Goal: Information Seeking & Learning: Learn about a topic

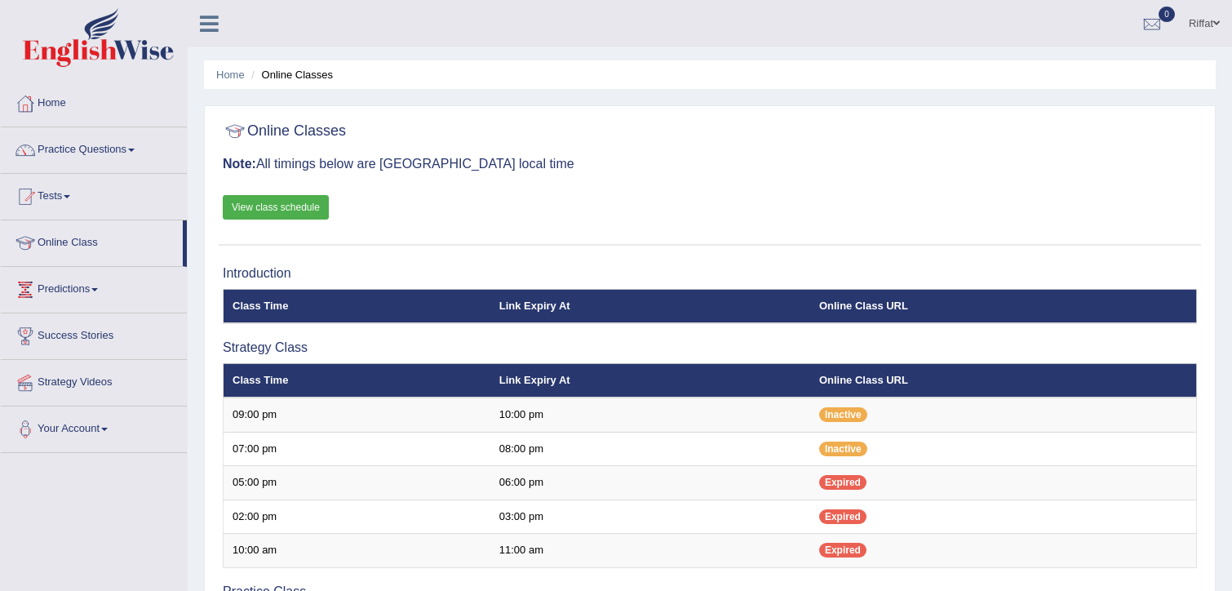
scroll to position [77, 0]
click at [95, 149] on link "Practice Questions" at bounding box center [94, 147] width 186 height 41
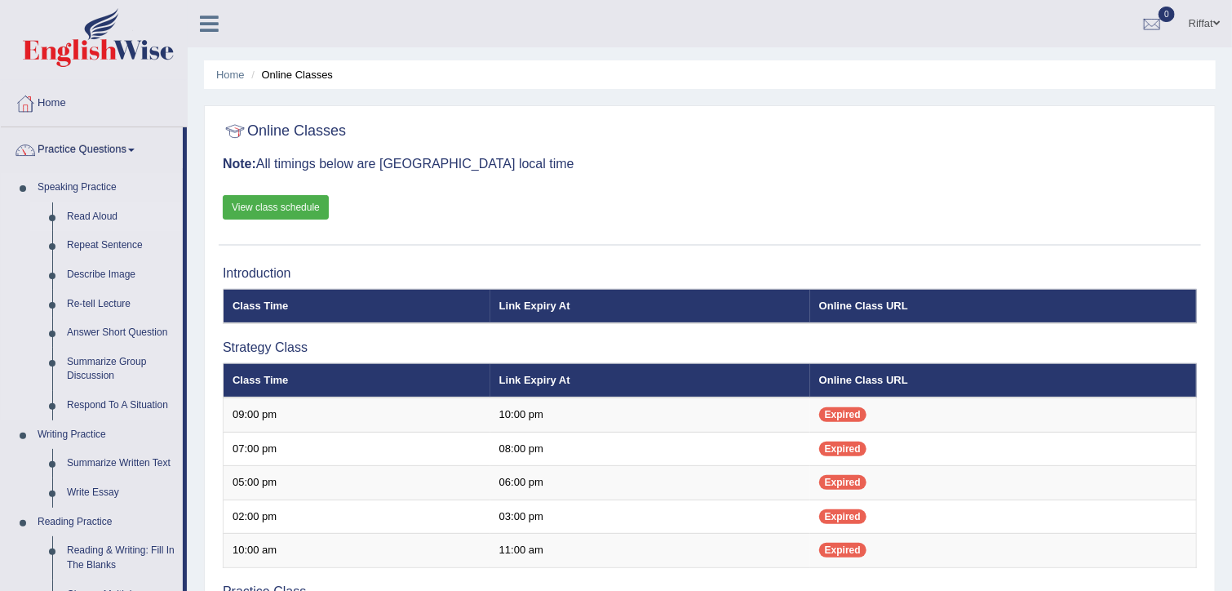
click at [88, 216] on link "Read Aloud" at bounding box center [121, 216] width 123 height 29
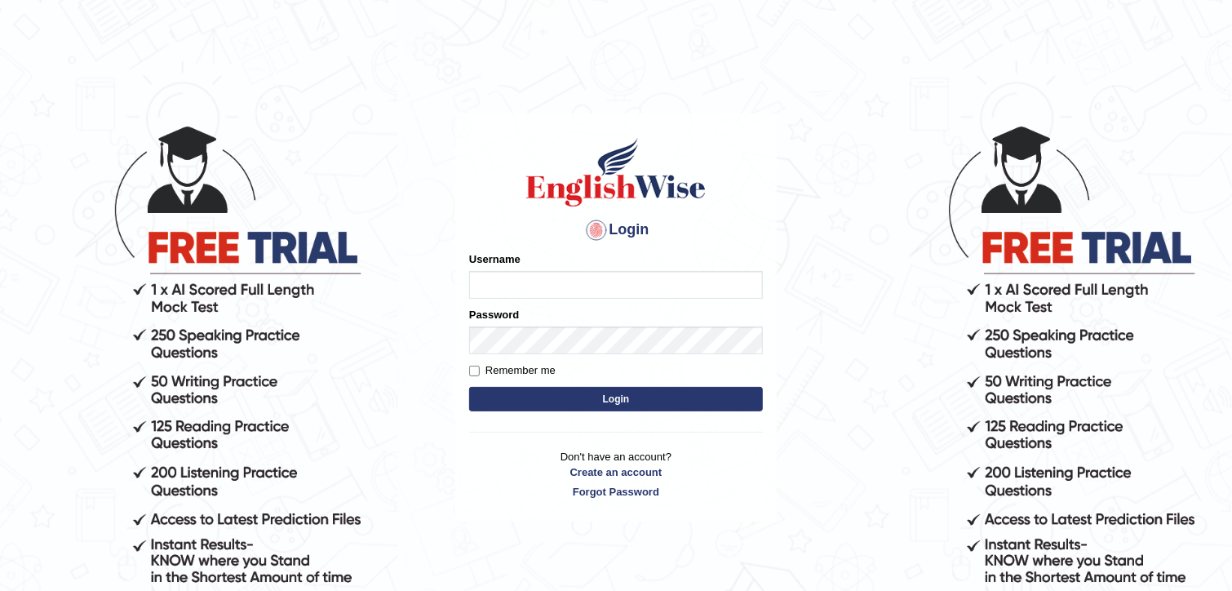
type input "RiffatM1"
click at [470, 370] on input "Remember me" at bounding box center [474, 370] width 11 height 11
checkbox input "true"
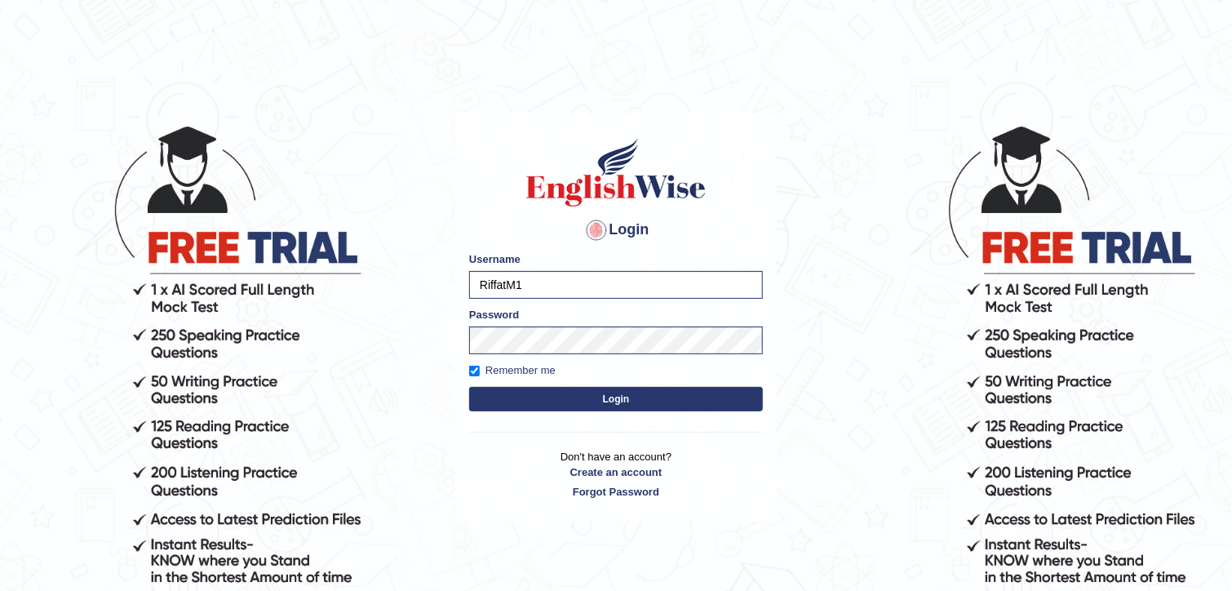
click at [490, 394] on button "Login" at bounding box center [616, 399] width 294 height 24
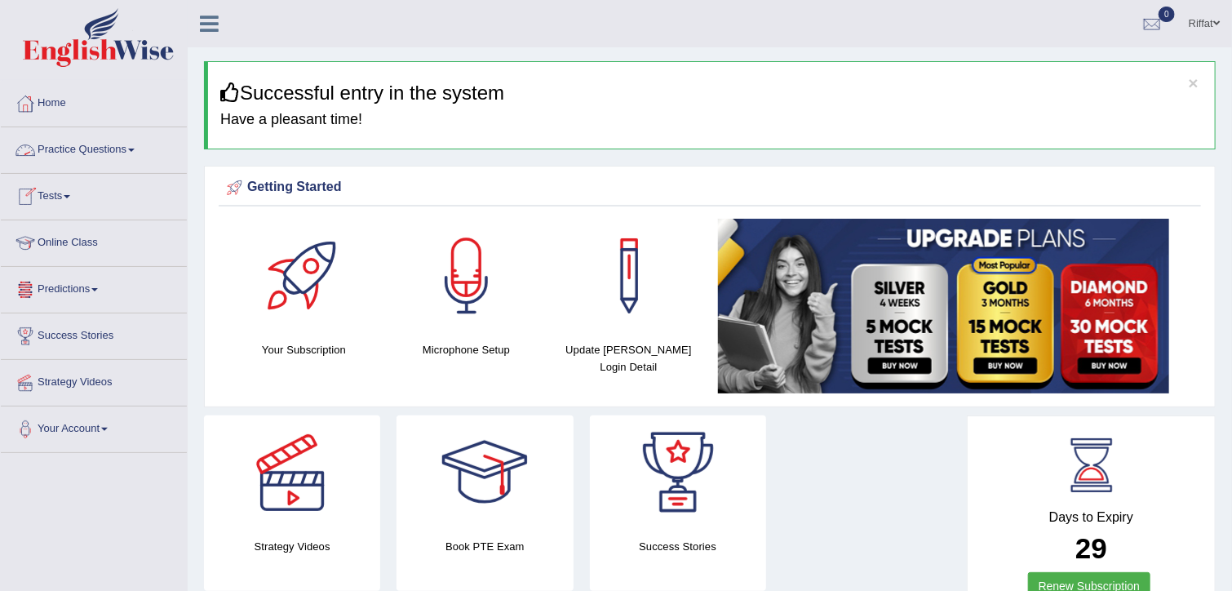
click at [122, 152] on link "Practice Questions" at bounding box center [94, 147] width 186 height 41
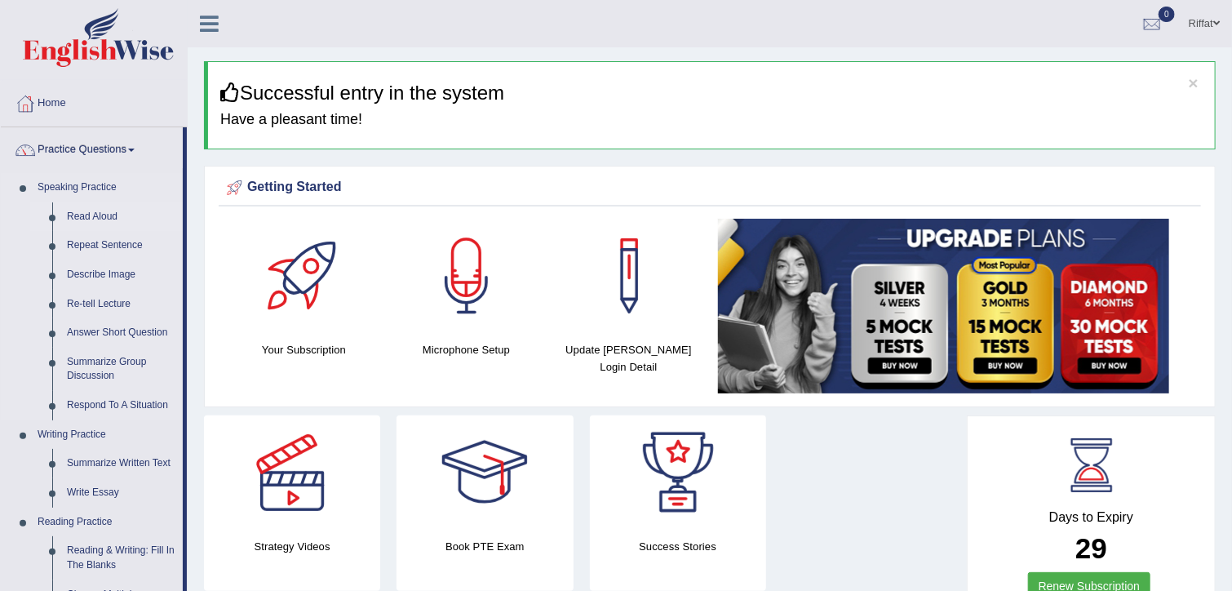
click at [104, 218] on link "Read Aloud" at bounding box center [121, 216] width 123 height 29
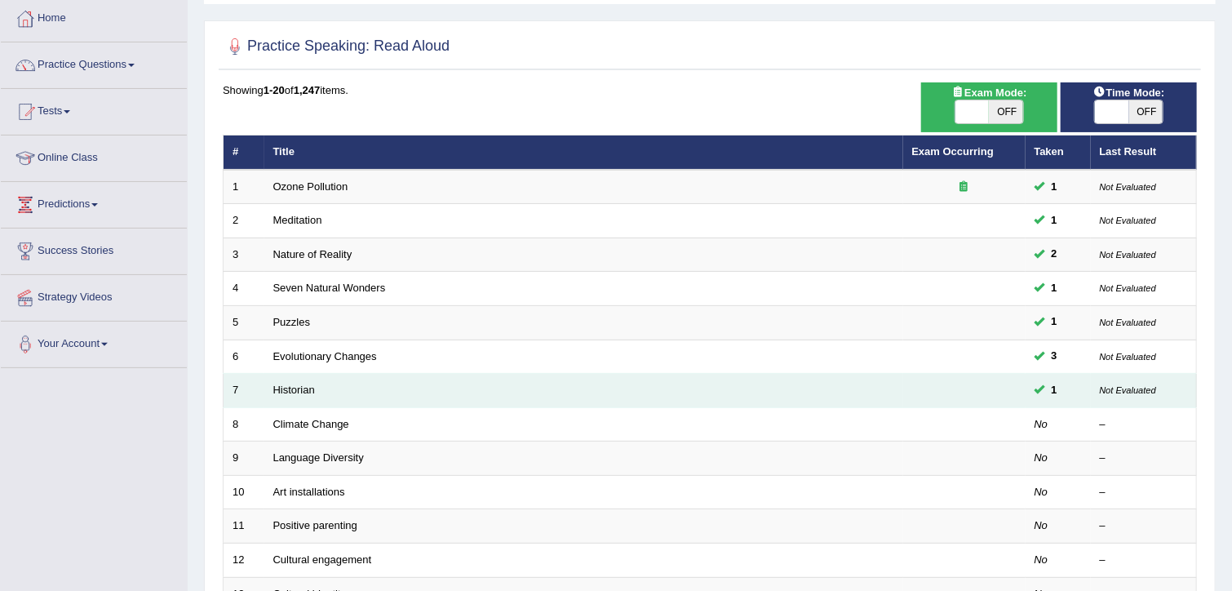
scroll to position [85, 0]
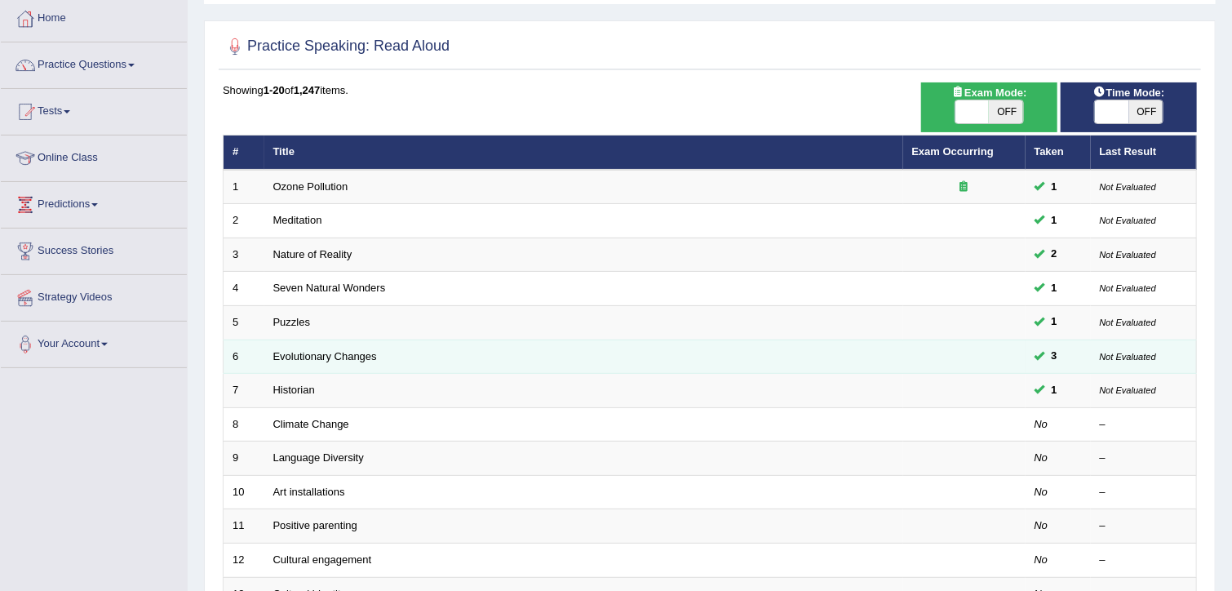
click at [264, 348] on td "Evolutionary Changes" at bounding box center [583, 356] width 639 height 34
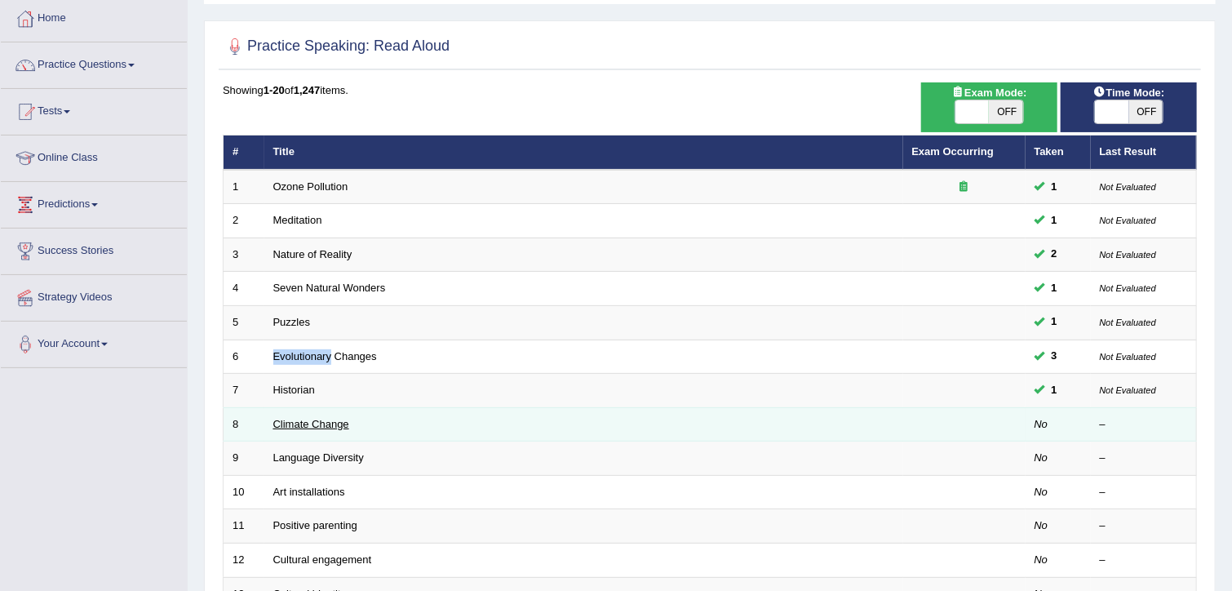
drag, startPoint x: 264, startPoint y: 348, endPoint x: 295, endPoint y: 419, distance: 77.4
click at [295, 419] on link "Climate Change" at bounding box center [311, 424] width 76 height 12
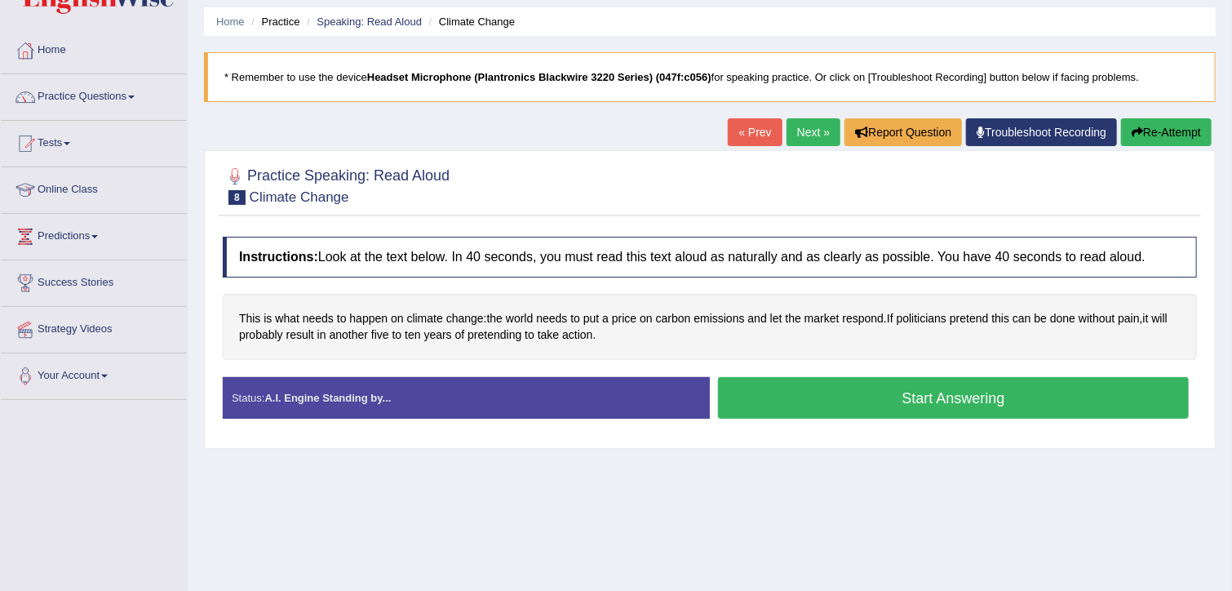
scroll to position [57, 0]
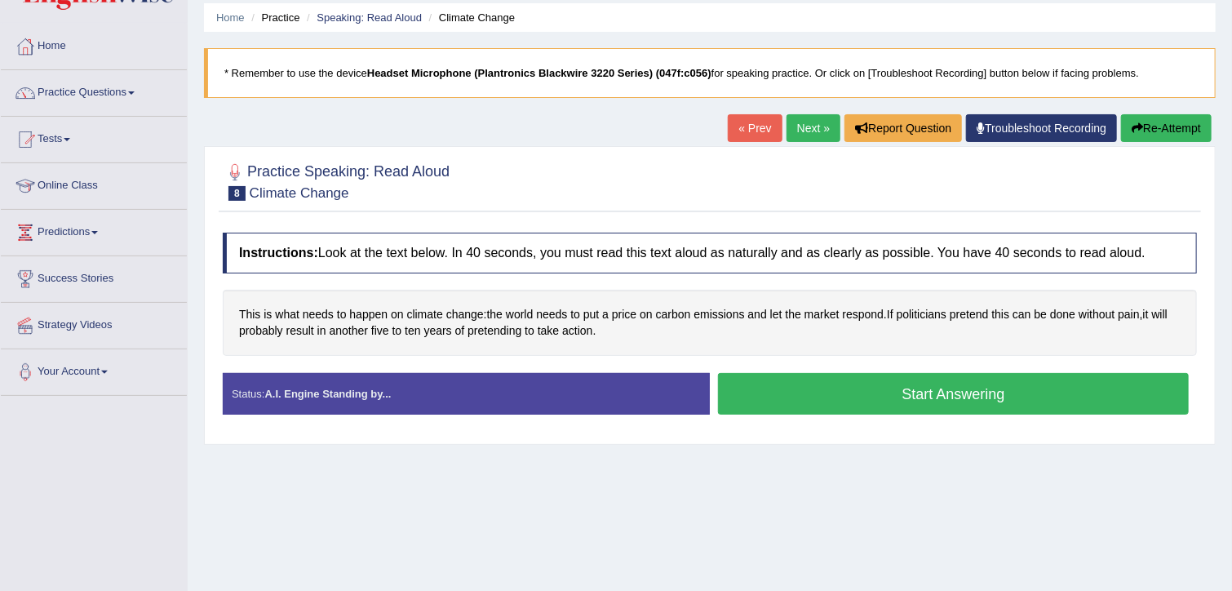
click at [876, 394] on button "Start Answering" at bounding box center [953, 394] width 471 height 42
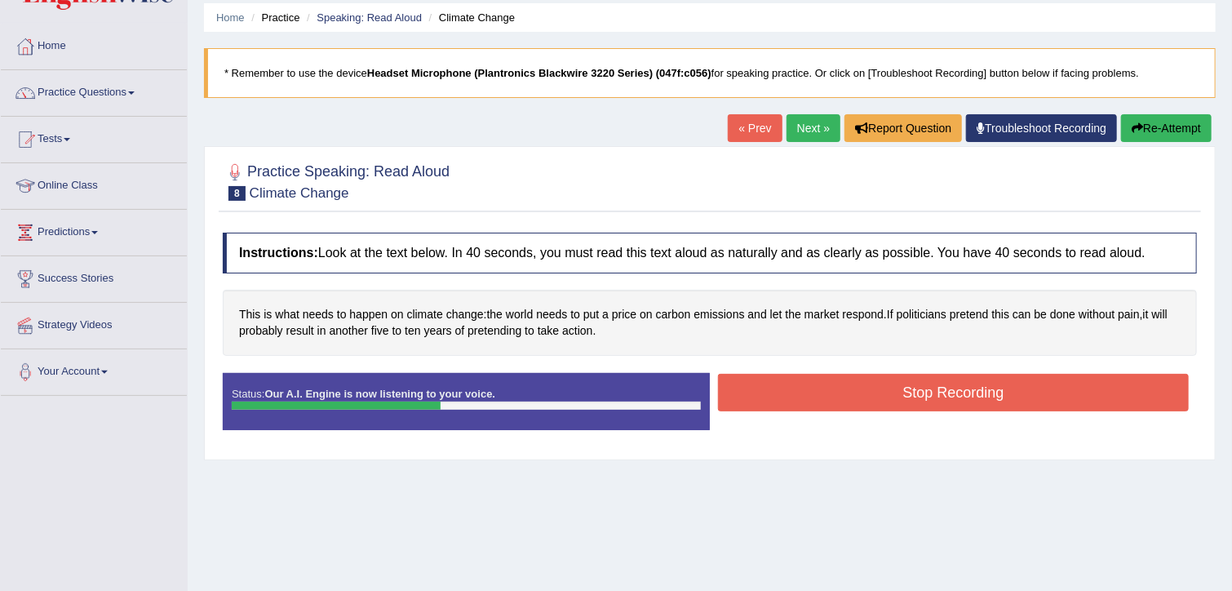
click at [828, 394] on button "Stop Recording" at bounding box center [953, 393] width 471 height 38
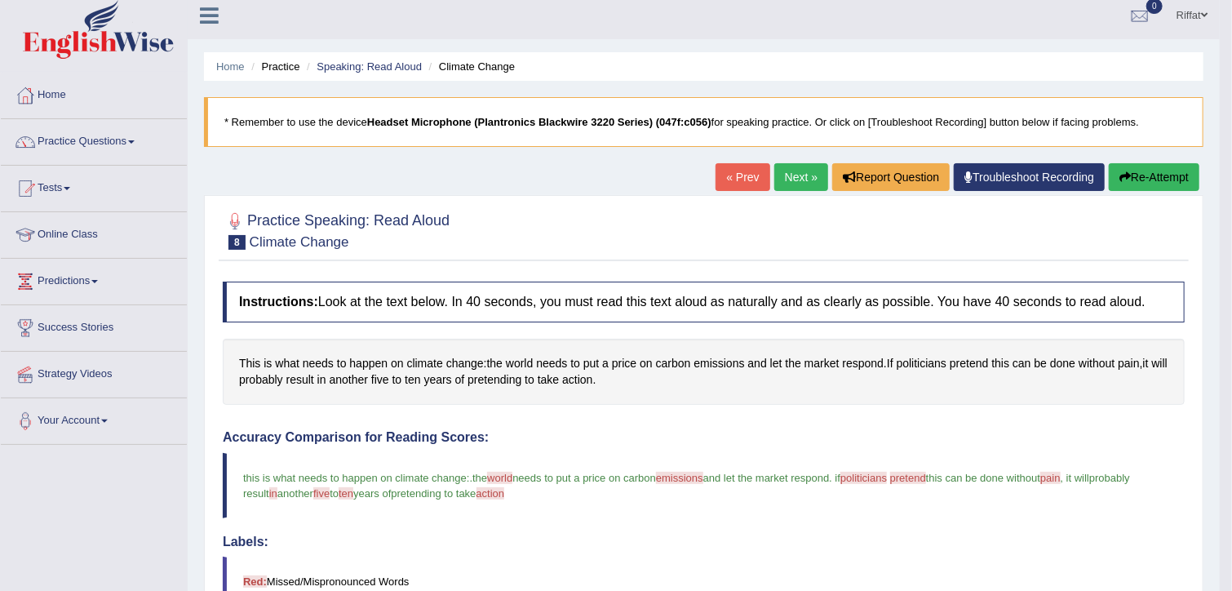
scroll to position [0, 0]
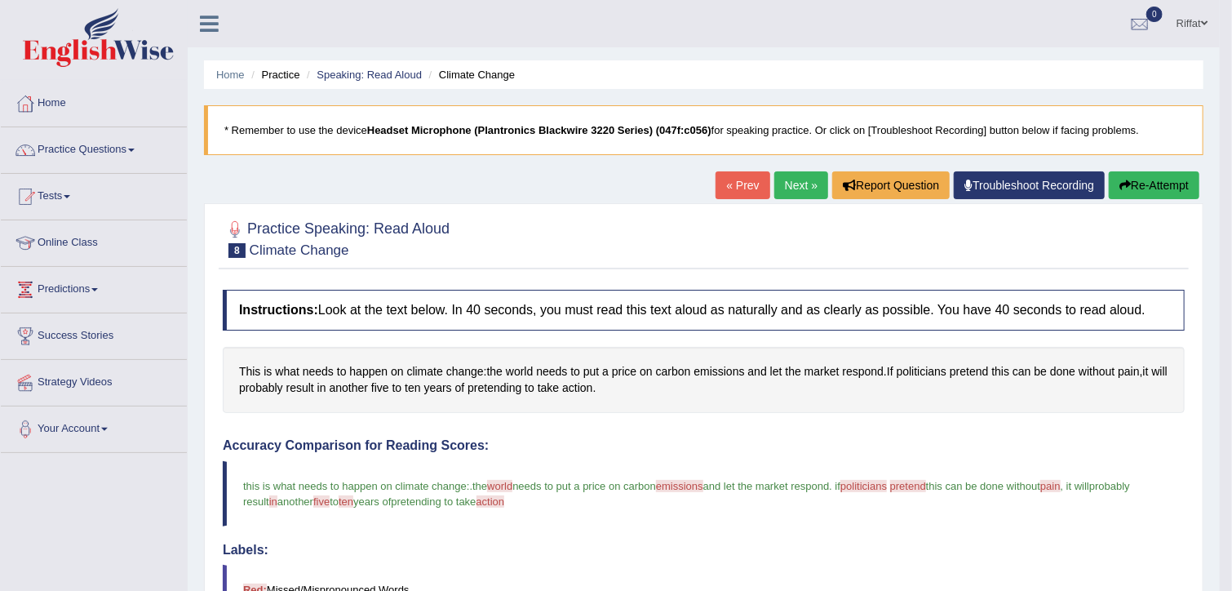
click at [807, 180] on link "Next »" at bounding box center [801, 185] width 54 height 28
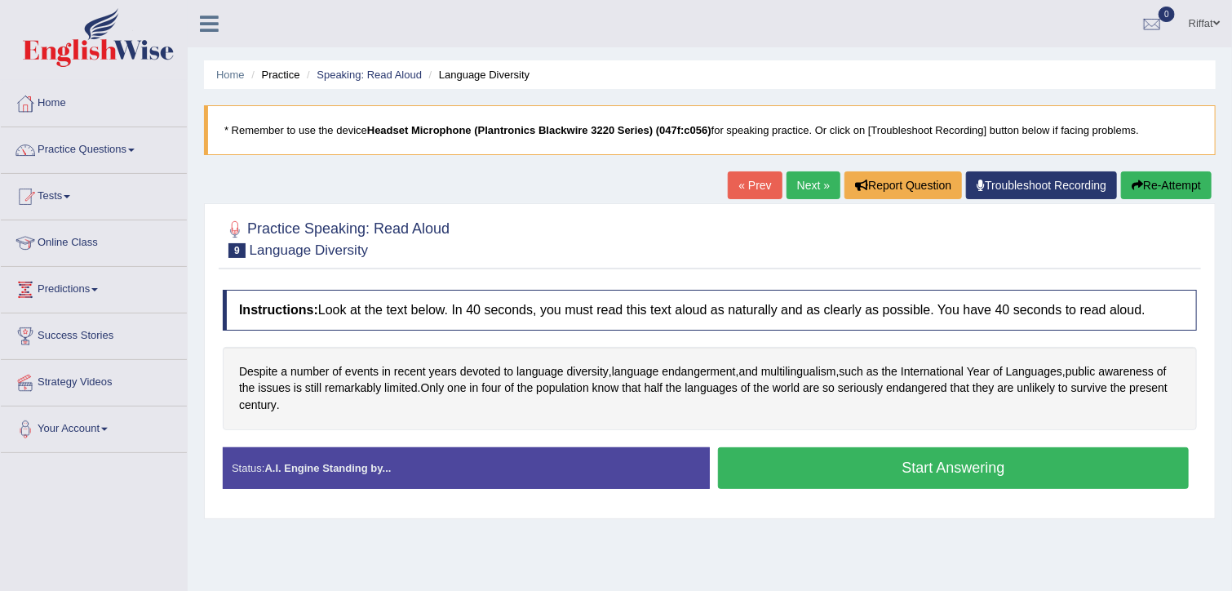
click at [781, 462] on button "Start Answering" at bounding box center [953, 468] width 471 height 42
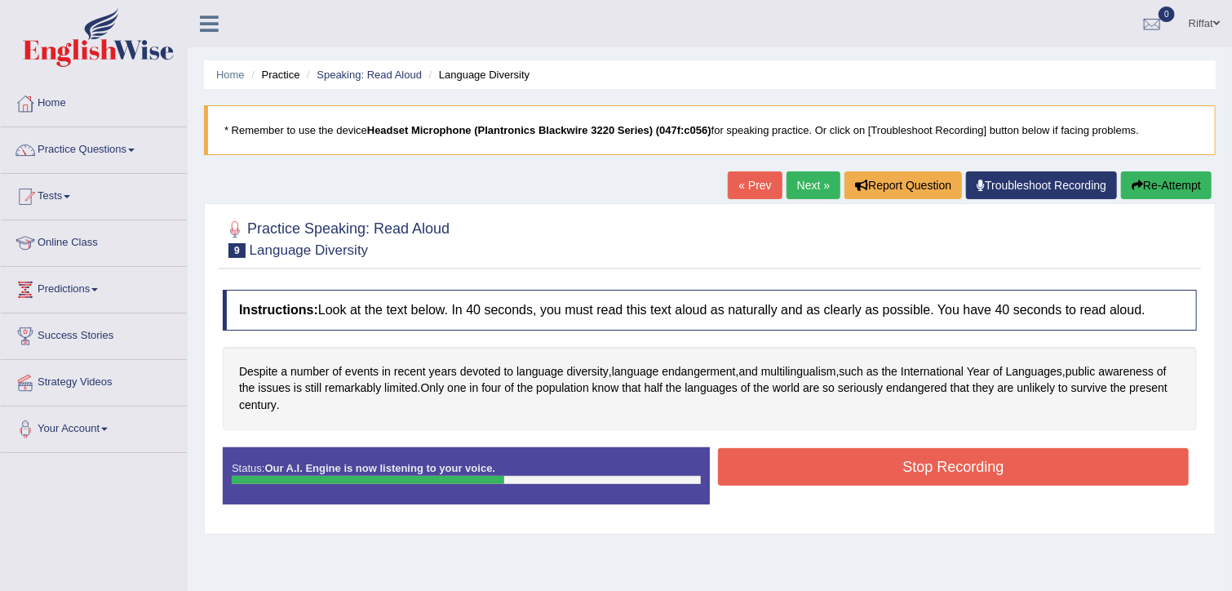
click at [781, 462] on button "Stop Recording" at bounding box center [953, 467] width 471 height 38
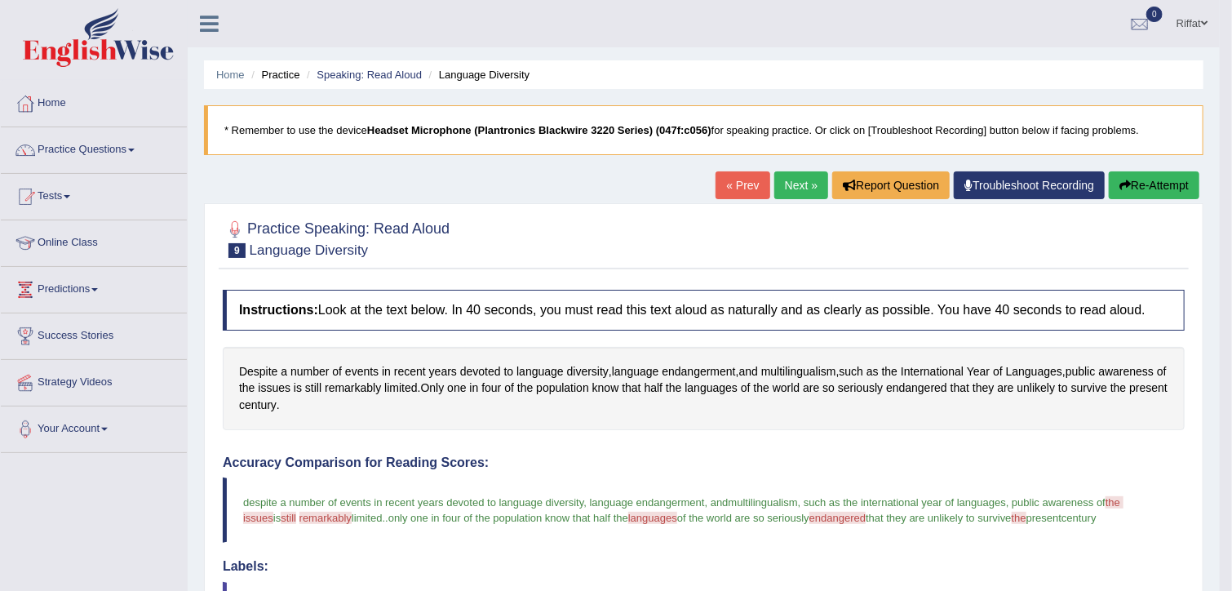
click at [793, 184] on link "Next »" at bounding box center [801, 185] width 54 height 28
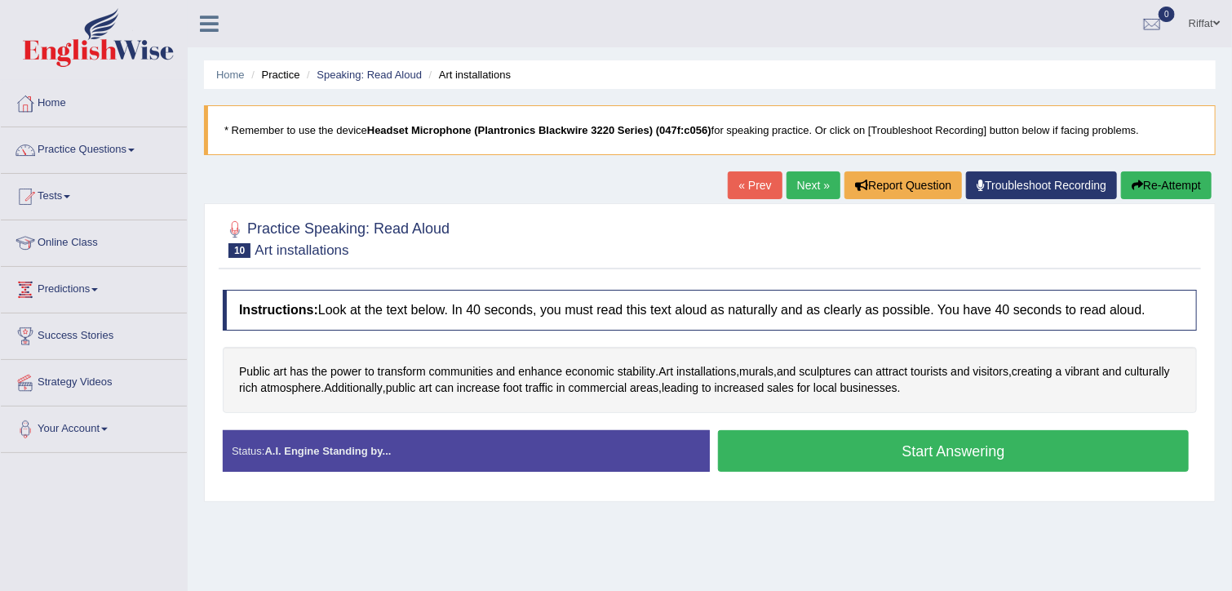
click at [889, 446] on button "Start Answering" at bounding box center [953, 451] width 471 height 42
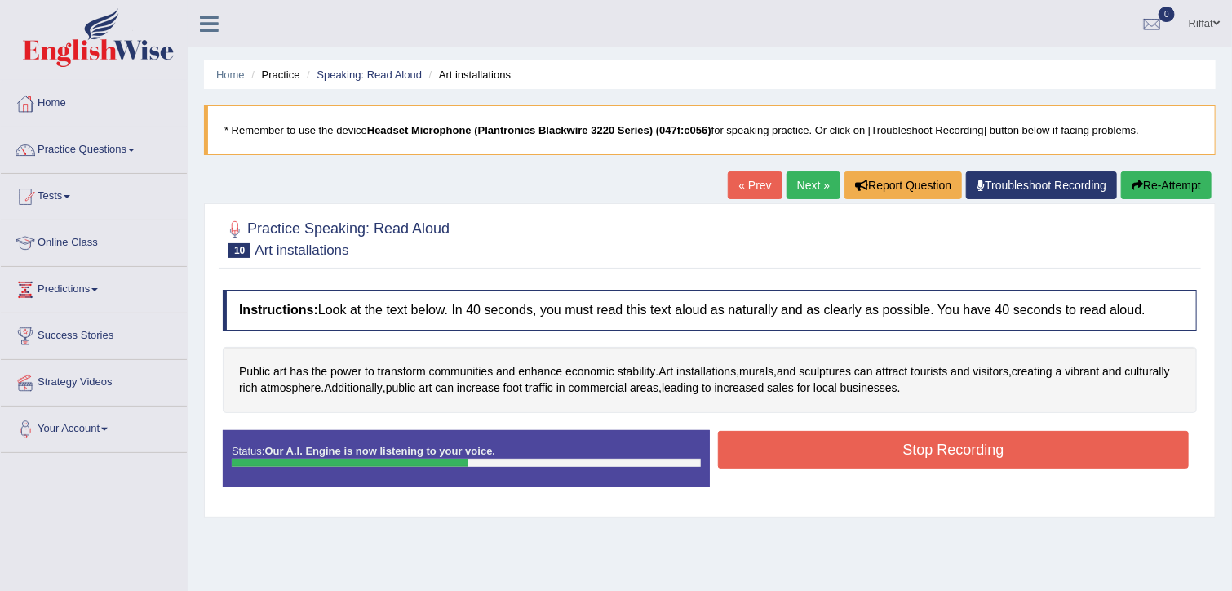
click at [889, 446] on button "Stop Recording" at bounding box center [953, 450] width 471 height 38
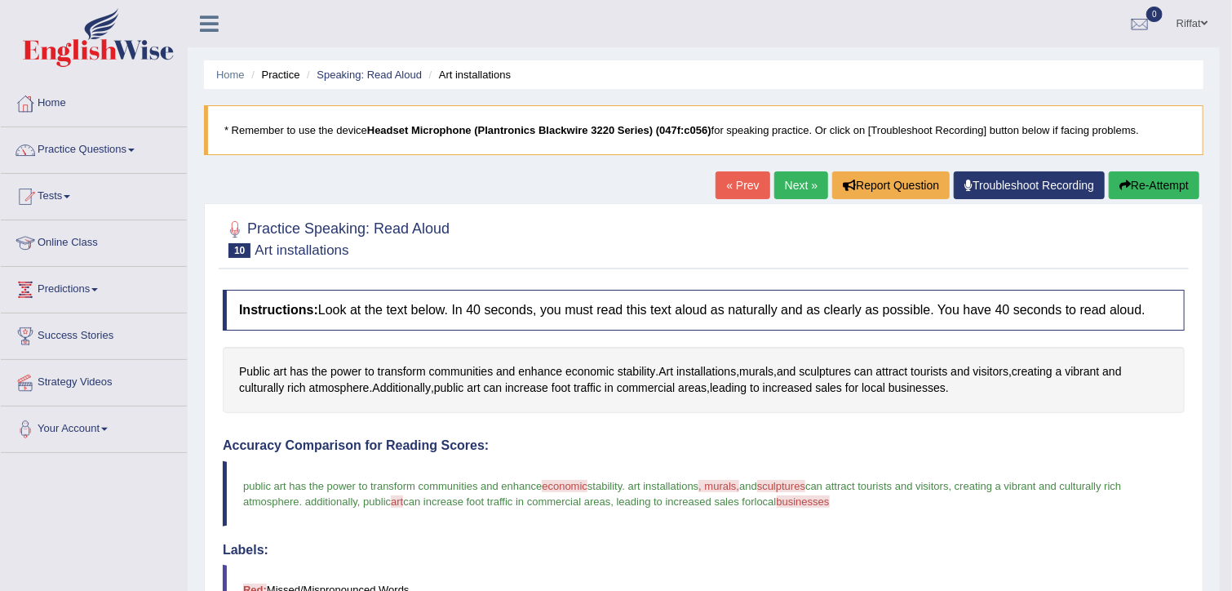
click at [797, 179] on link "Next »" at bounding box center [801, 185] width 54 height 28
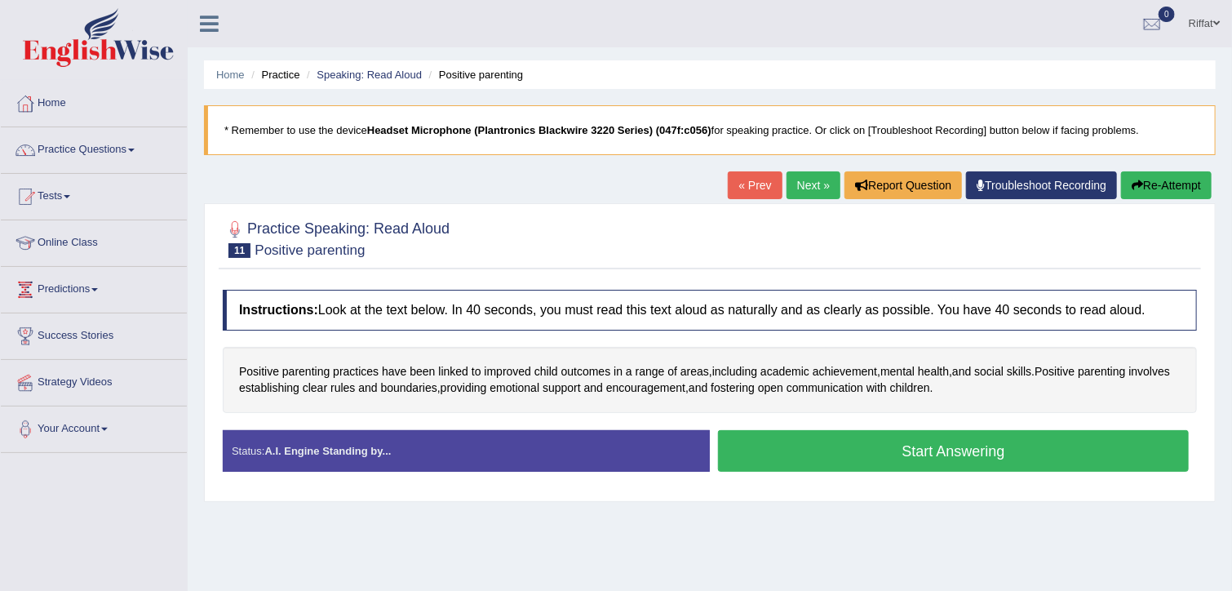
click at [829, 462] on button "Start Answering" at bounding box center [953, 451] width 471 height 42
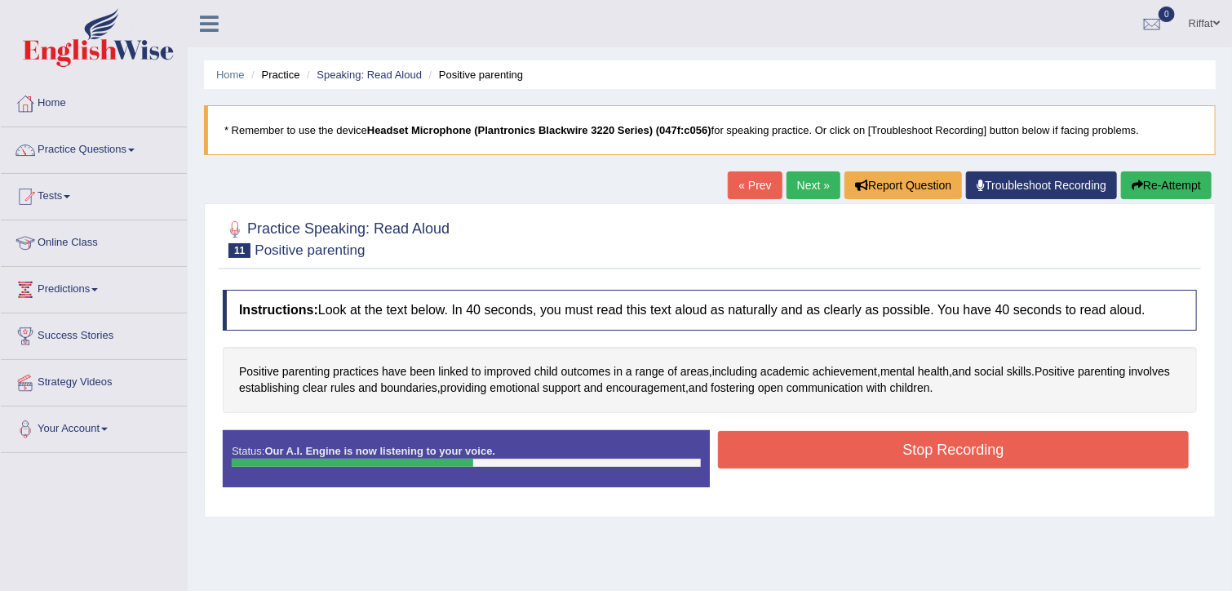
click at [829, 462] on button "Stop Recording" at bounding box center [953, 450] width 471 height 38
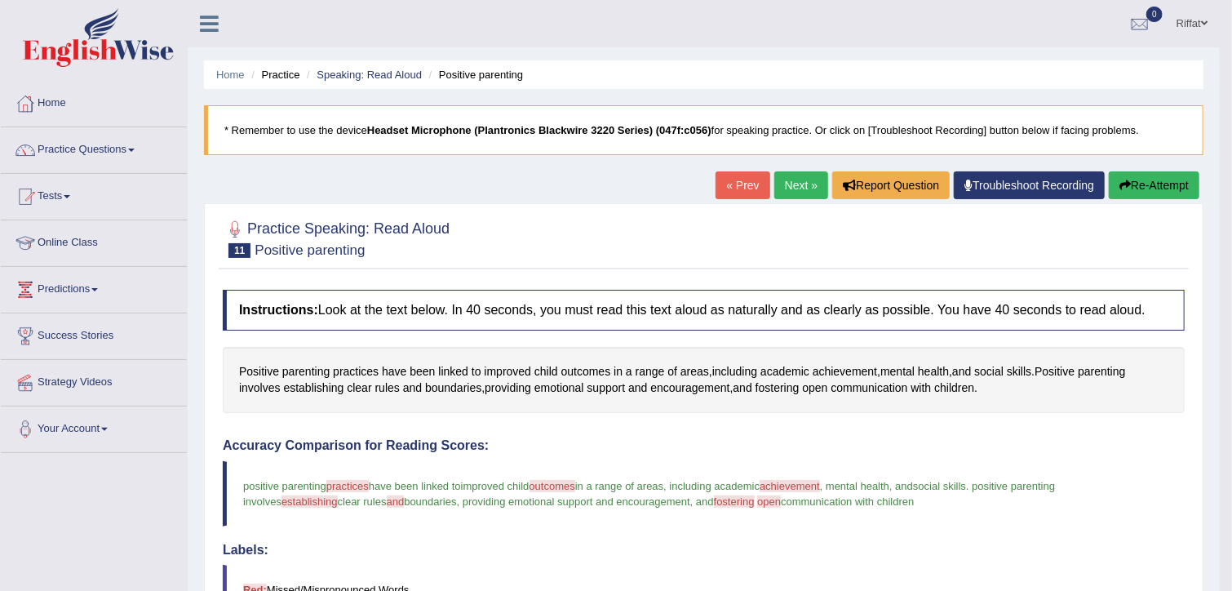
click at [794, 185] on link "Next »" at bounding box center [801, 185] width 54 height 28
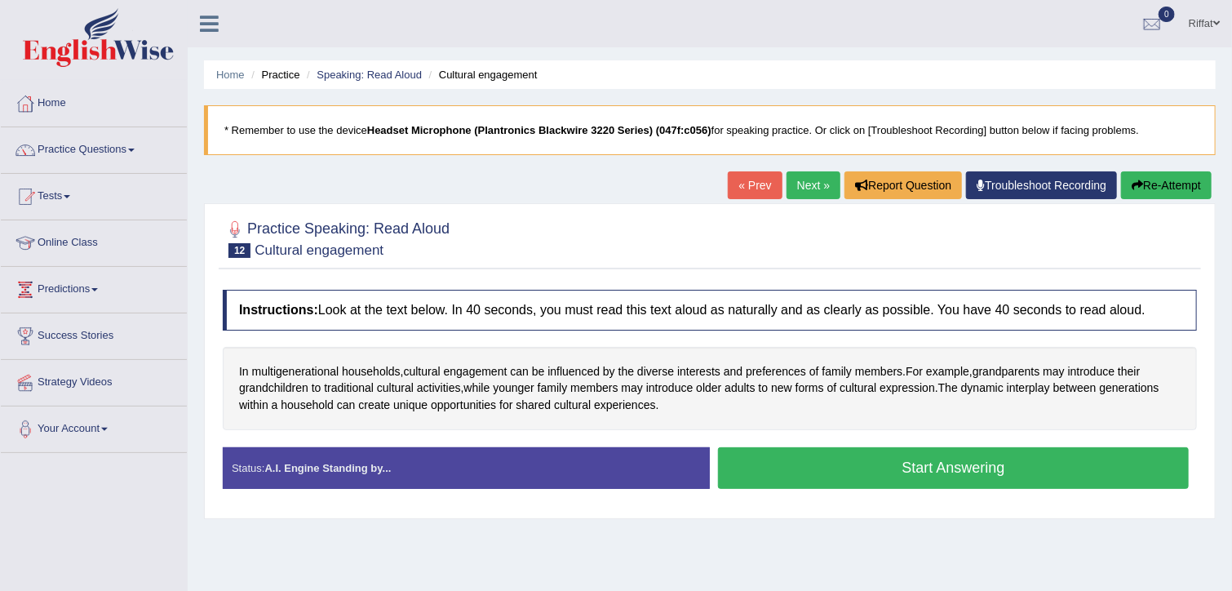
click at [819, 462] on button "Start Answering" at bounding box center [953, 468] width 471 height 42
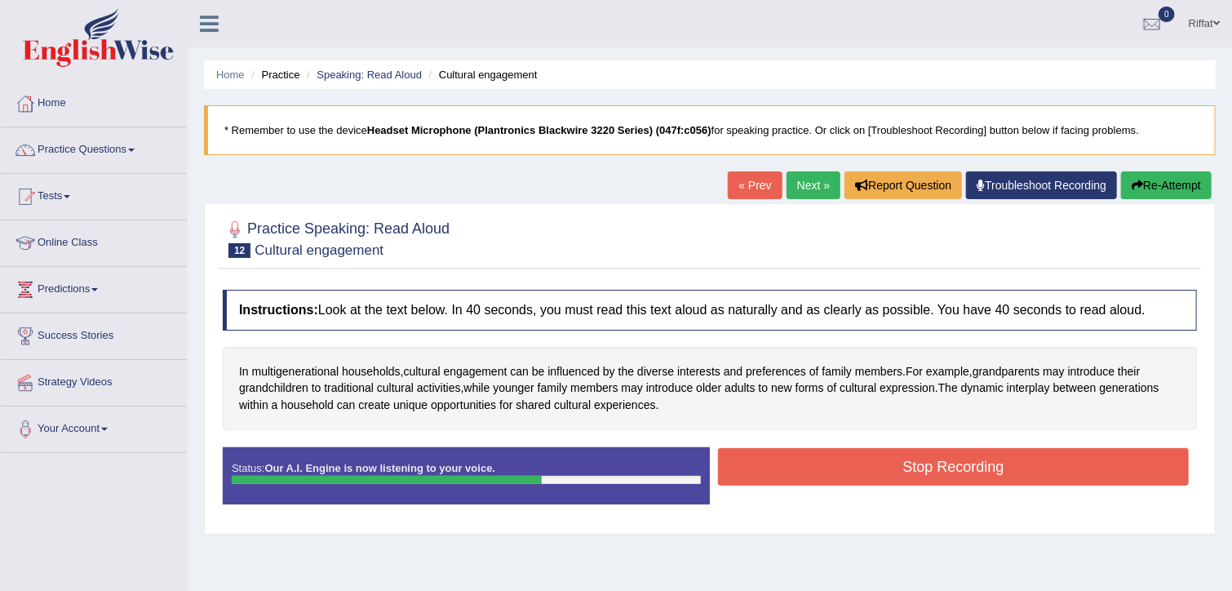
click at [819, 462] on button "Stop Recording" at bounding box center [953, 467] width 471 height 38
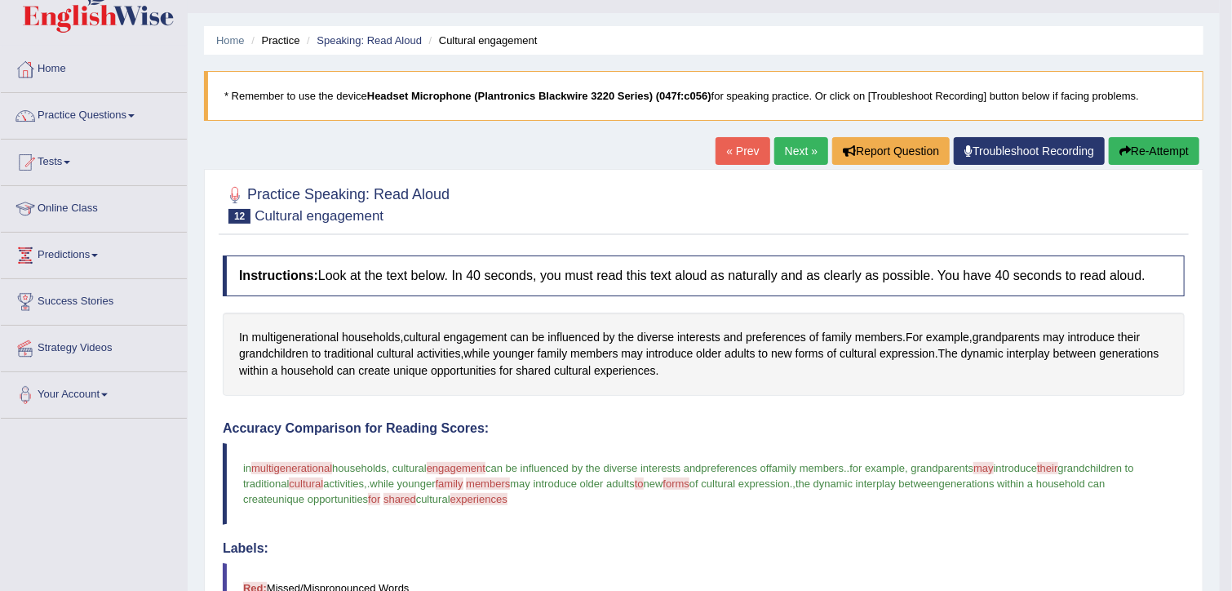
scroll to position [33, 0]
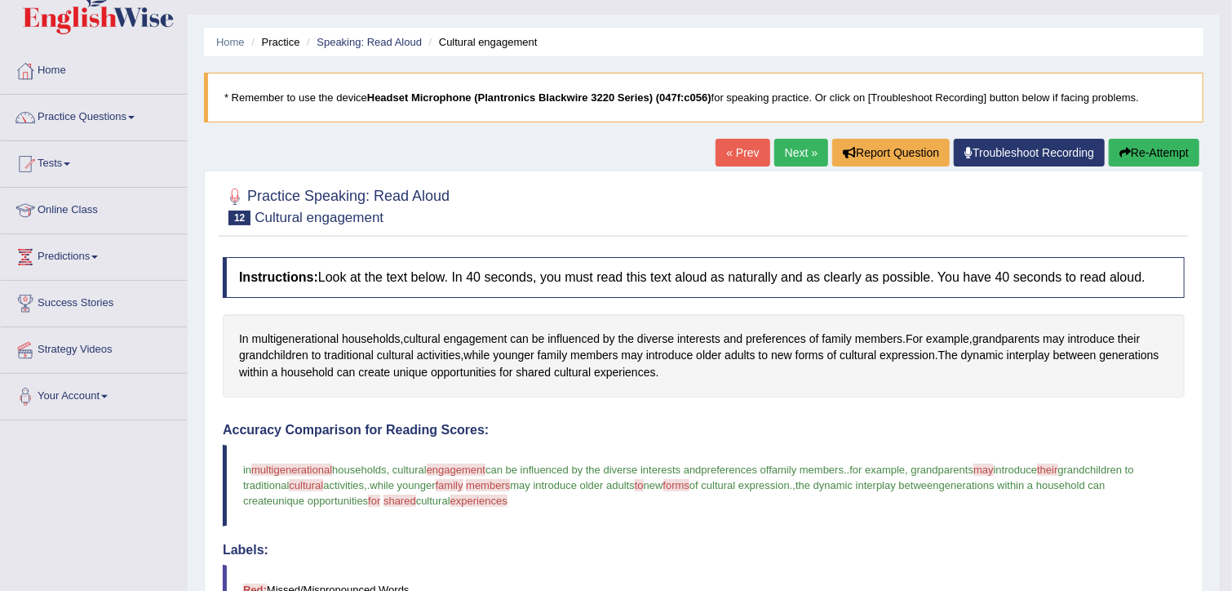
click at [803, 147] on link "Next »" at bounding box center [801, 153] width 54 height 28
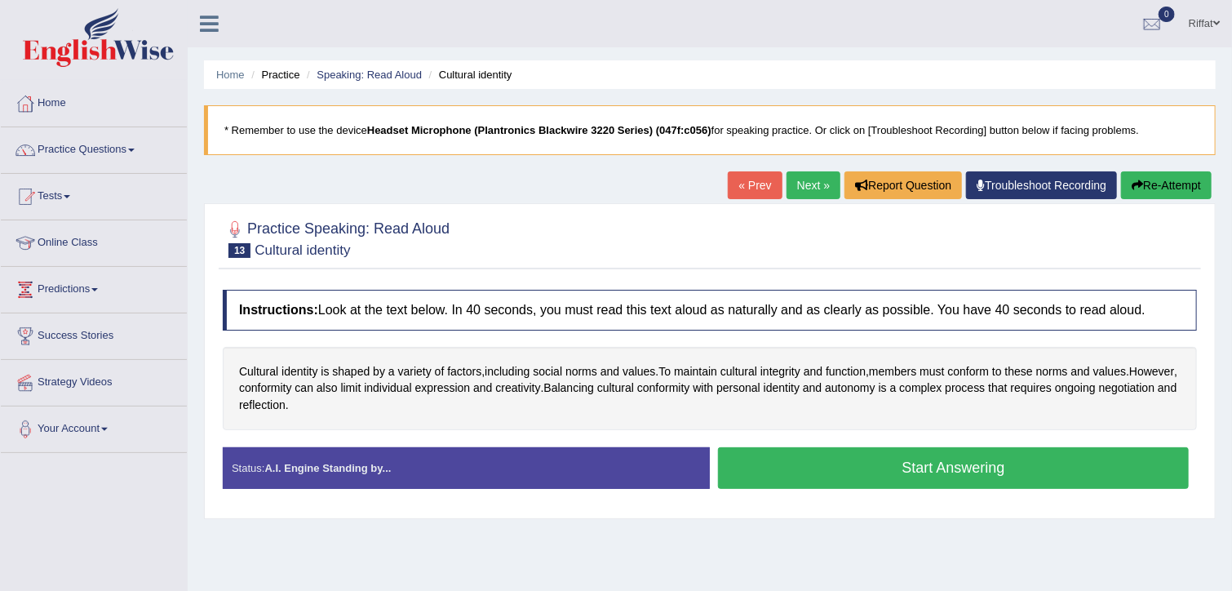
click at [847, 461] on button "Start Answering" at bounding box center [953, 468] width 471 height 42
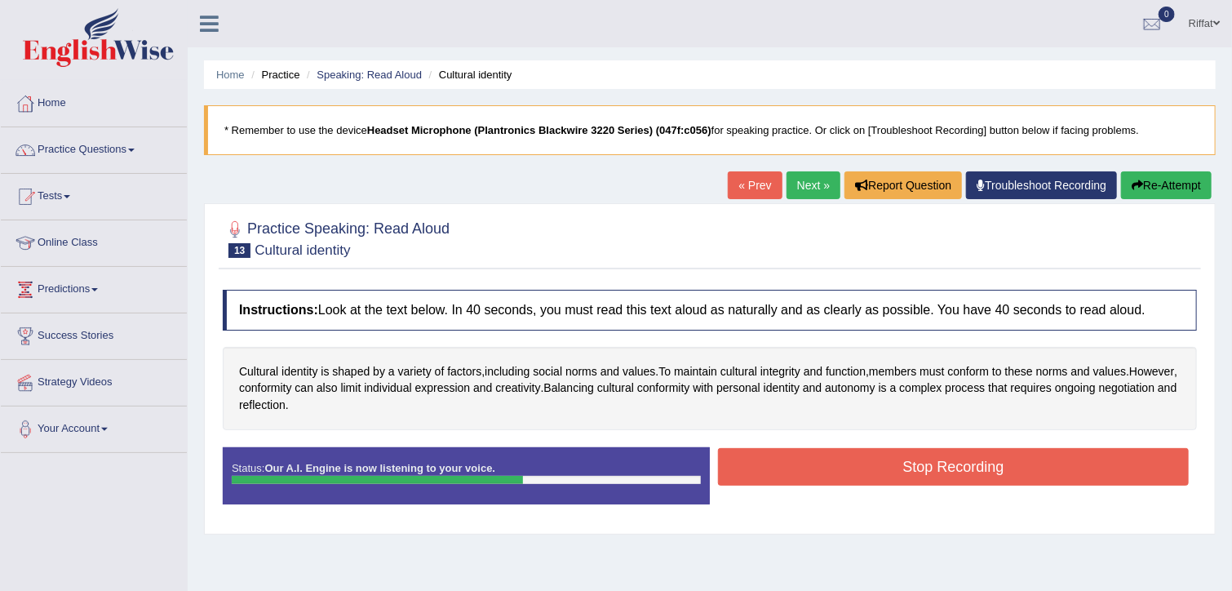
click at [847, 461] on button "Stop Recording" at bounding box center [953, 467] width 471 height 38
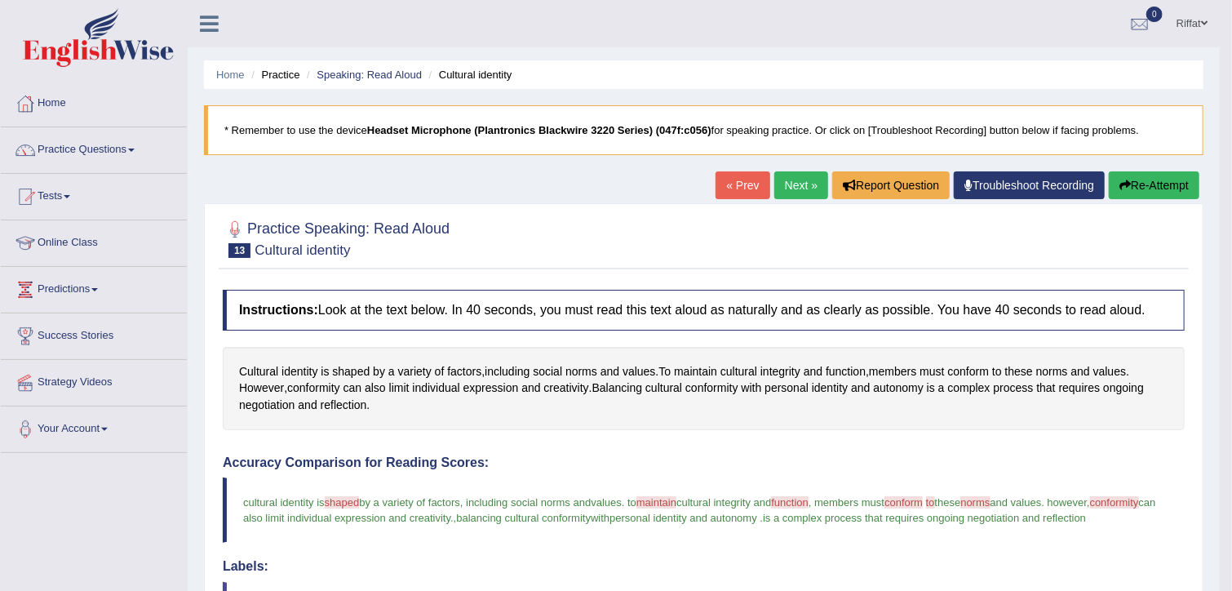
click at [792, 188] on link "Next »" at bounding box center [801, 185] width 54 height 28
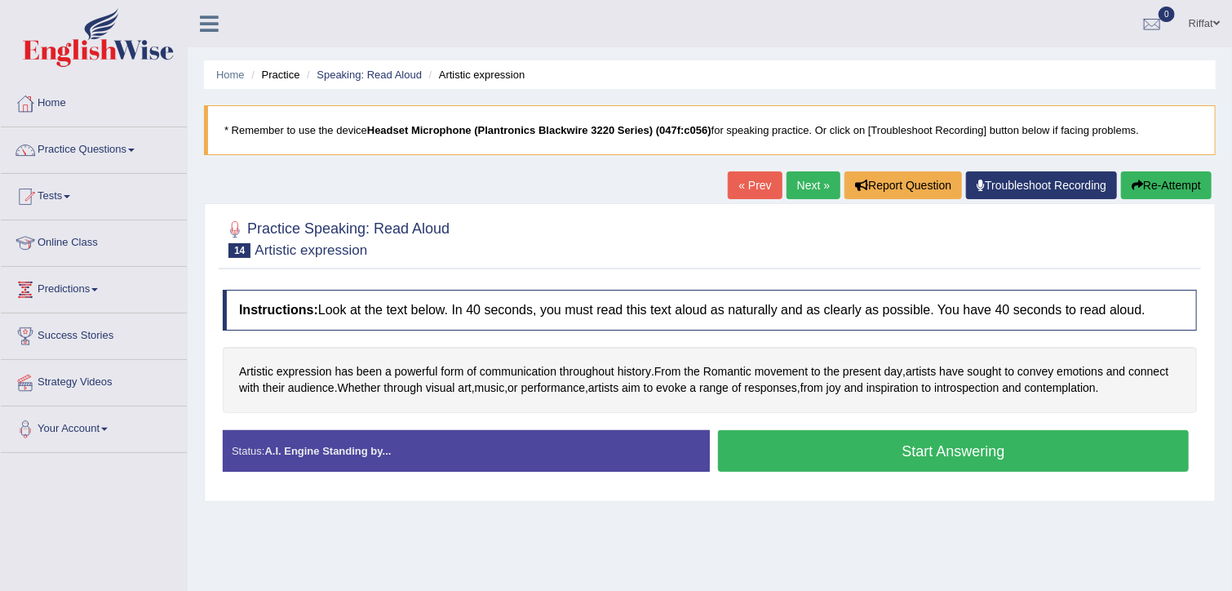
click at [813, 445] on button "Start Answering" at bounding box center [953, 451] width 471 height 42
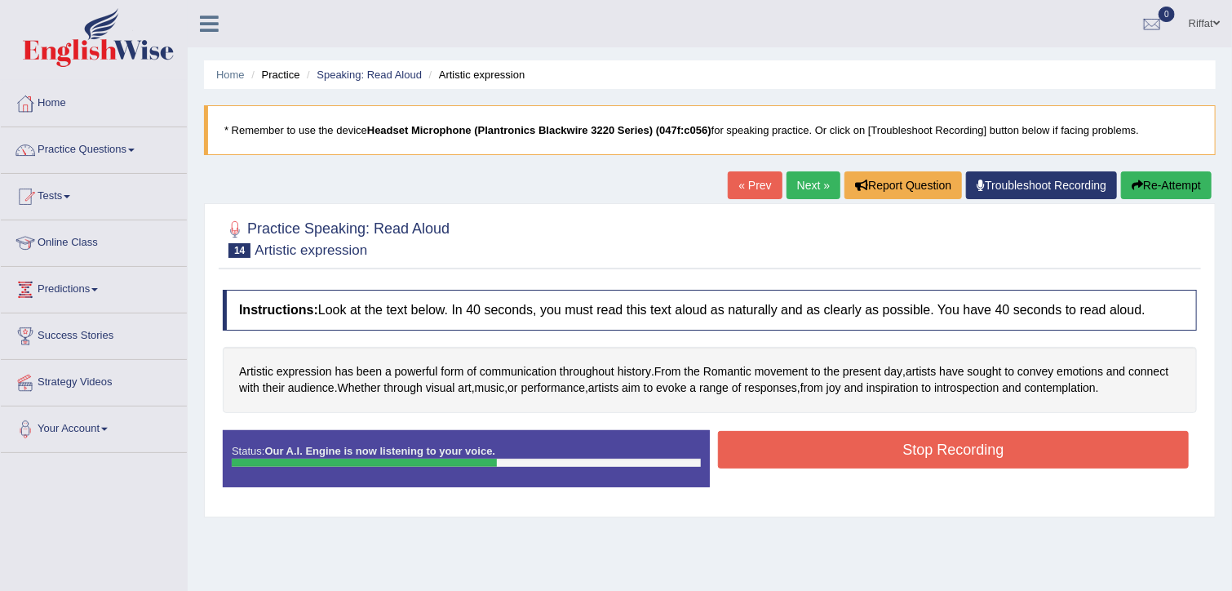
click at [813, 445] on button "Stop Recording" at bounding box center [953, 450] width 471 height 38
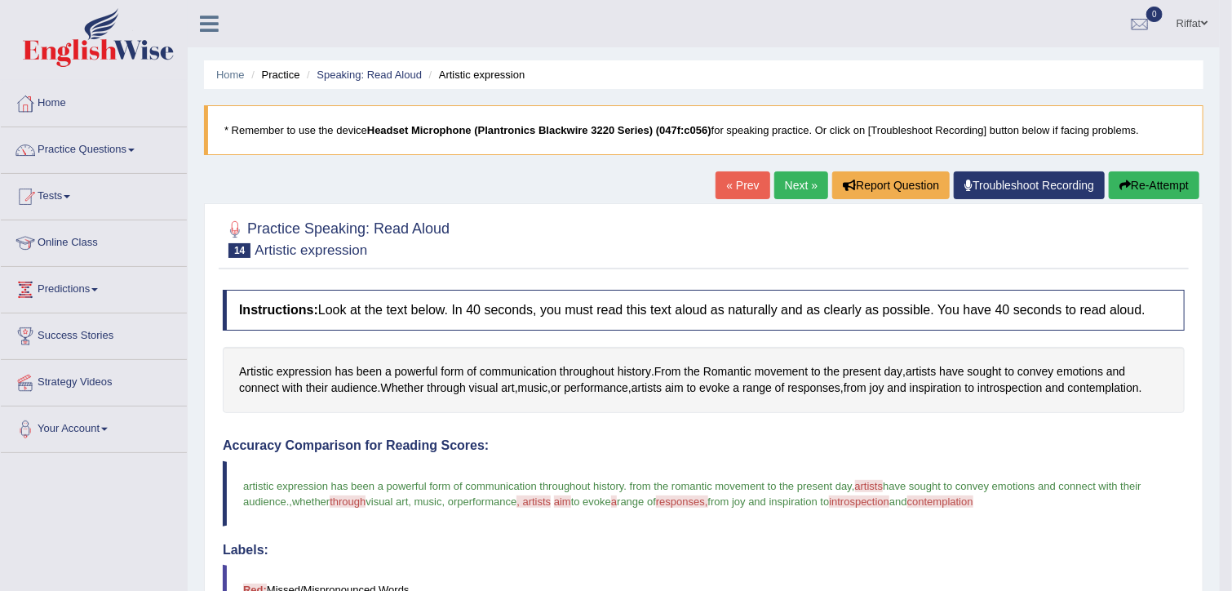
click at [790, 187] on link "Next »" at bounding box center [801, 185] width 54 height 28
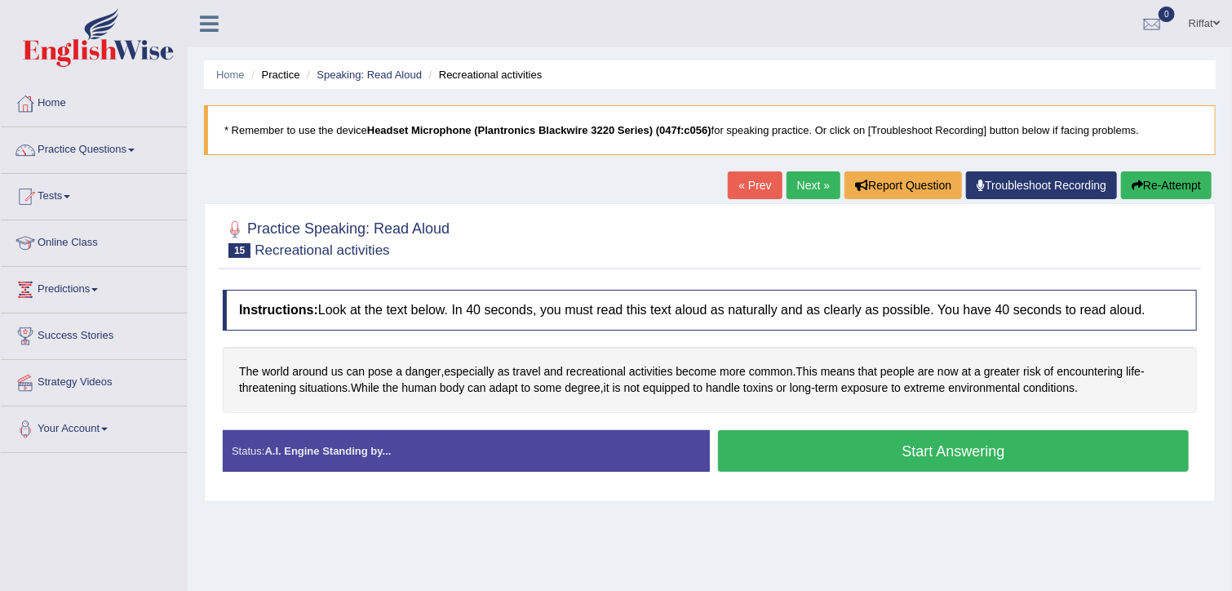
click at [781, 454] on button "Start Answering" at bounding box center [953, 451] width 471 height 42
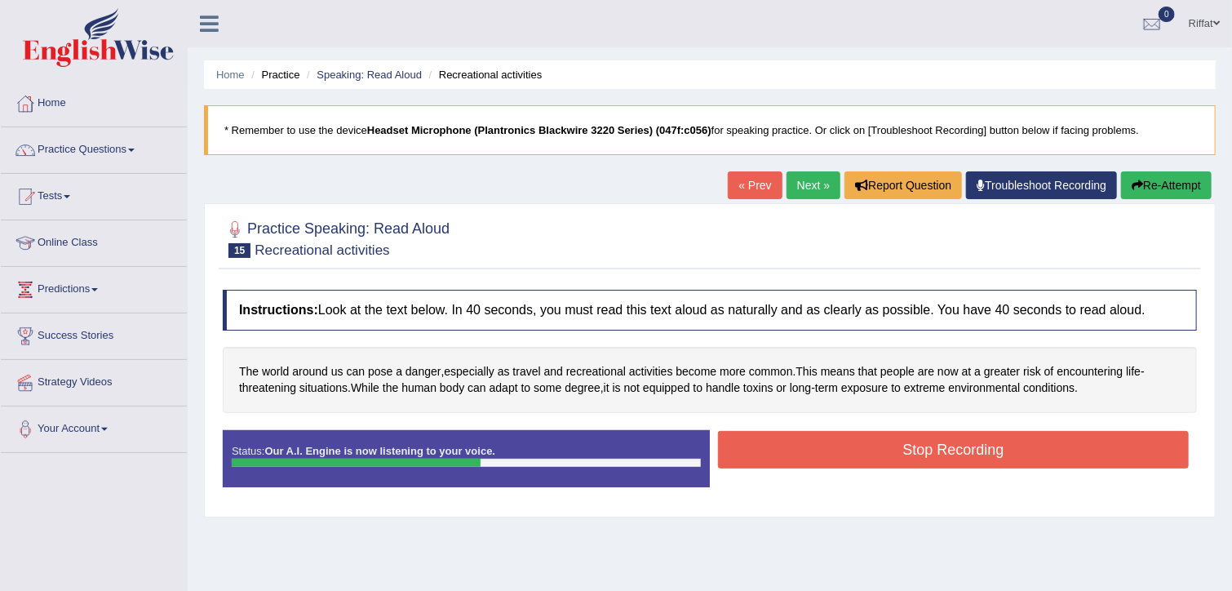
click at [781, 454] on button "Stop Recording" at bounding box center [953, 450] width 471 height 38
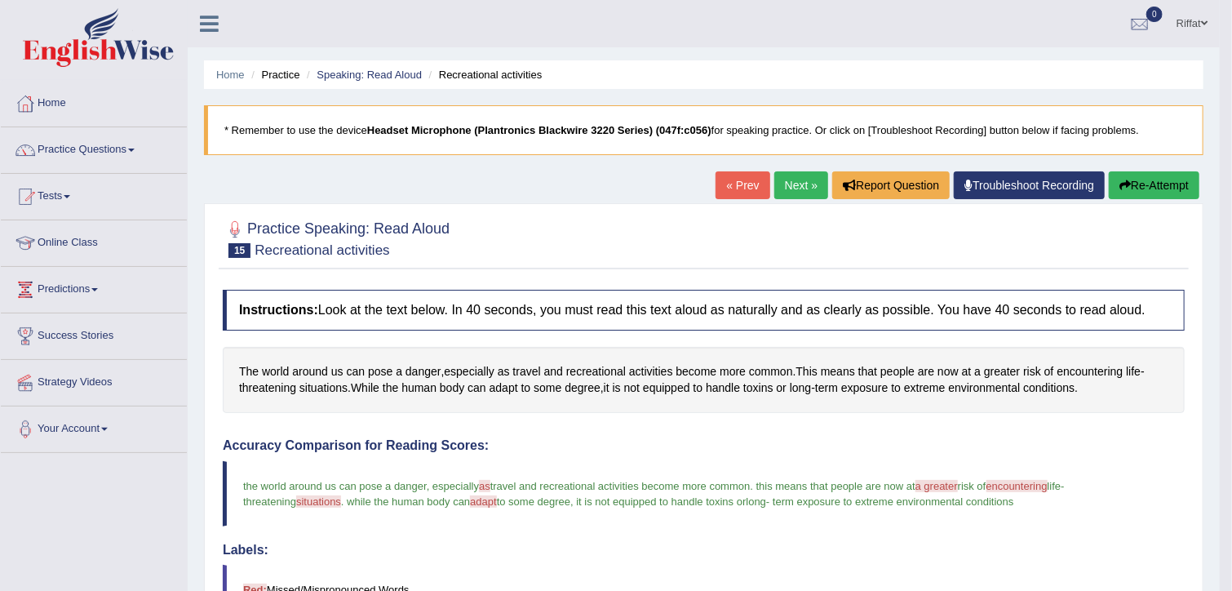
click at [794, 179] on link "Next »" at bounding box center [801, 185] width 54 height 28
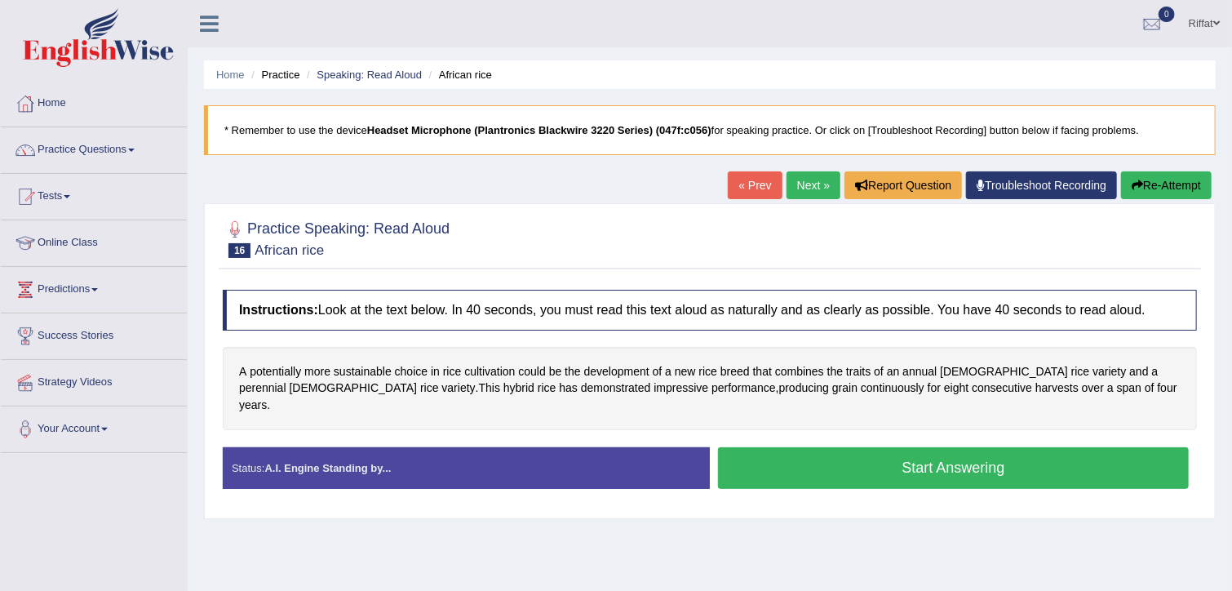
click at [811, 452] on button "Start Answering" at bounding box center [953, 468] width 471 height 42
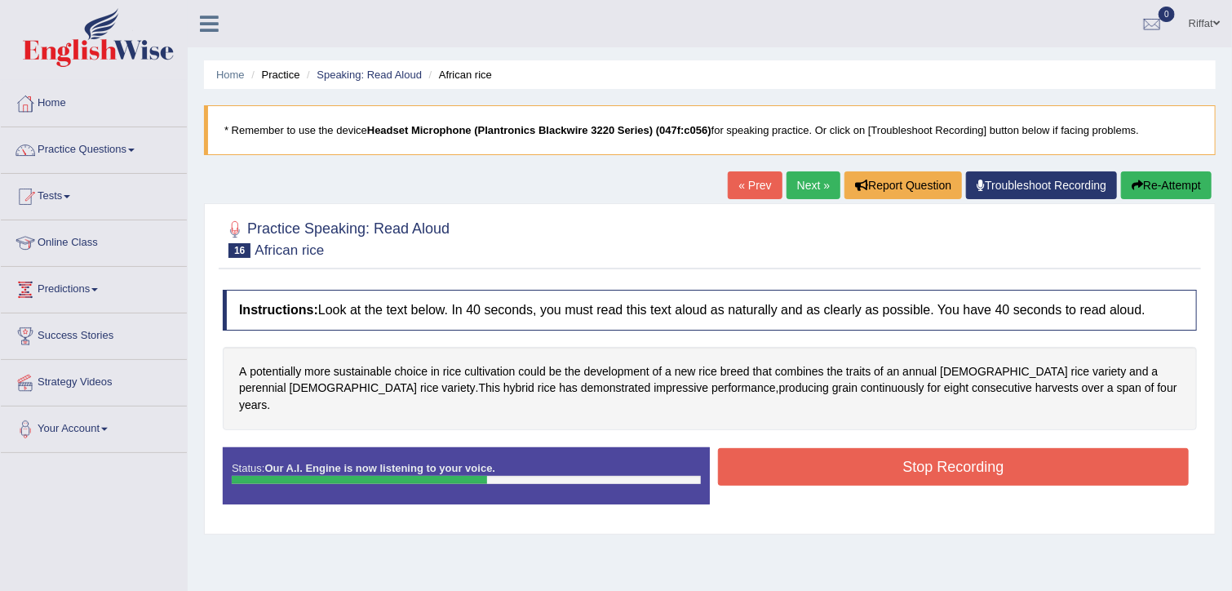
click at [811, 452] on button "Stop Recording" at bounding box center [953, 467] width 471 height 38
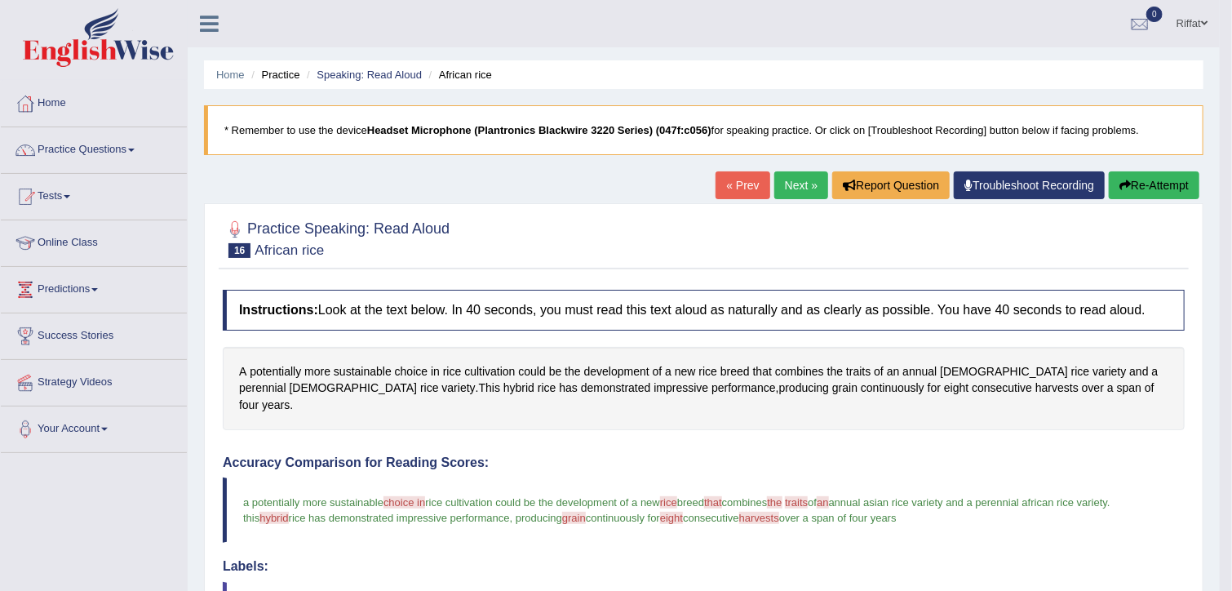
click at [790, 187] on link "Next »" at bounding box center [801, 185] width 54 height 28
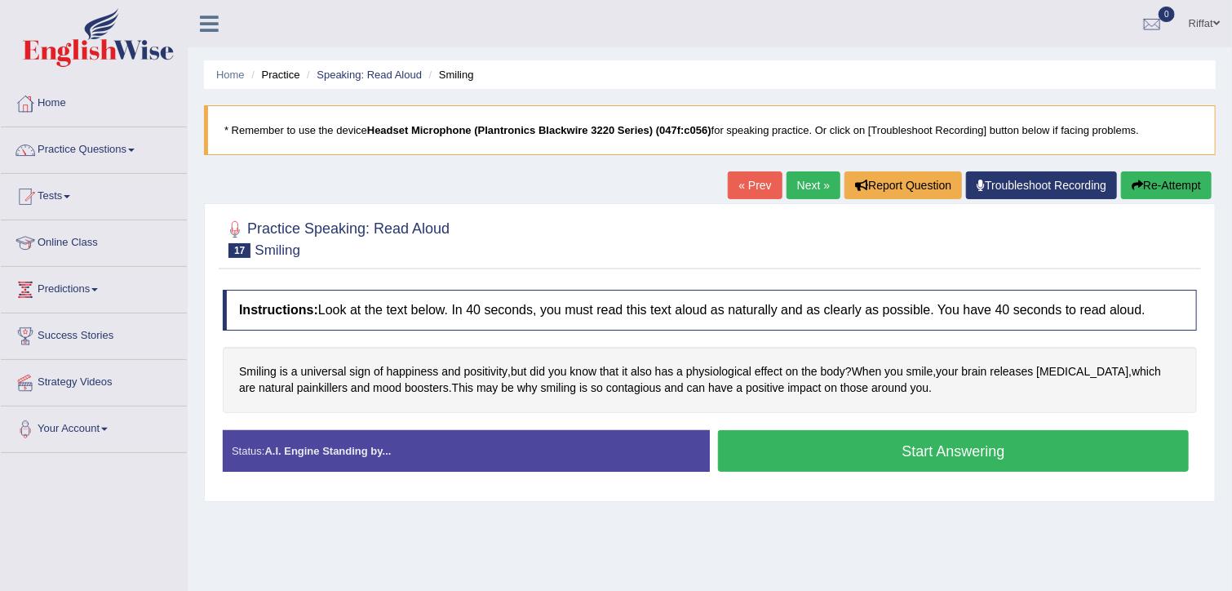
click at [855, 442] on button "Start Answering" at bounding box center [953, 451] width 471 height 42
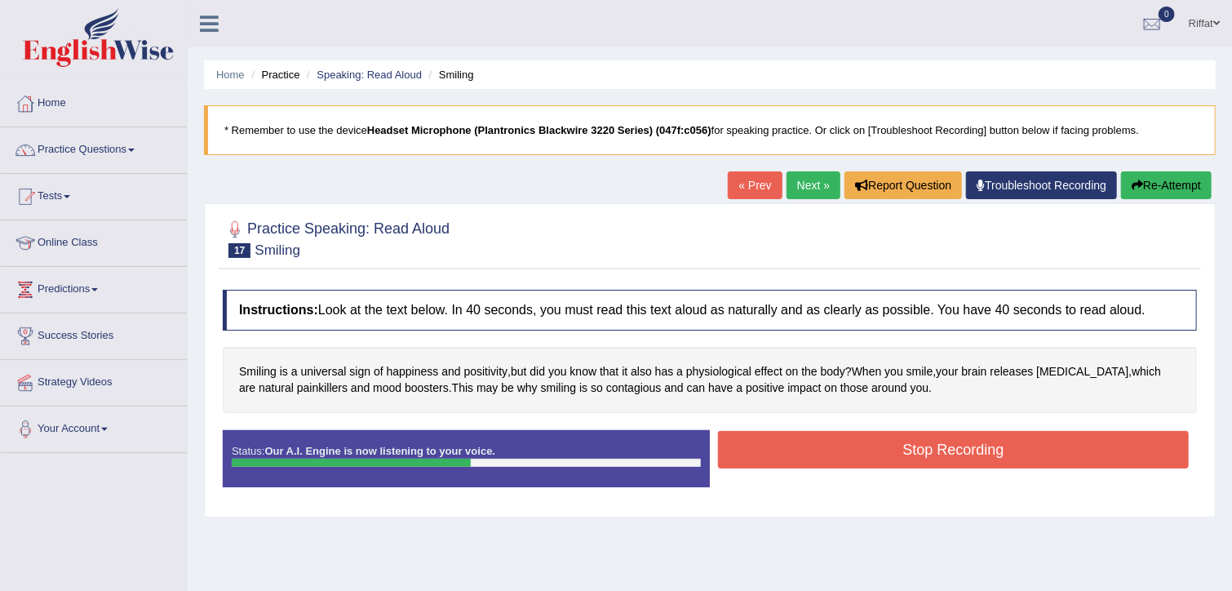
click at [855, 442] on button "Stop Recording" at bounding box center [953, 450] width 471 height 38
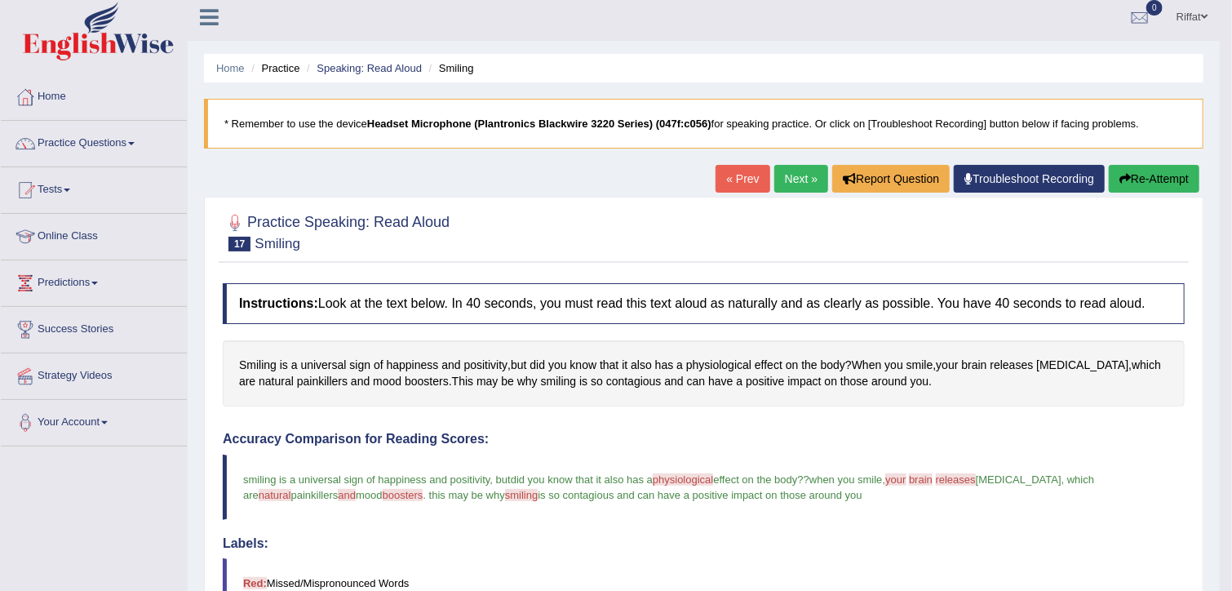
scroll to position [2, 0]
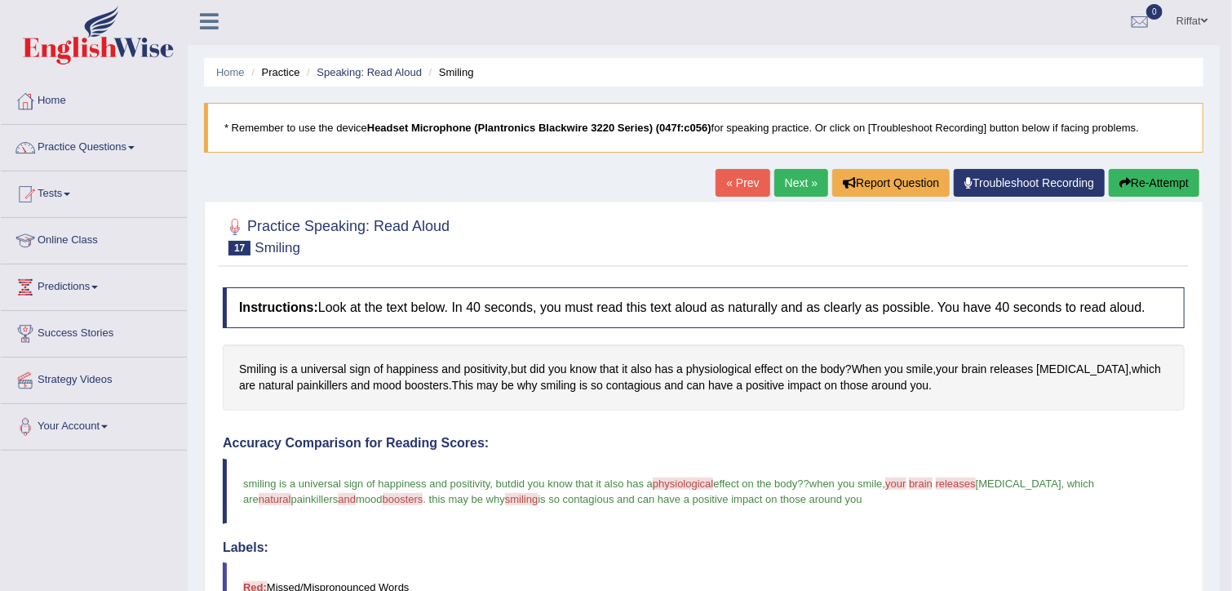
click at [796, 175] on link "Next »" at bounding box center [801, 183] width 54 height 28
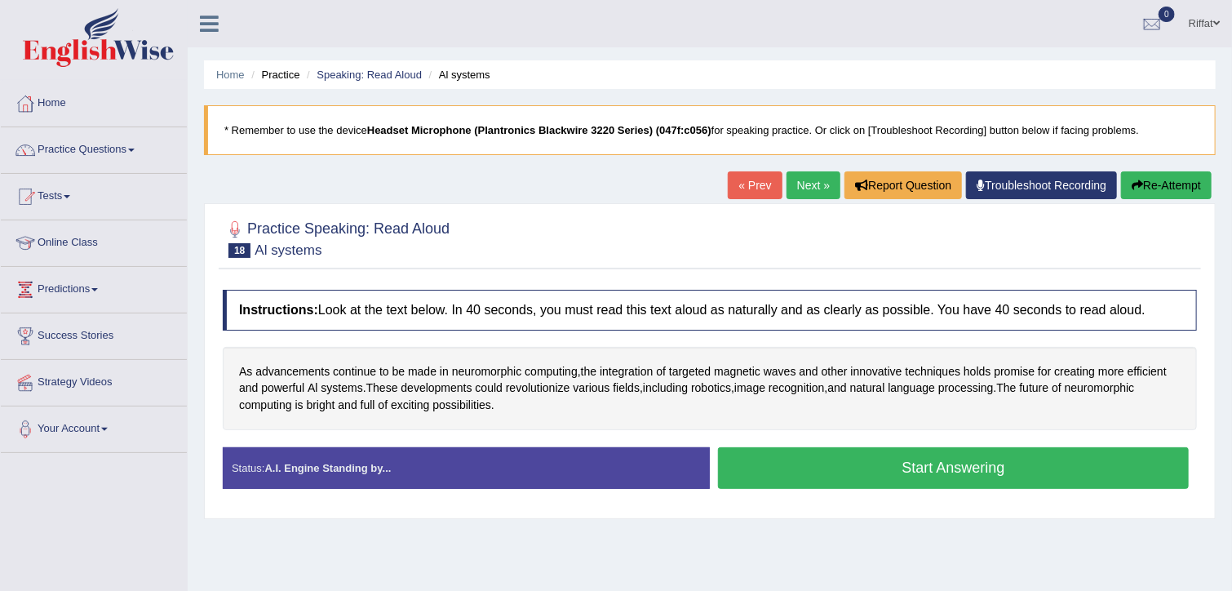
click at [830, 471] on button "Start Answering" at bounding box center [953, 468] width 471 height 42
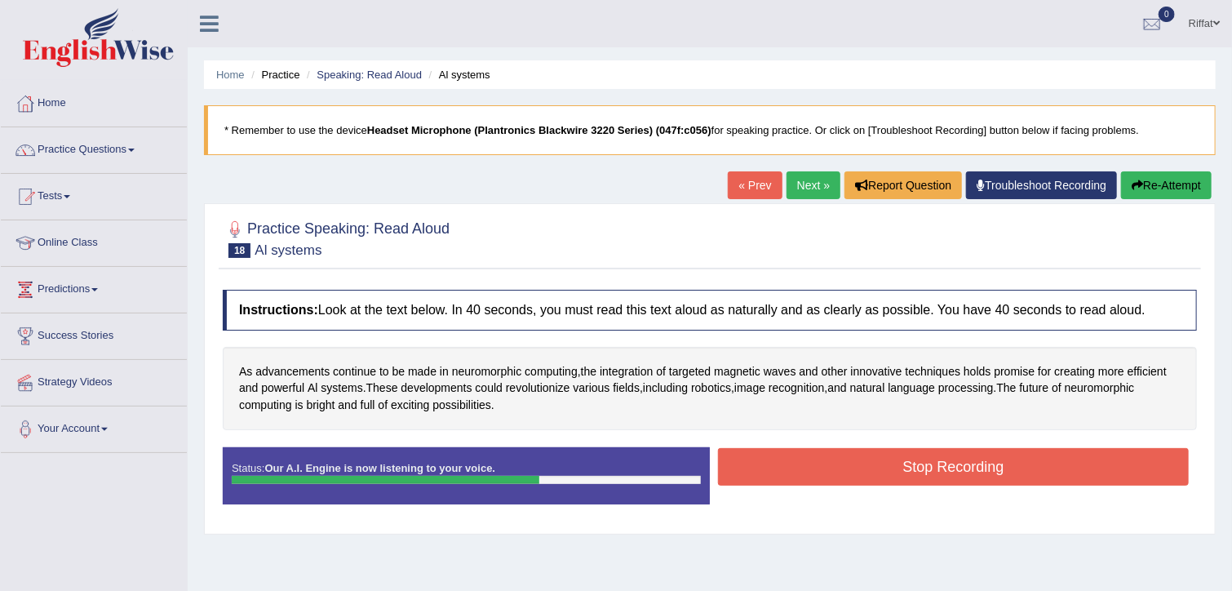
click at [830, 471] on button "Stop Recording" at bounding box center [953, 467] width 471 height 38
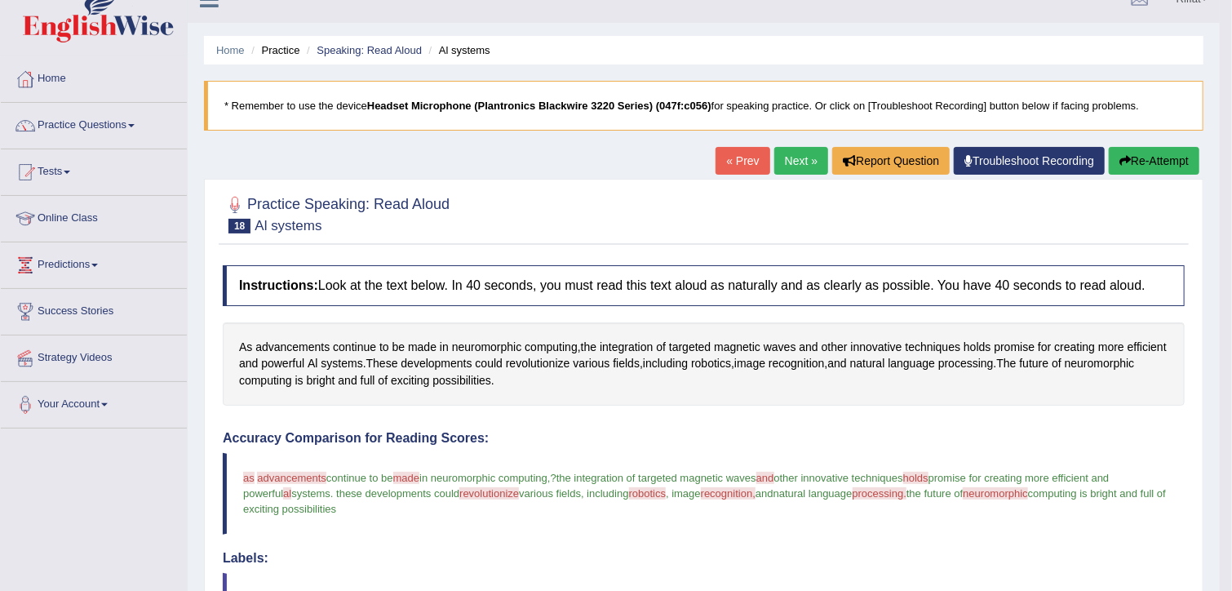
scroll to position [23, 0]
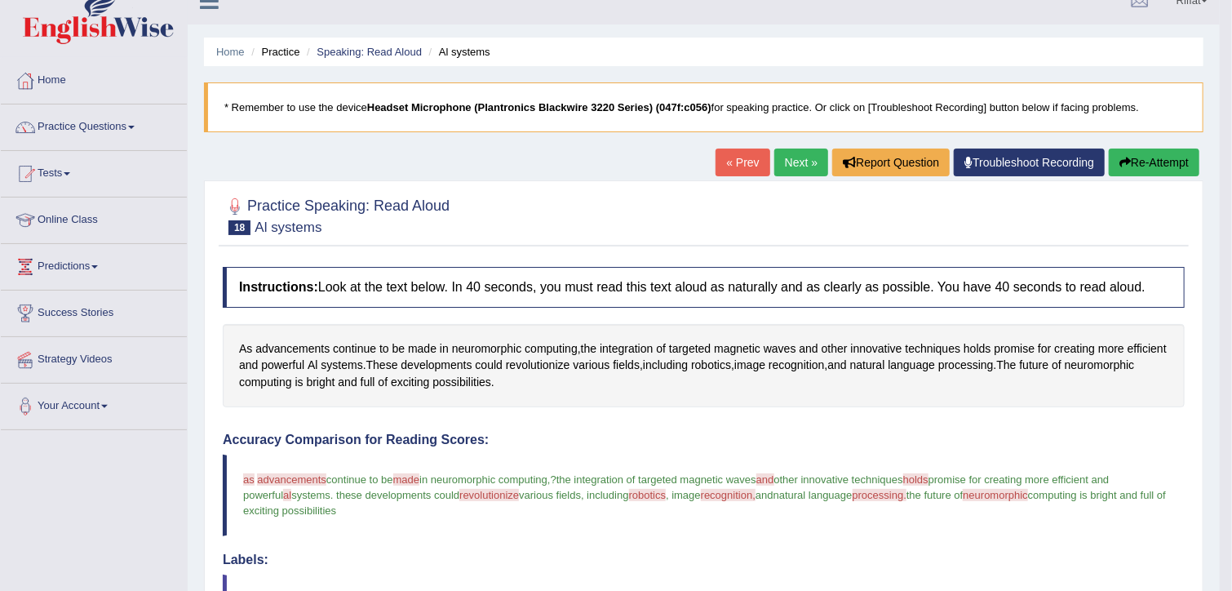
click at [1142, 161] on button "Re-Attempt" at bounding box center [1153, 162] width 91 height 28
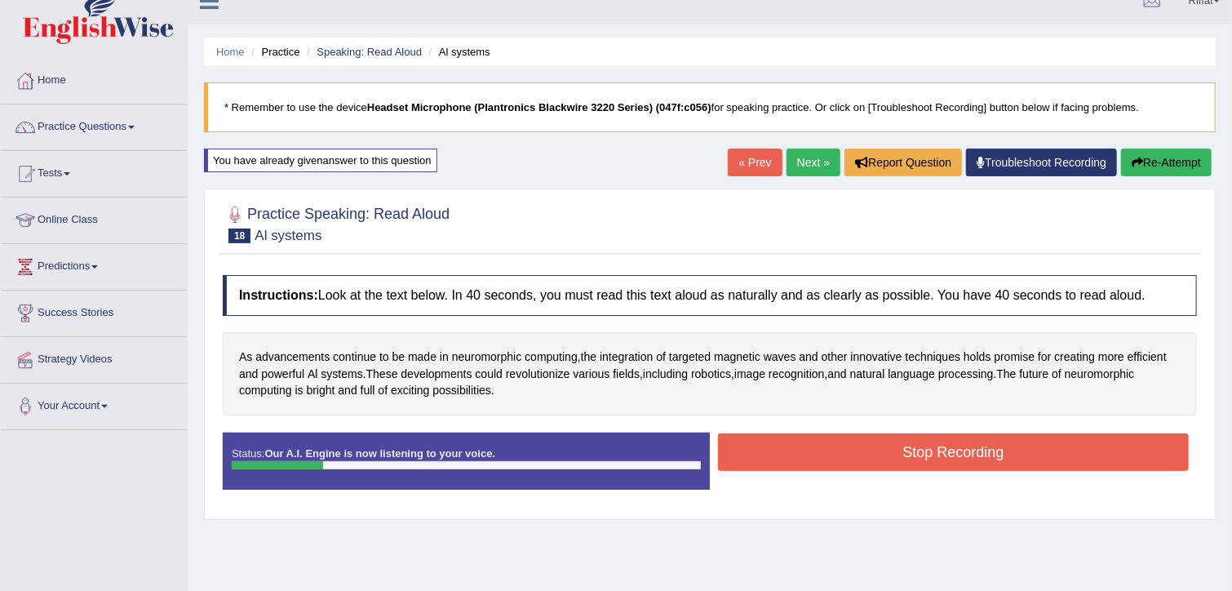
click at [1155, 166] on button "Re-Attempt" at bounding box center [1166, 162] width 91 height 28
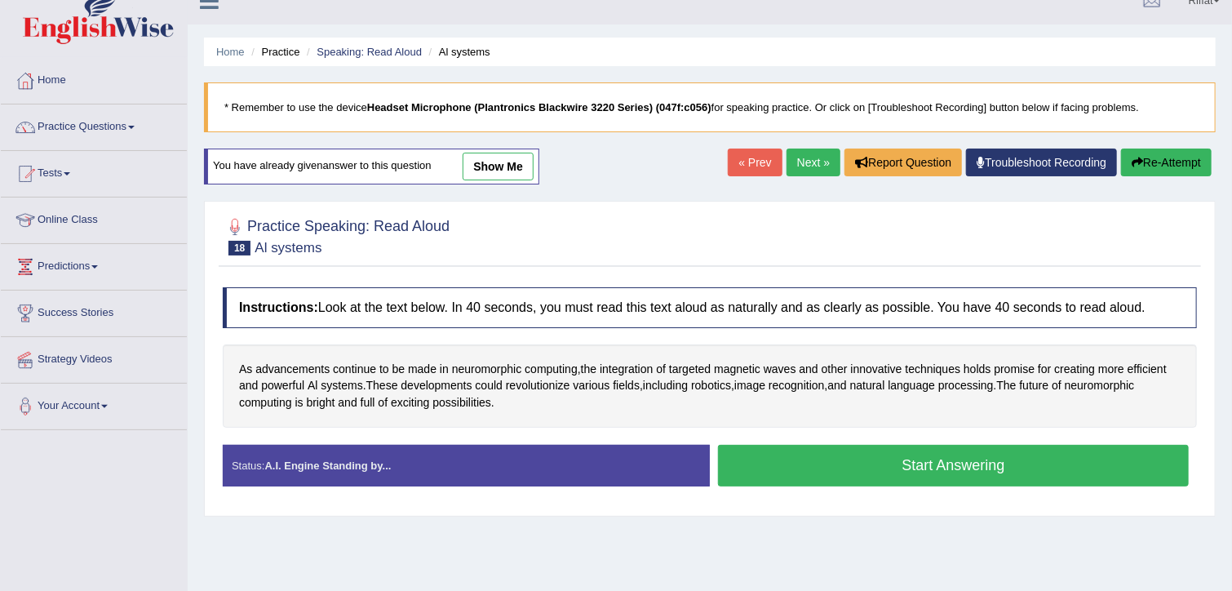
click at [887, 460] on button "Start Answering" at bounding box center [953, 466] width 471 height 42
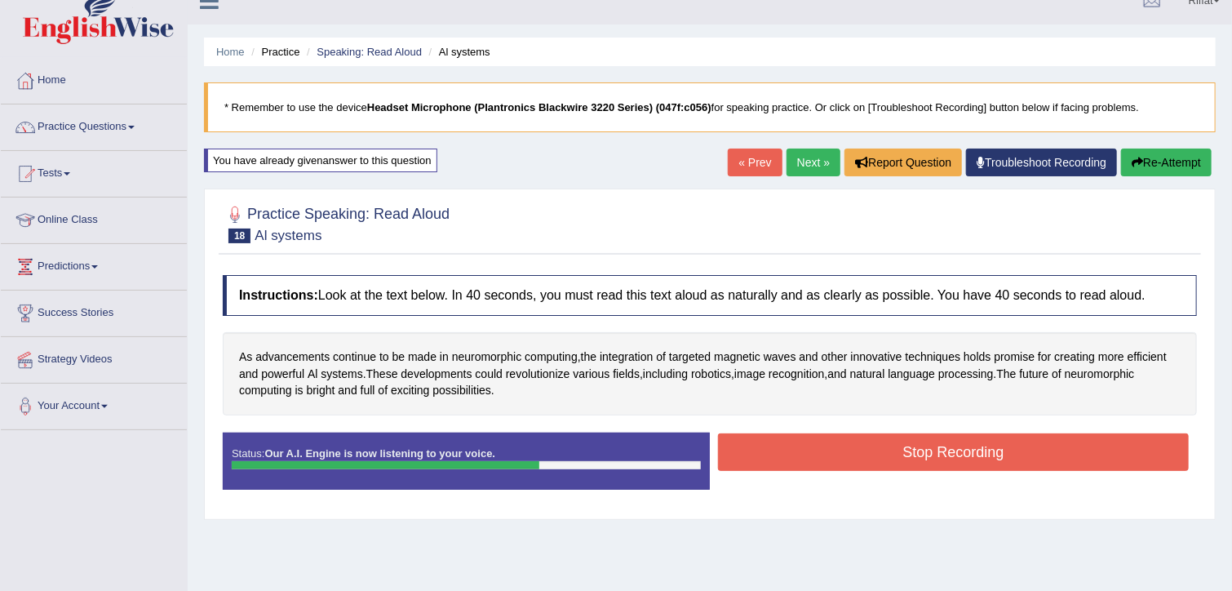
click at [887, 460] on button "Stop Recording" at bounding box center [953, 452] width 471 height 38
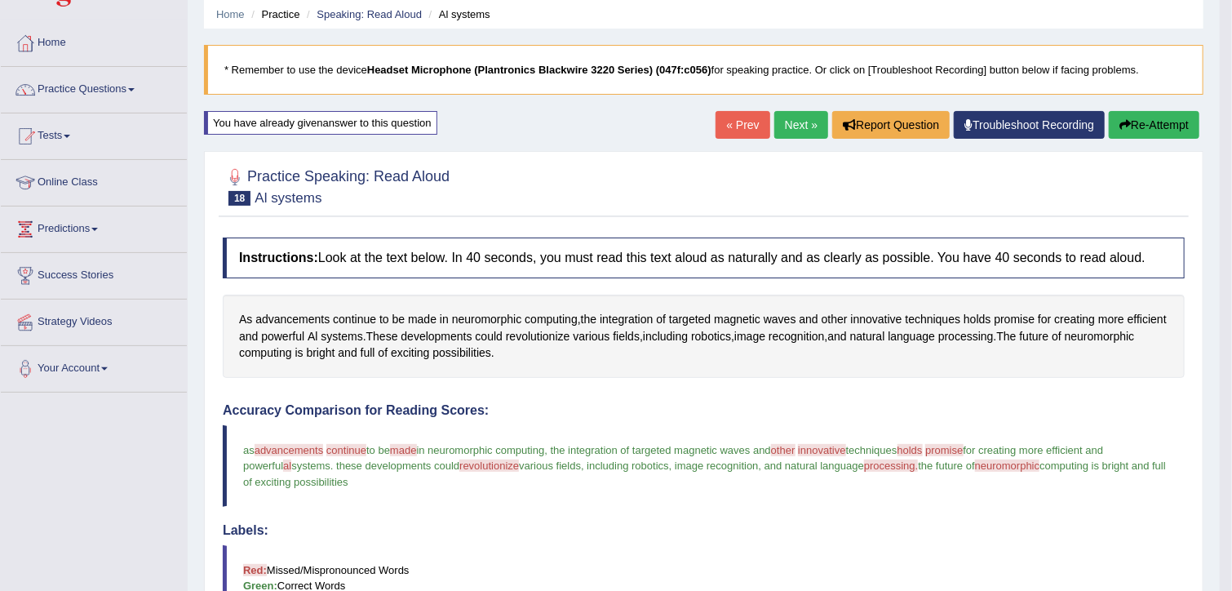
scroll to position [59, 0]
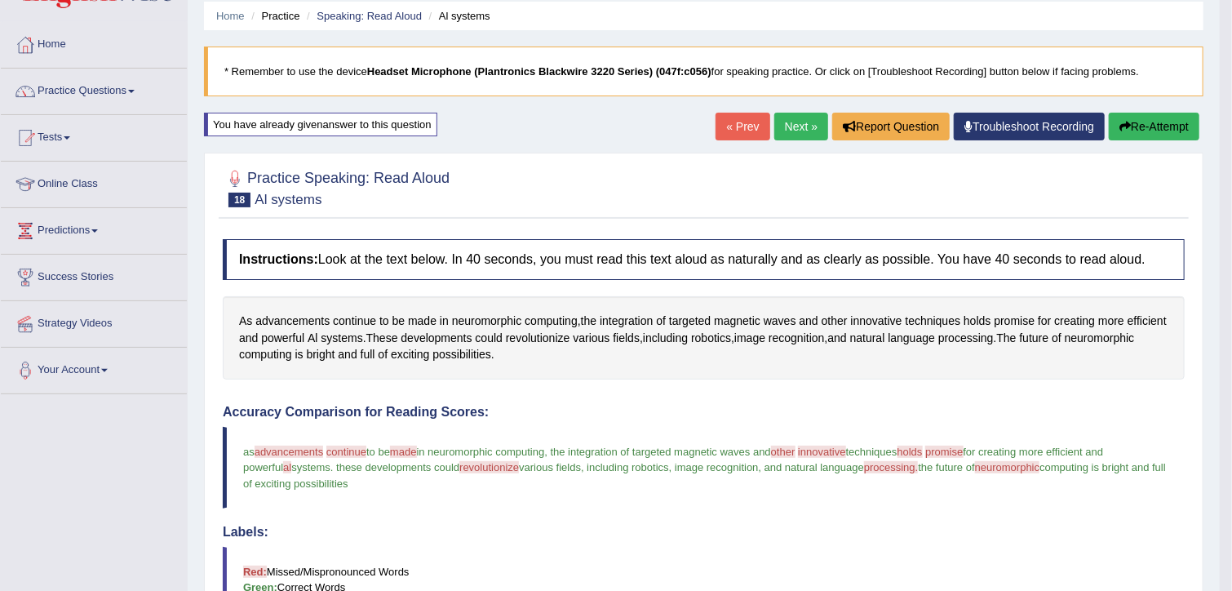
click at [798, 126] on link "Next »" at bounding box center [801, 127] width 54 height 28
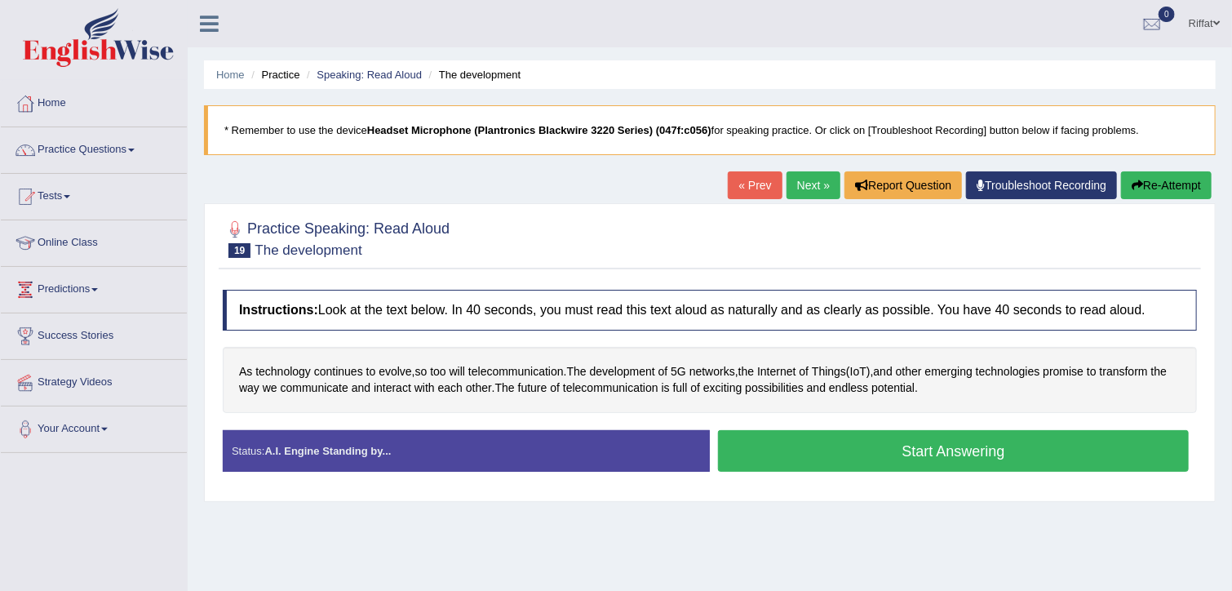
click at [793, 454] on button "Start Answering" at bounding box center [953, 451] width 471 height 42
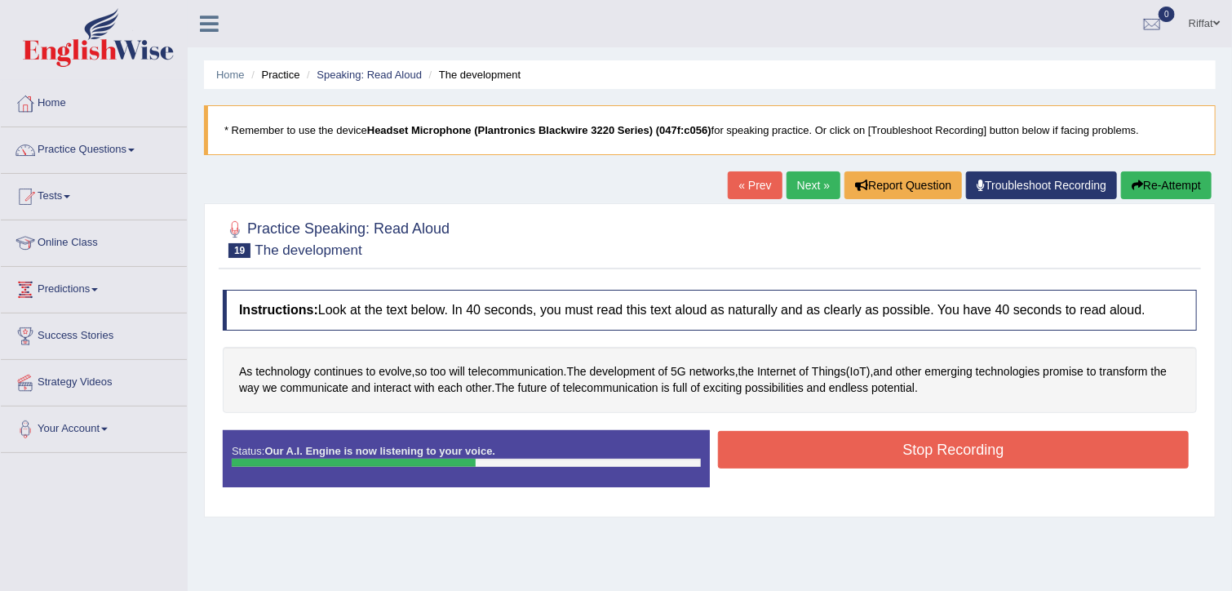
click at [793, 454] on button "Stop Recording" at bounding box center [953, 450] width 471 height 38
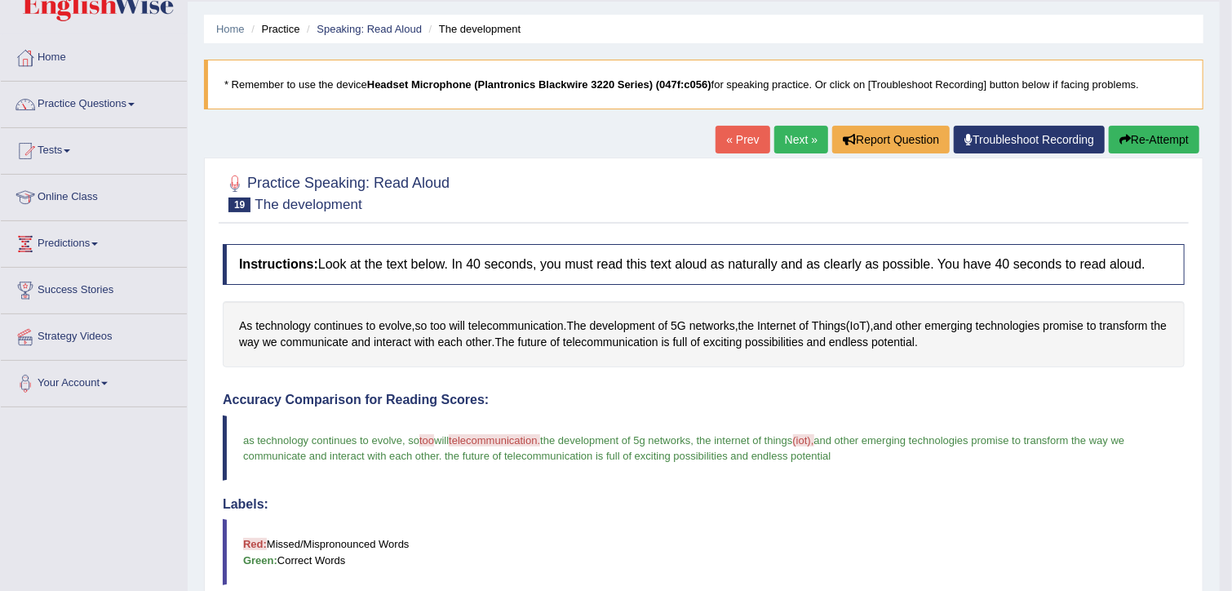
scroll to position [36, 0]
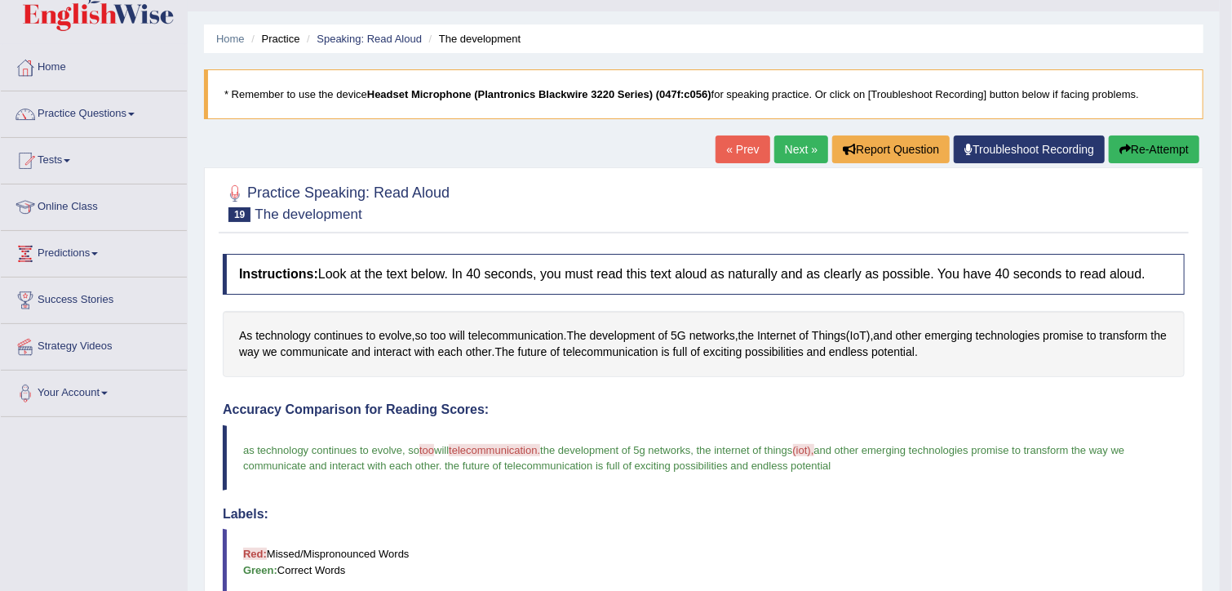
click at [1131, 145] on button "Re-Attempt" at bounding box center [1153, 149] width 91 height 28
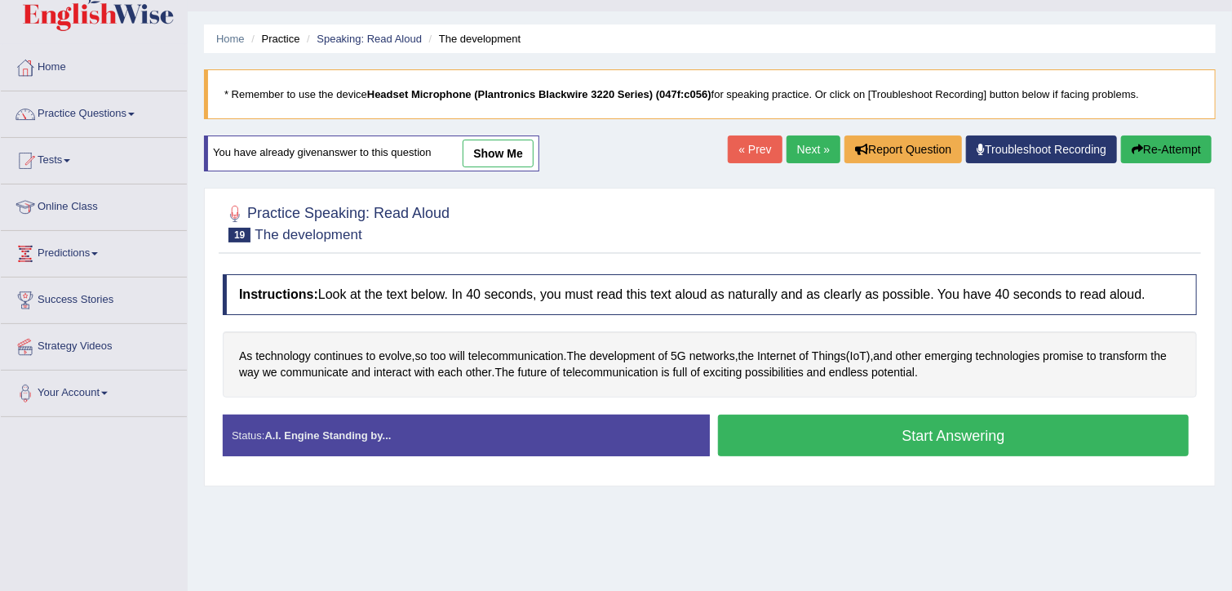
click at [827, 424] on button "Start Answering" at bounding box center [953, 435] width 471 height 42
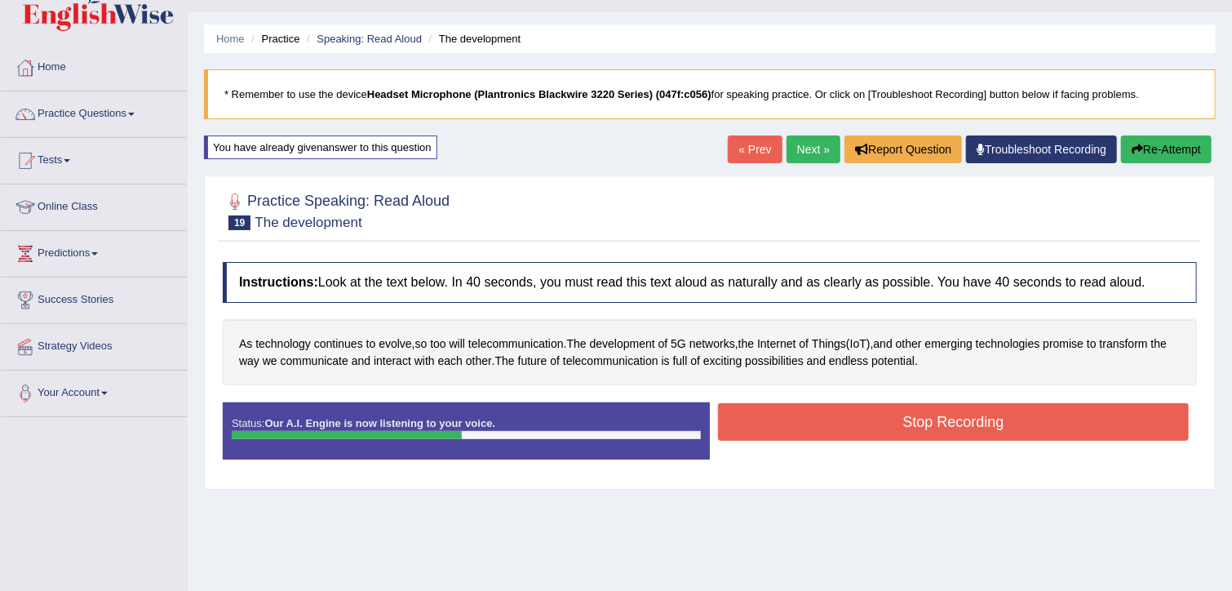
click at [827, 424] on button "Stop Recording" at bounding box center [953, 422] width 471 height 38
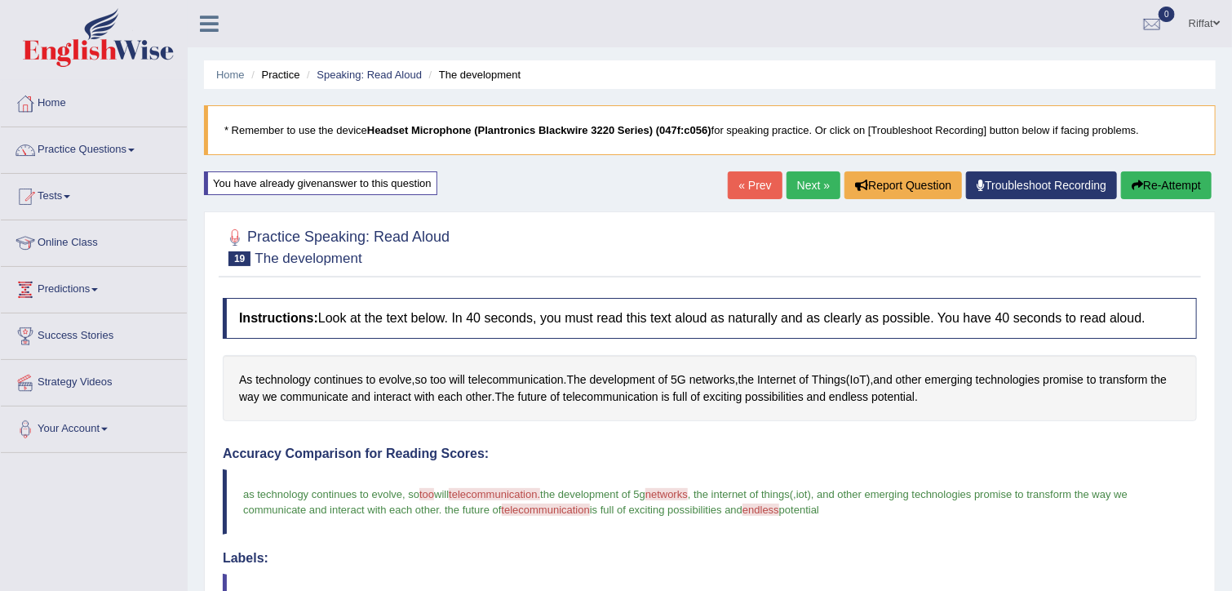
click at [813, 183] on link "Next »" at bounding box center [813, 185] width 54 height 28
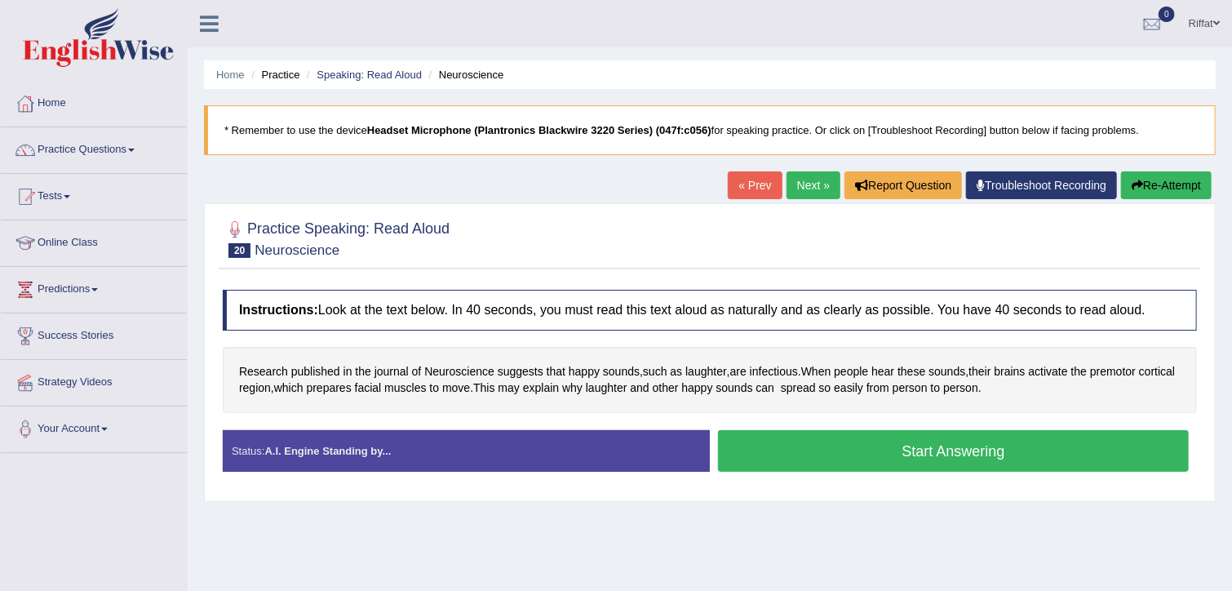
click at [781, 455] on button "Start Answering" at bounding box center [953, 451] width 471 height 42
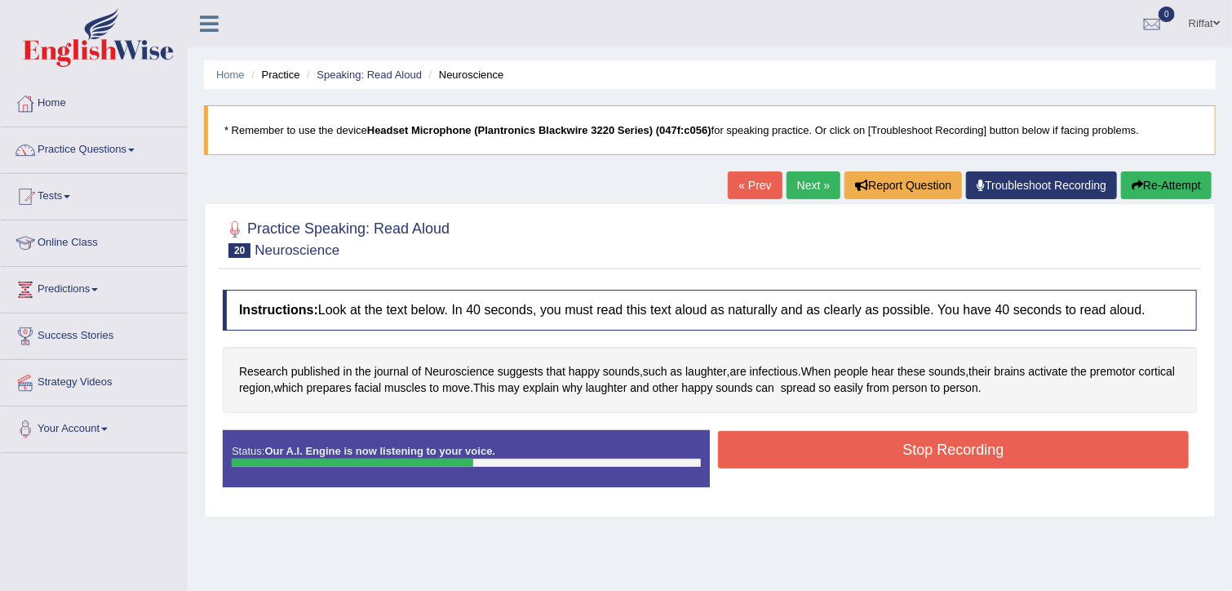
click at [781, 455] on button "Stop Recording" at bounding box center [953, 450] width 471 height 38
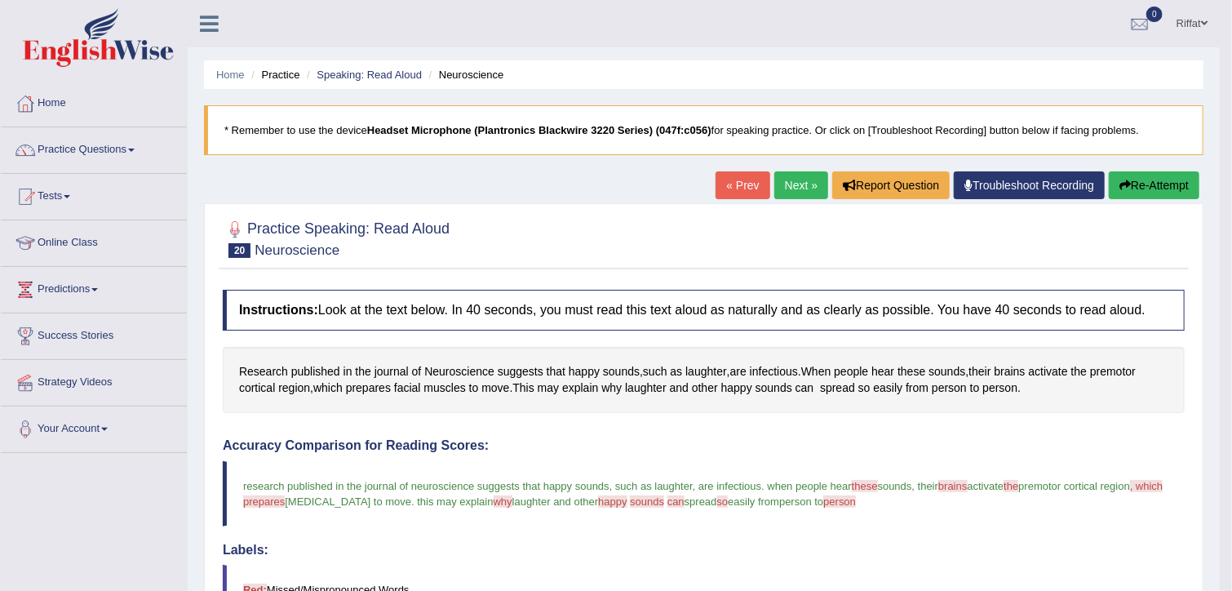
click at [125, 149] on link "Practice Questions" at bounding box center [94, 147] width 186 height 41
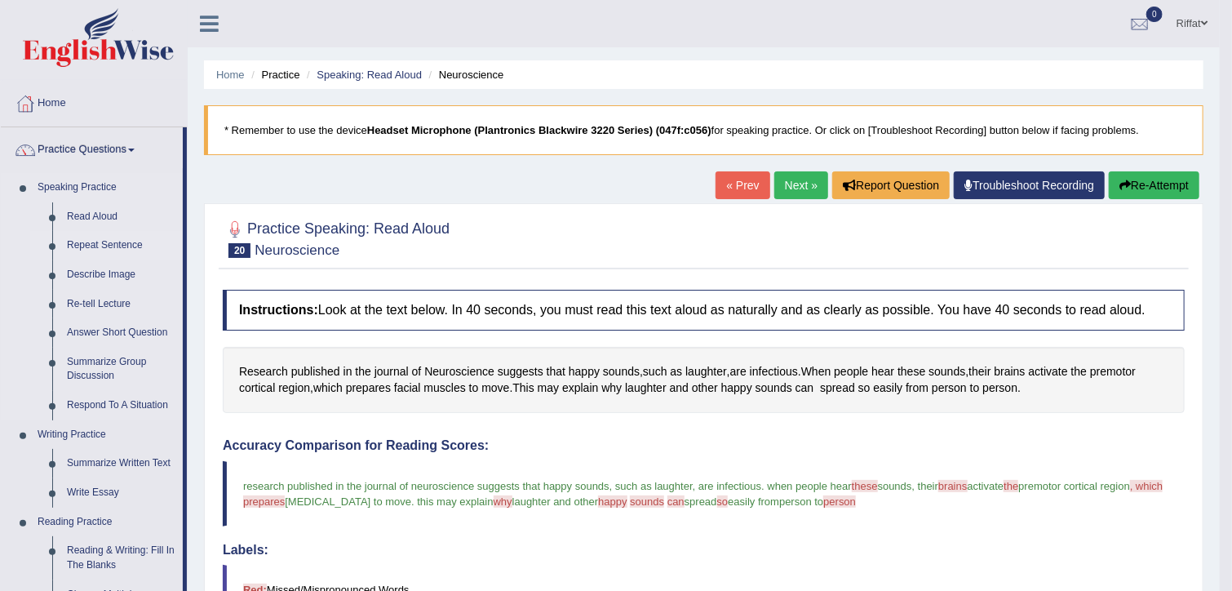
click at [134, 246] on link "Repeat Sentence" at bounding box center [121, 245] width 123 height 29
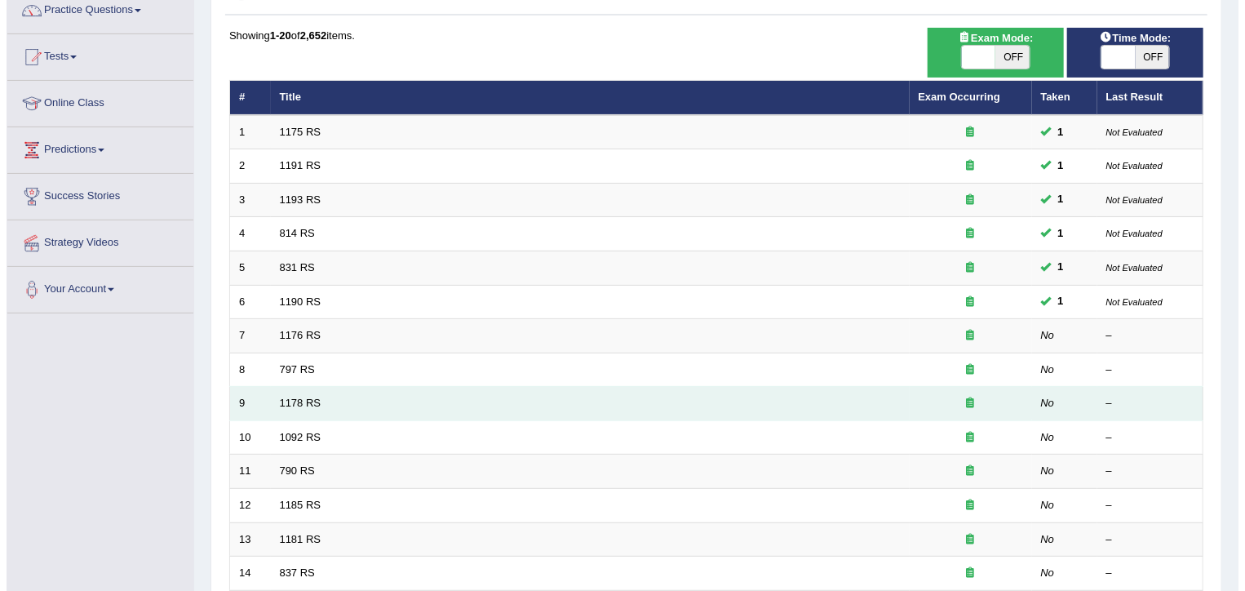
scroll to position [140, 0]
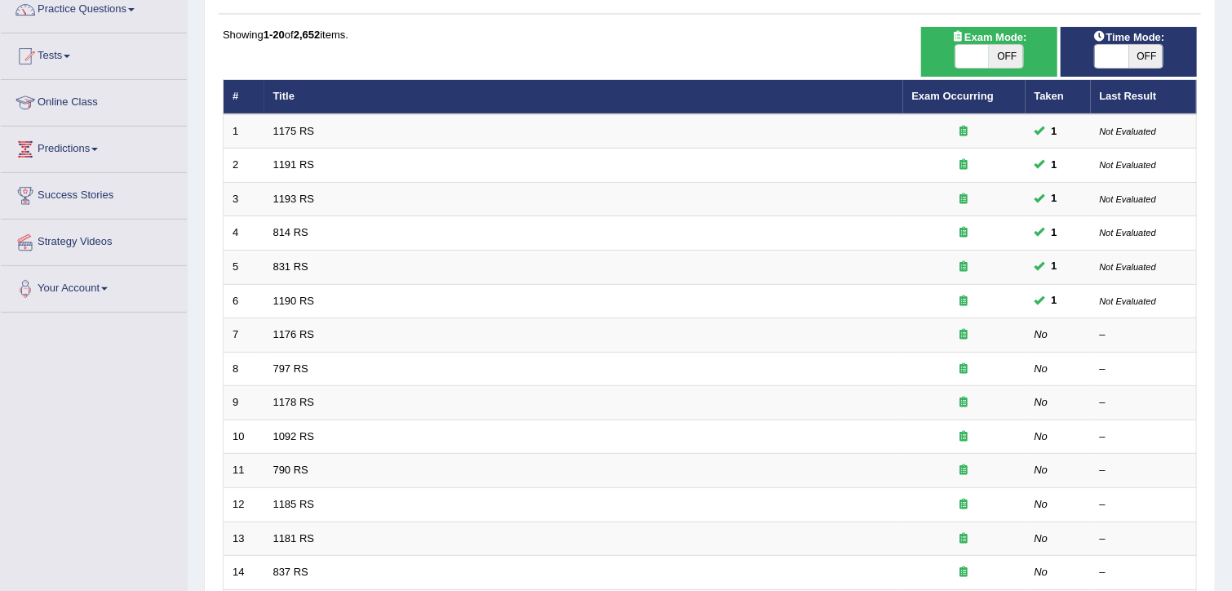
click at [1133, 48] on span "OFF" at bounding box center [1146, 56] width 34 height 23
checkbox input "true"
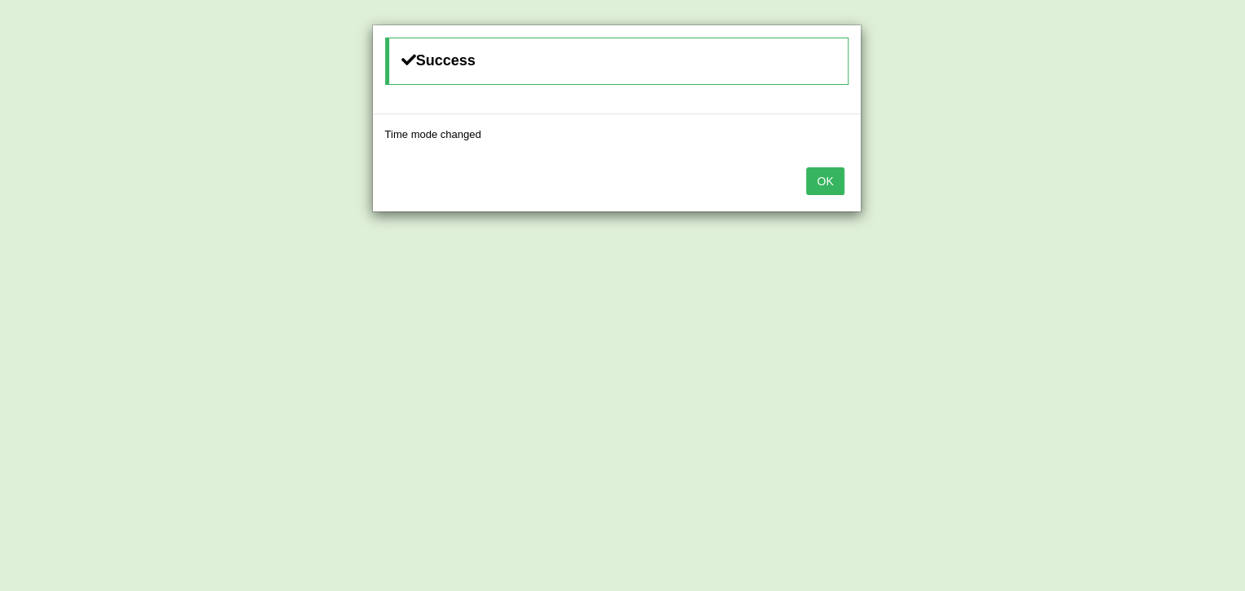
click at [833, 176] on button "OK" at bounding box center [825, 181] width 38 height 28
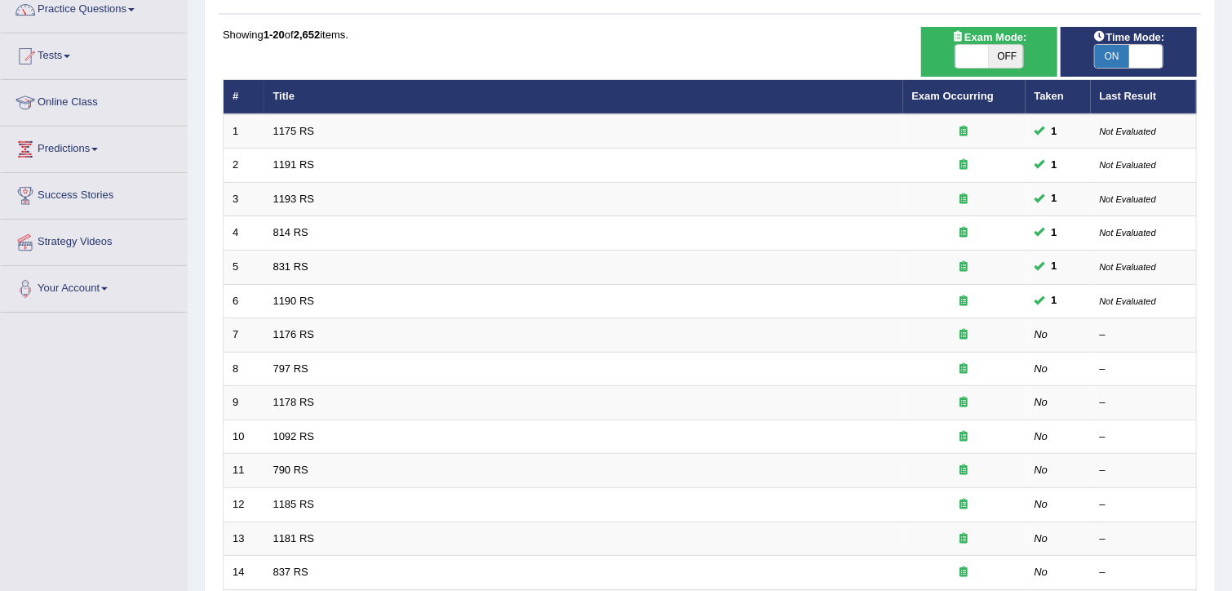
click at [1010, 49] on span "OFF" at bounding box center [1006, 56] width 34 height 23
checkbox input "true"
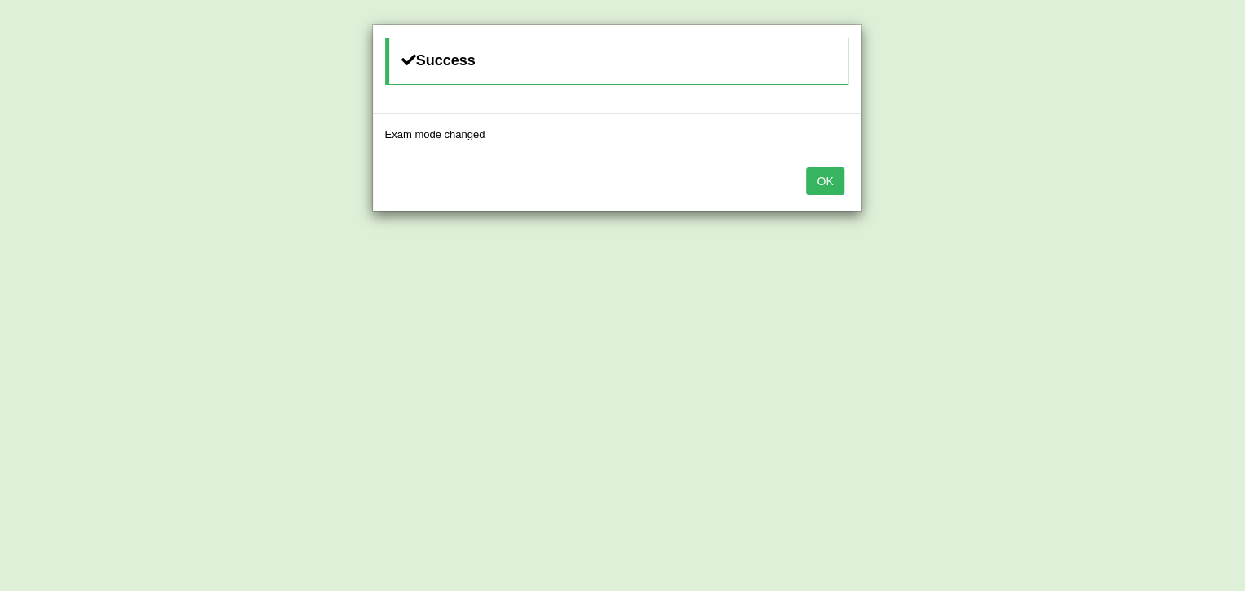
click at [825, 183] on button "OK" at bounding box center [825, 181] width 38 height 28
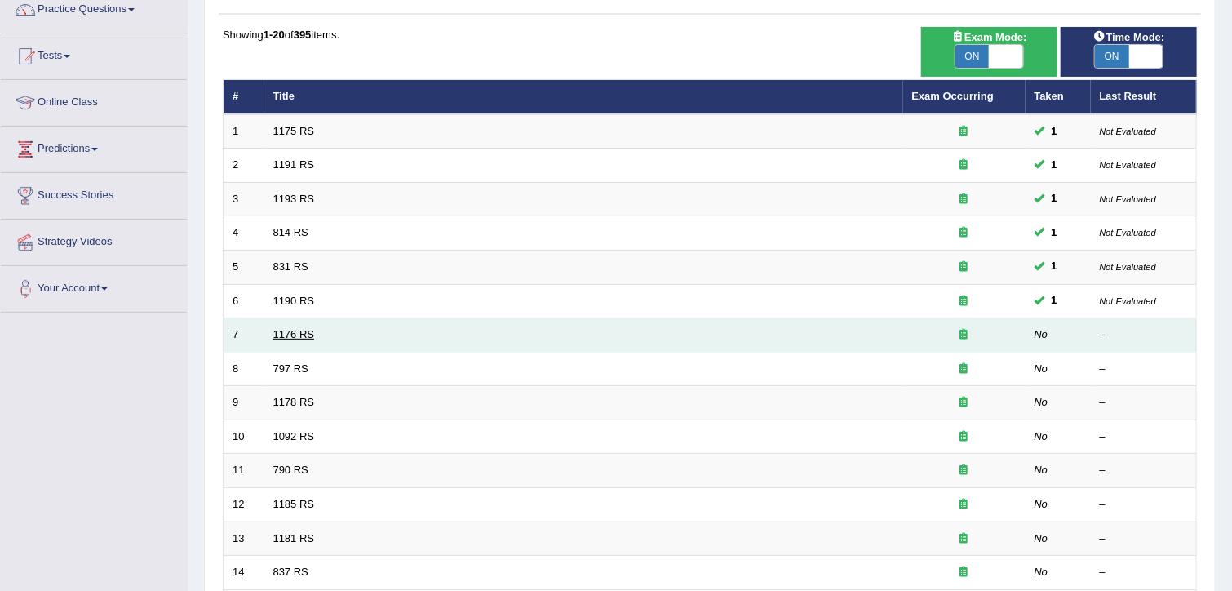
click at [292, 332] on link "1176 RS" at bounding box center [294, 334] width 42 height 12
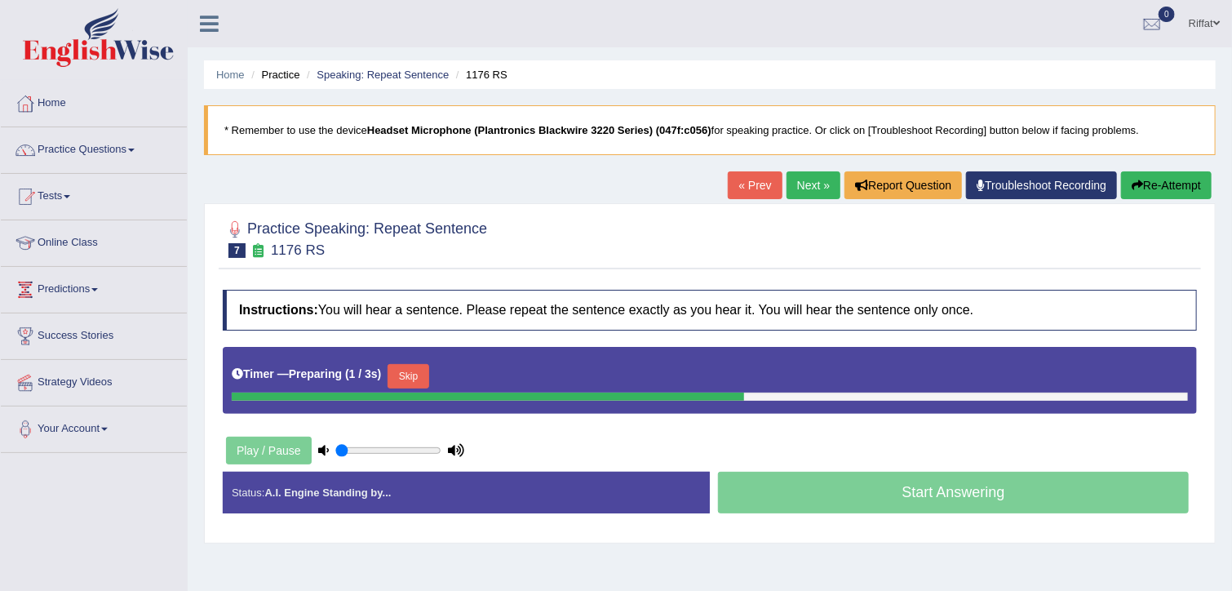
scroll to position [121, 0]
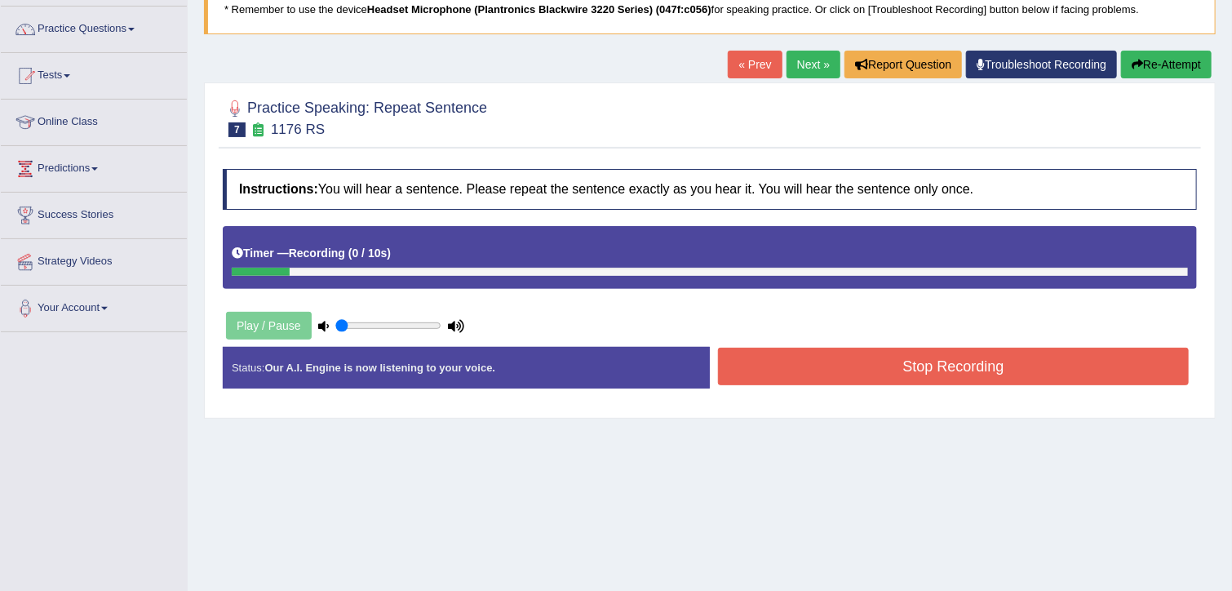
click at [240, 321] on div "Play / Pause" at bounding box center [345, 325] width 245 height 41
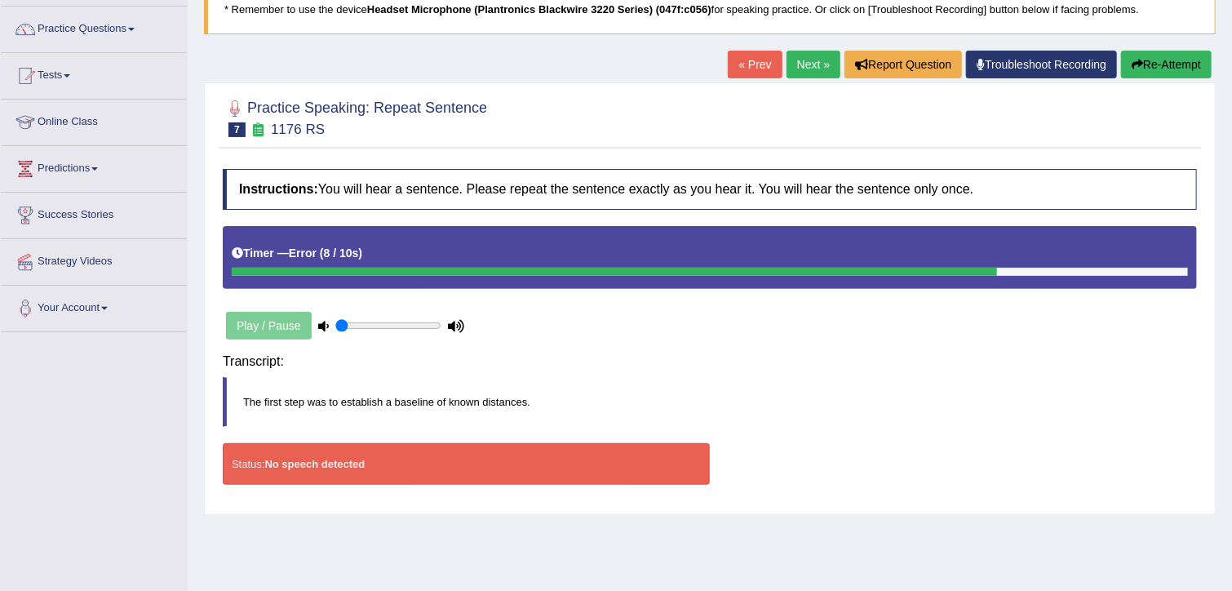
click at [802, 365] on div "Instructions: You will hear a sentence. Please repeat the sentence exactly as y…" at bounding box center [710, 333] width 982 height 345
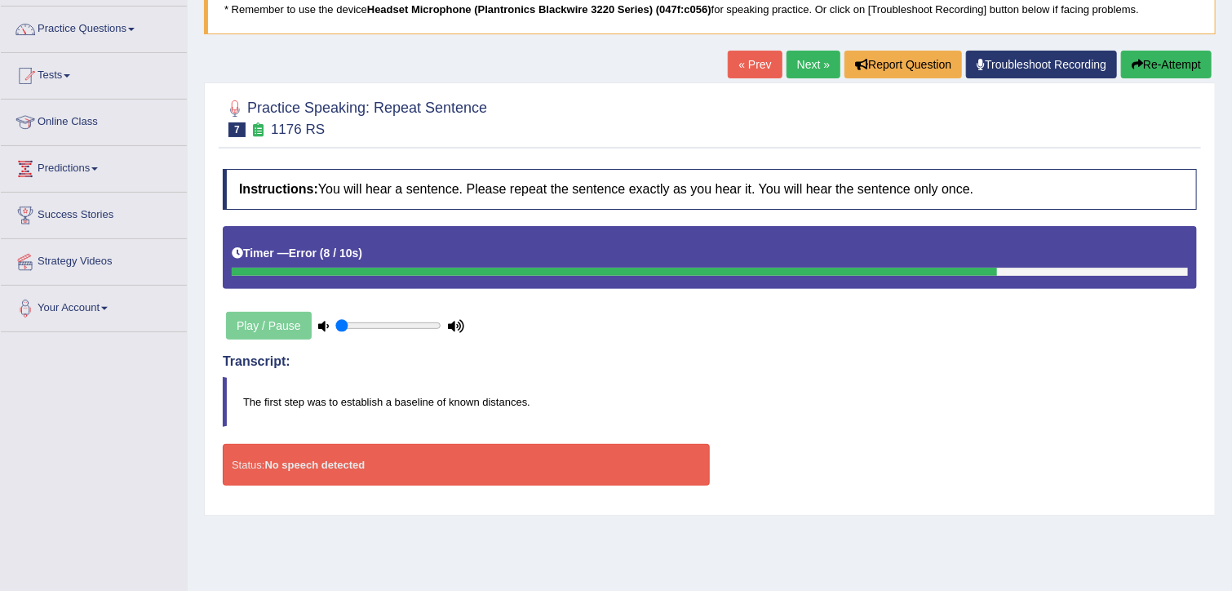
click at [1154, 62] on button "Re-Attempt" at bounding box center [1166, 65] width 91 height 28
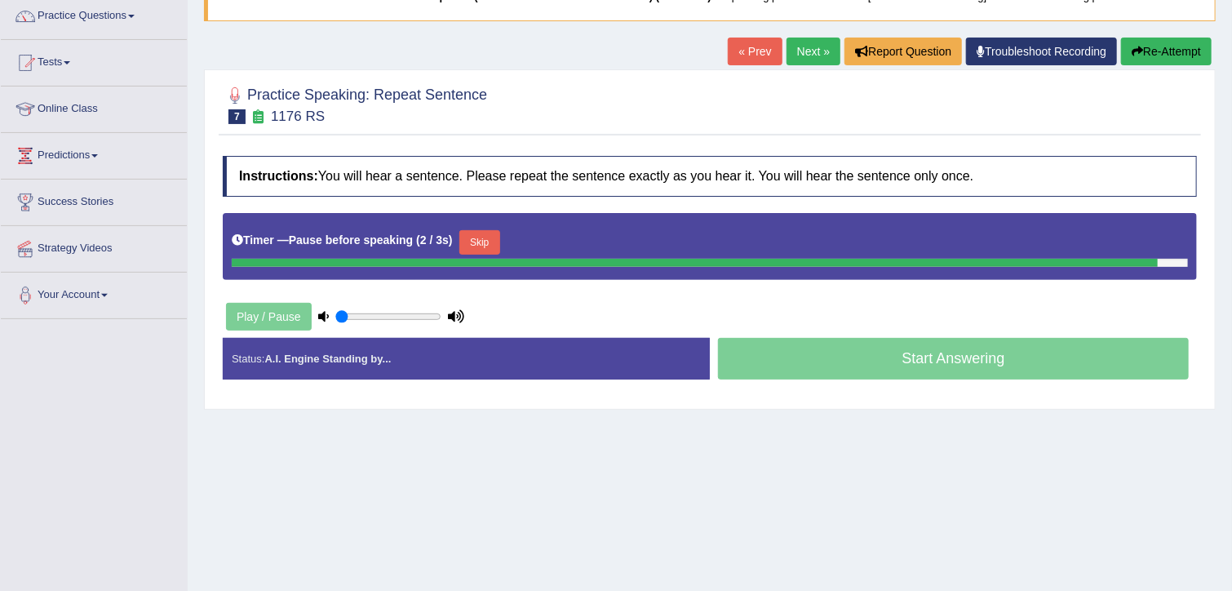
click at [768, 346] on div "Start Answering" at bounding box center [953, 361] width 487 height 46
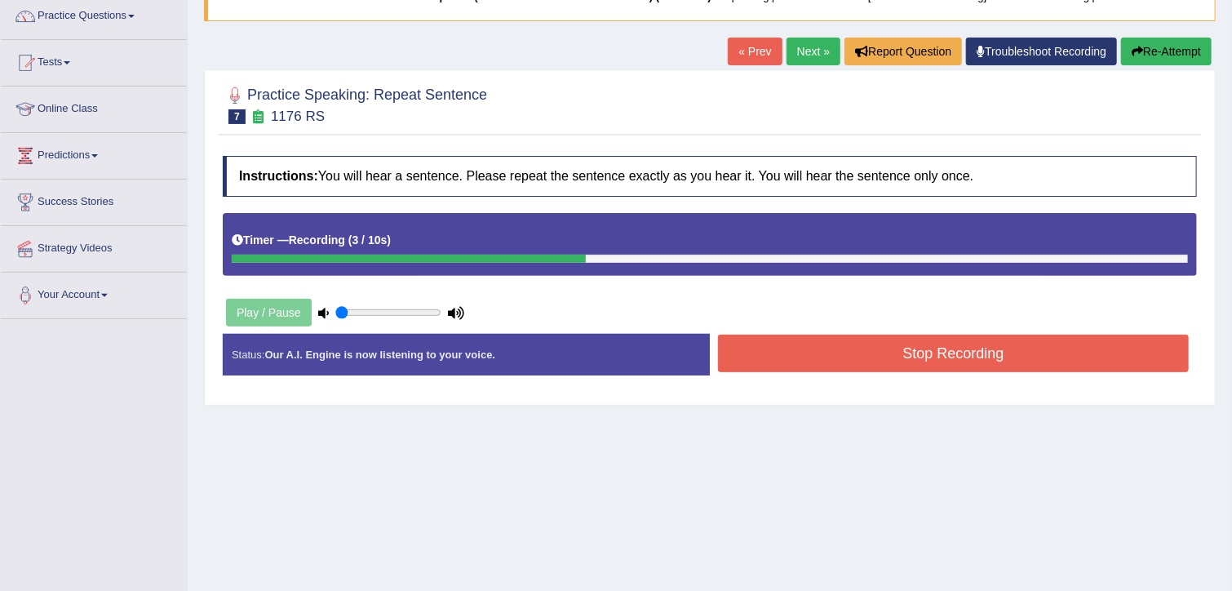
click at [768, 346] on button "Stop Recording" at bounding box center [953, 353] width 471 height 38
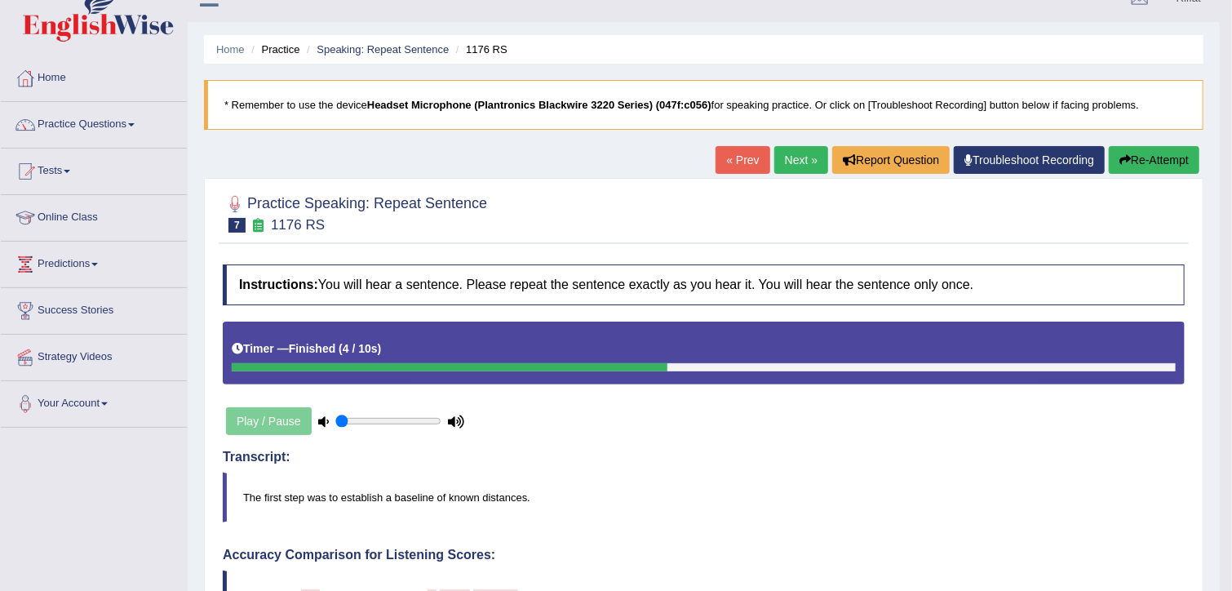
scroll to position [24, 0]
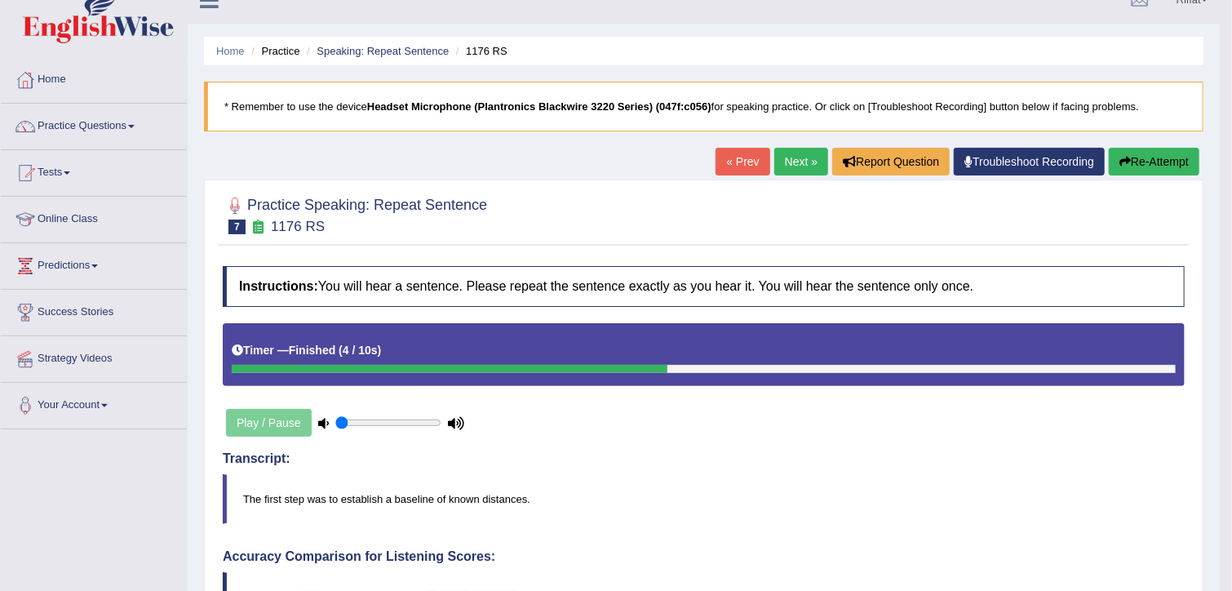
click at [806, 163] on link "Next »" at bounding box center [801, 162] width 54 height 28
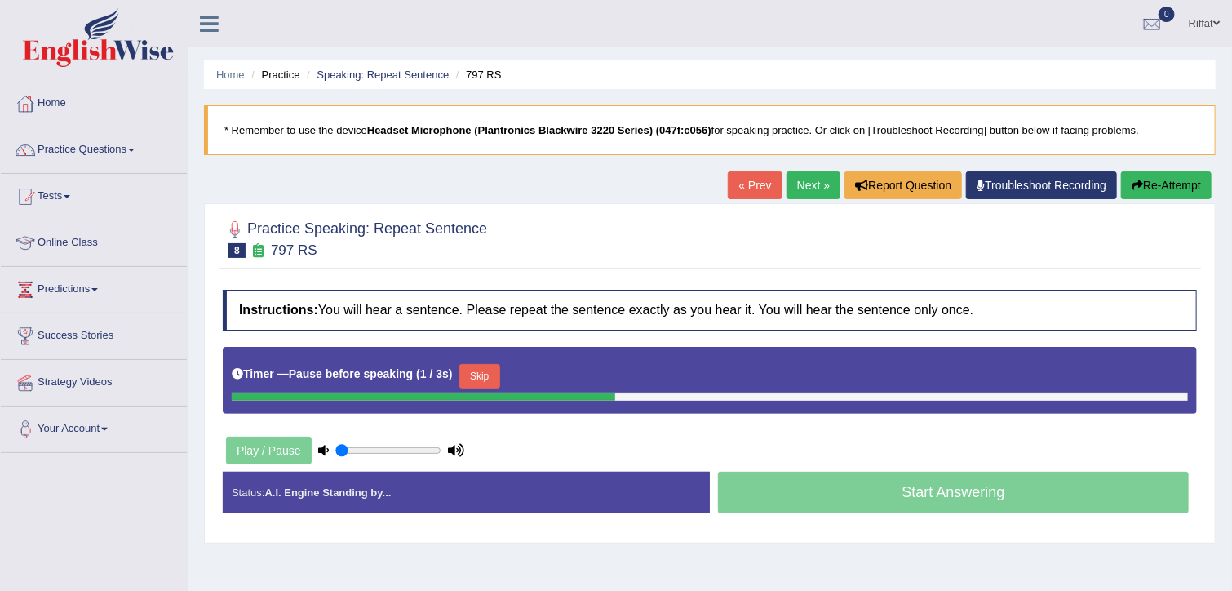
click at [782, 498] on div "Start Answering" at bounding box center [953, 494] width 487 height 46
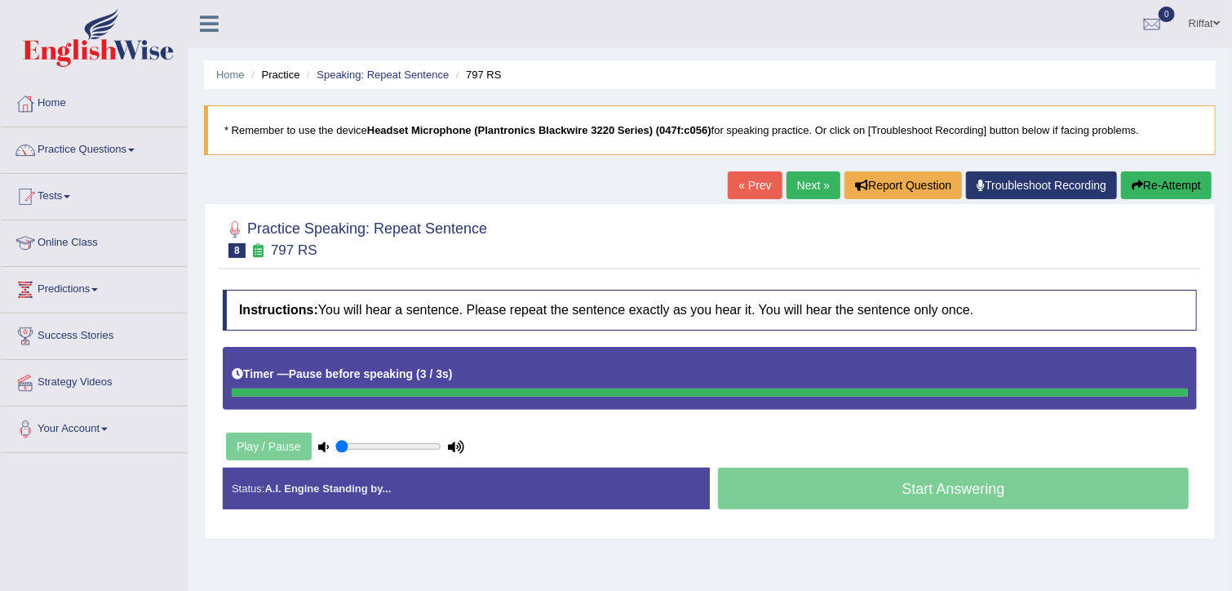
click at [782, 498] on div "Start Answering" at bounding box center [953, 490] width 487 height 46
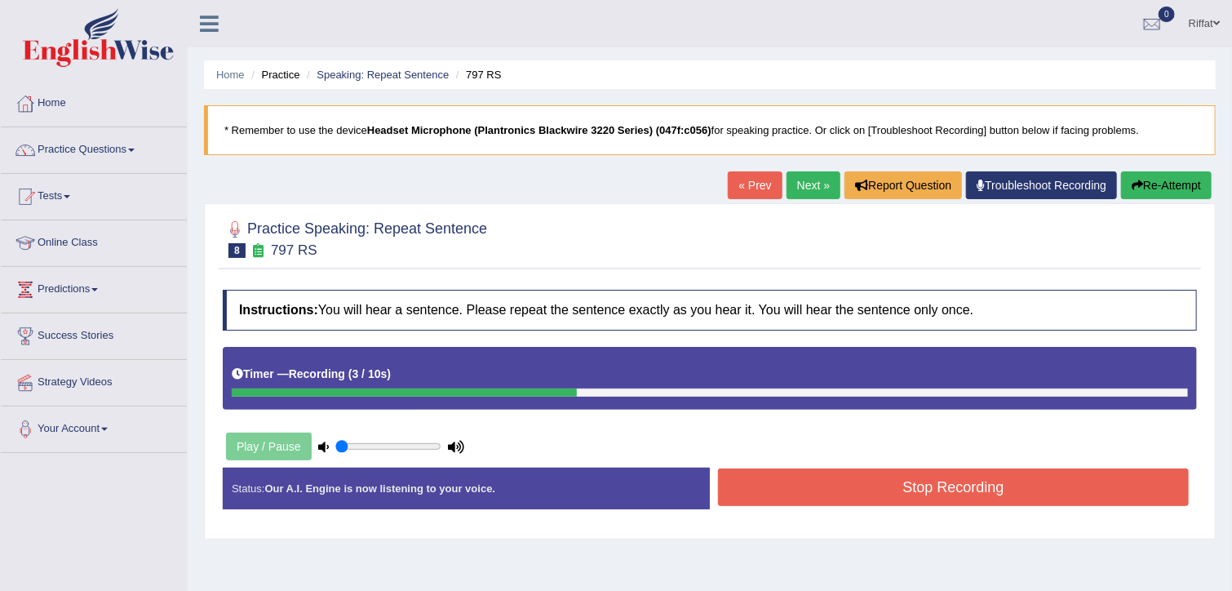
click at [782, 498] on button "Stop Recording" at bounding box center [953, 487] width 471 height 38
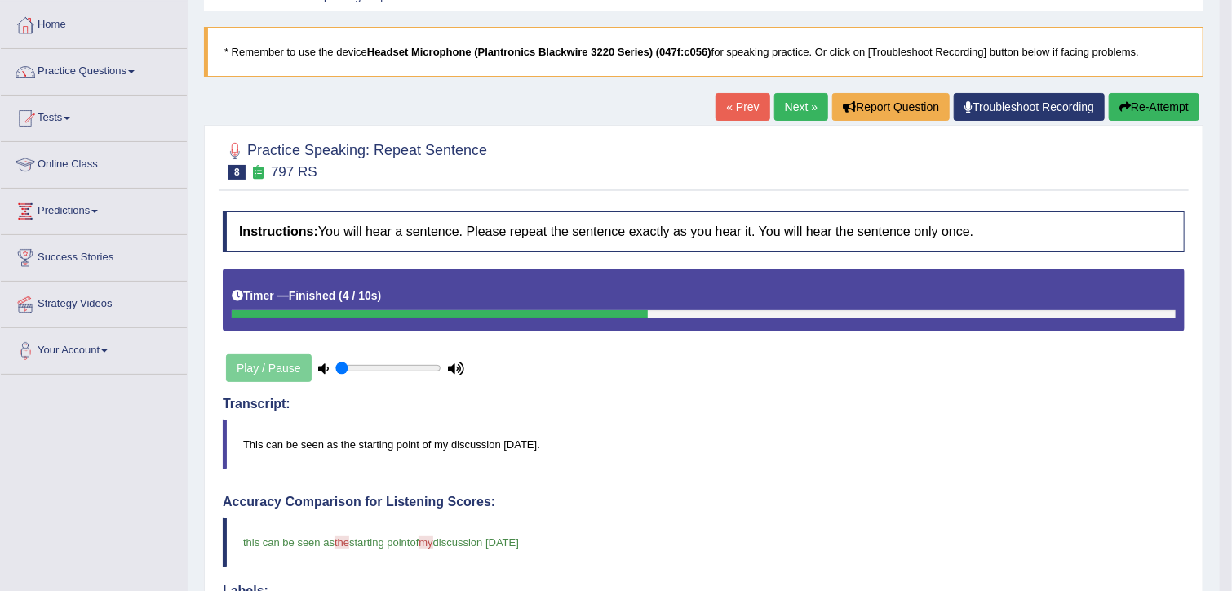
scroll to position [49, 0]
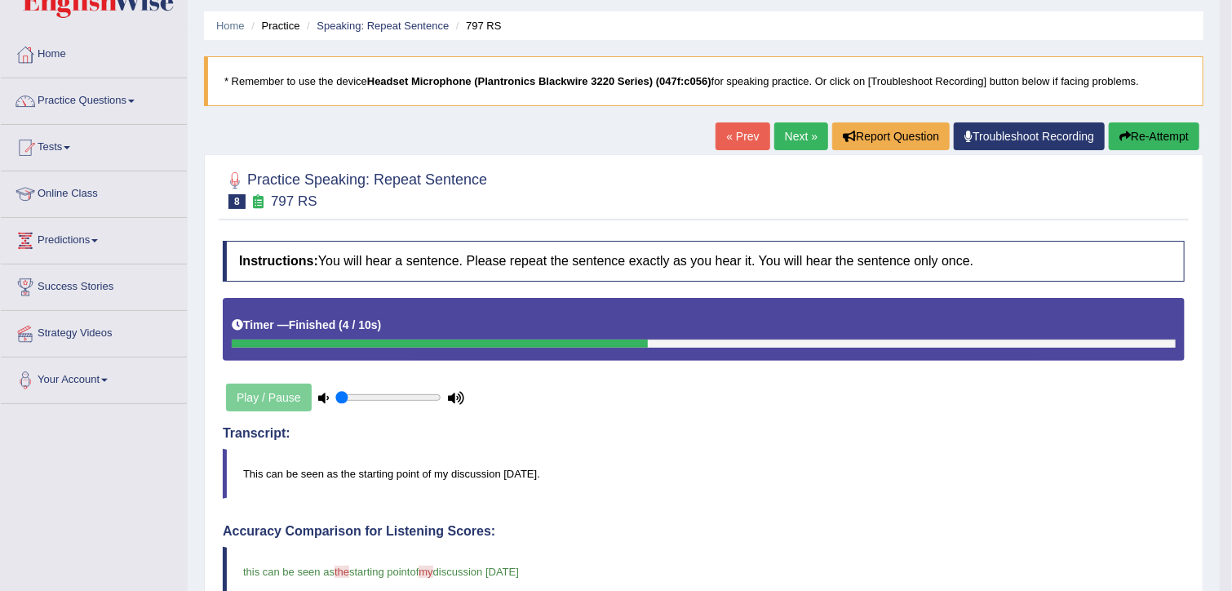
click at [796, 139] on link "Next »" at bounding box center [801, 136] width 54 height 28
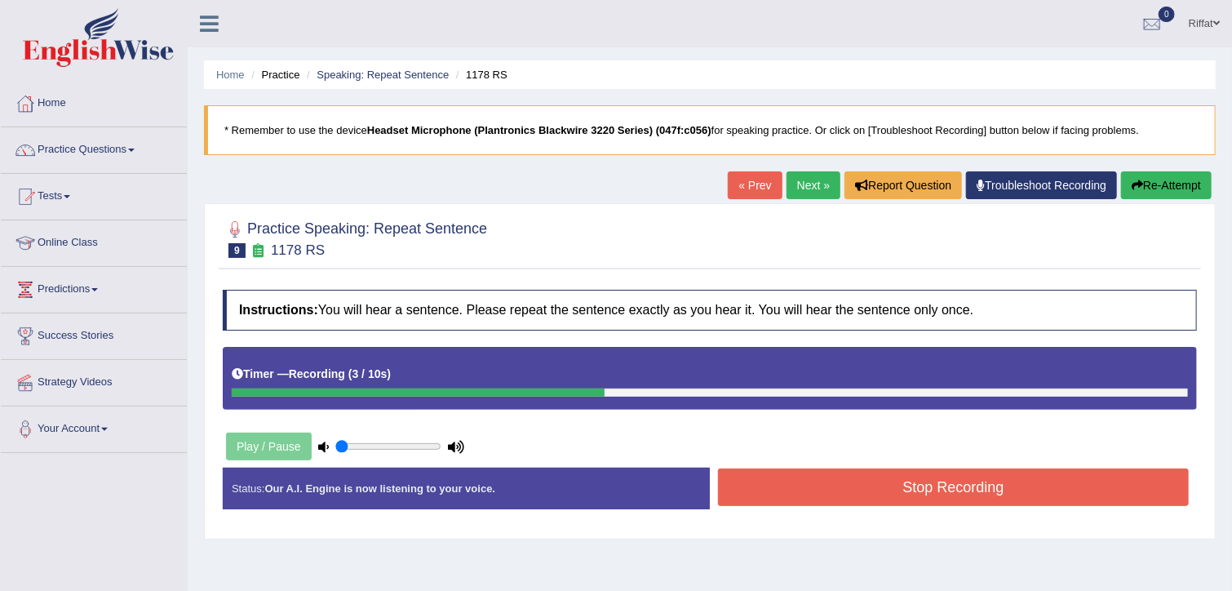
click at [794, 488] on button "Stop Recording" at bounding box center [953, 487] width 471 height 38
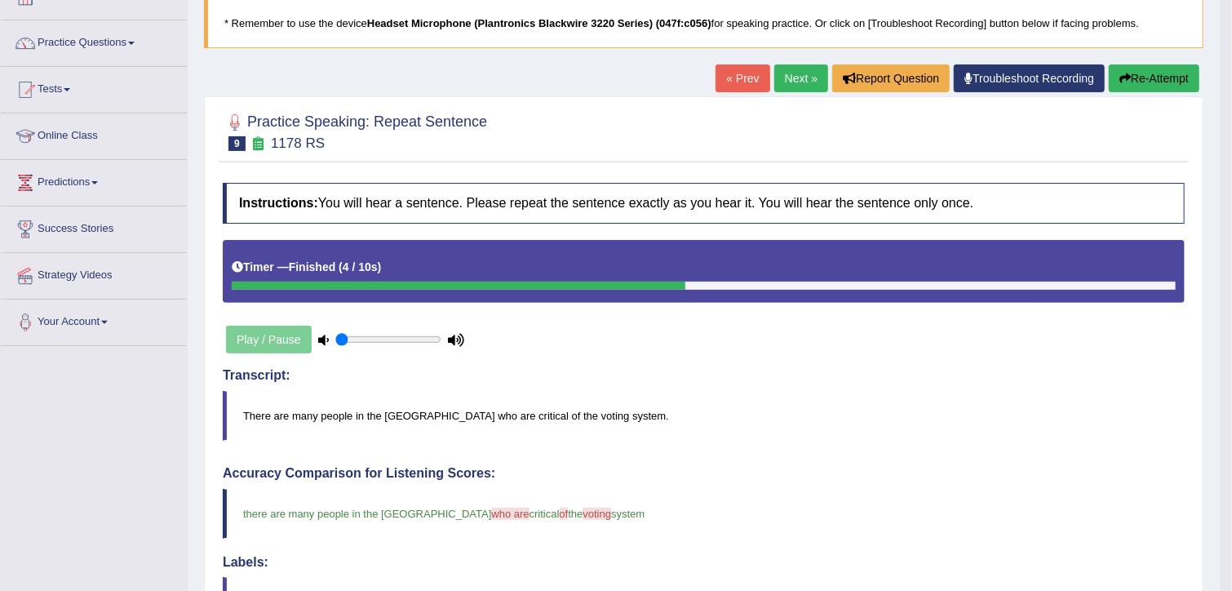
scroll to position [104, 0]
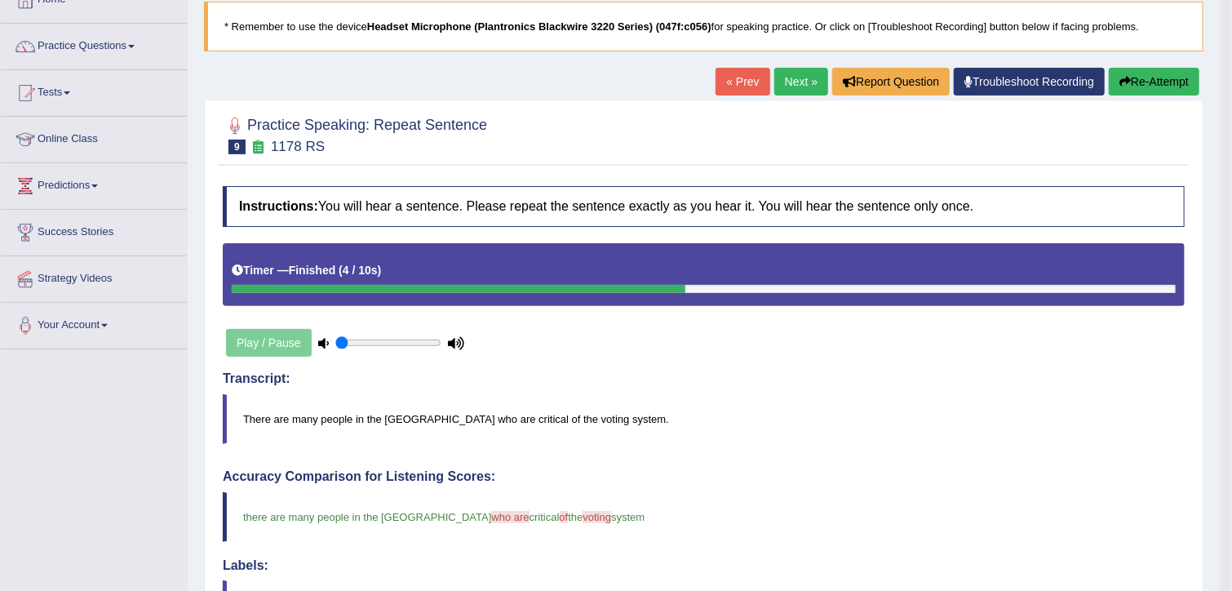
click at [798, 77] on link "Next »" at bounding box center [801, 82] width 54 height 28
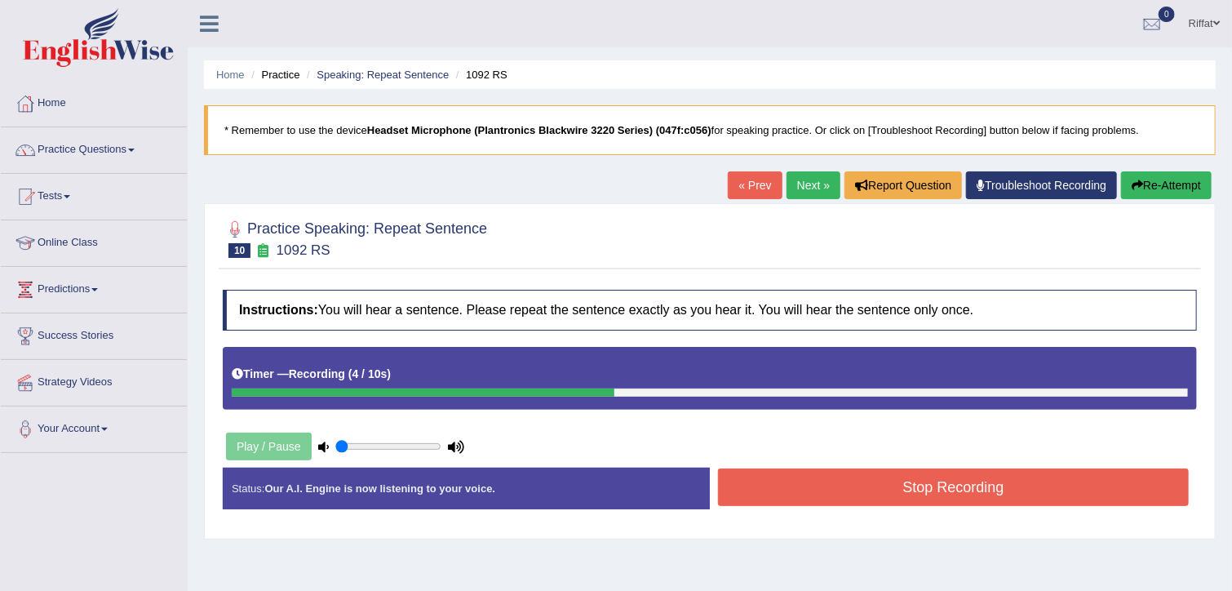
click at [761, 481] on button "Stop Recording" at bounding box center [953, 487] width 471 height 38
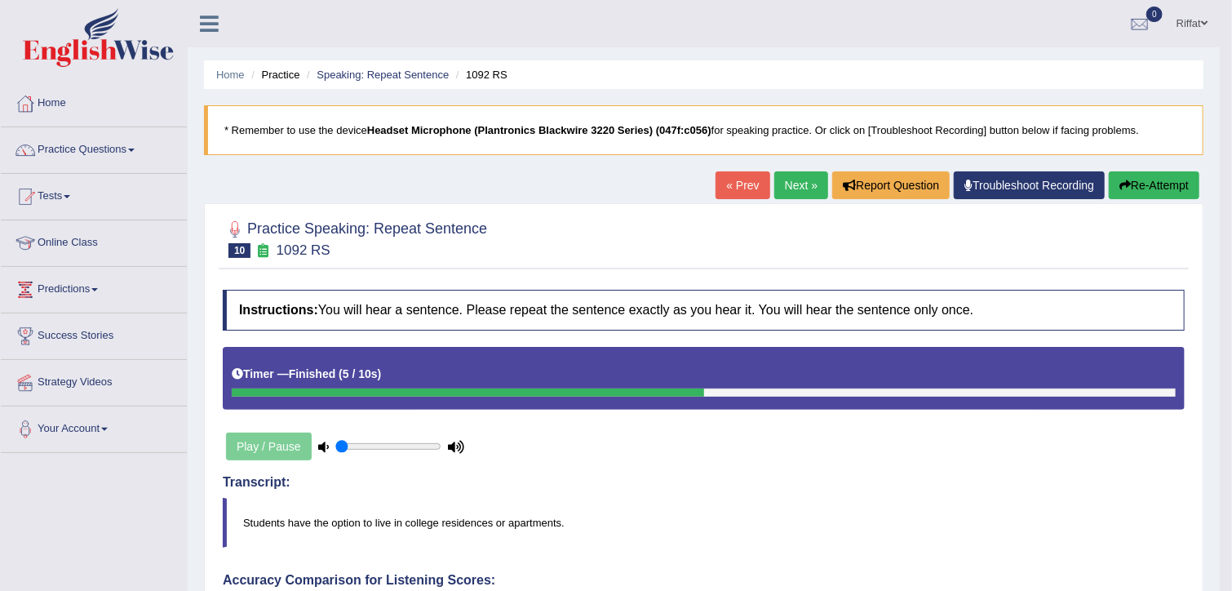
click at [1147, 182] on button "Re-Attempt" at bounding box center [1153, 185] width 91 height 28
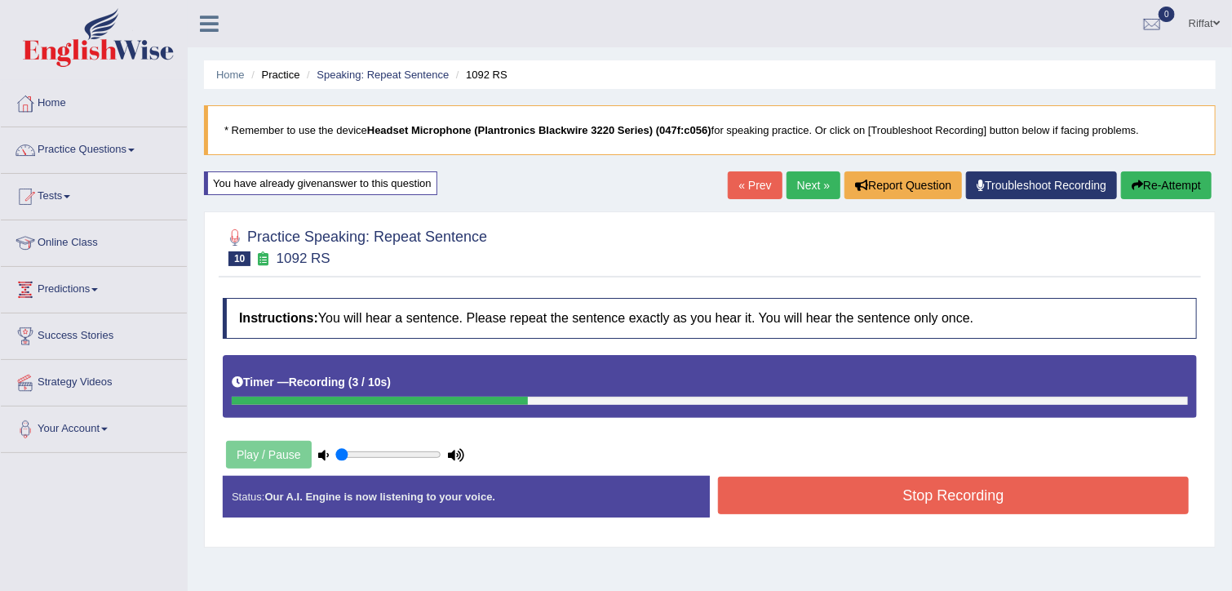
click at [848, 479] on button "Stop Recording" at bounding box center [953, 495] width 471 height 38
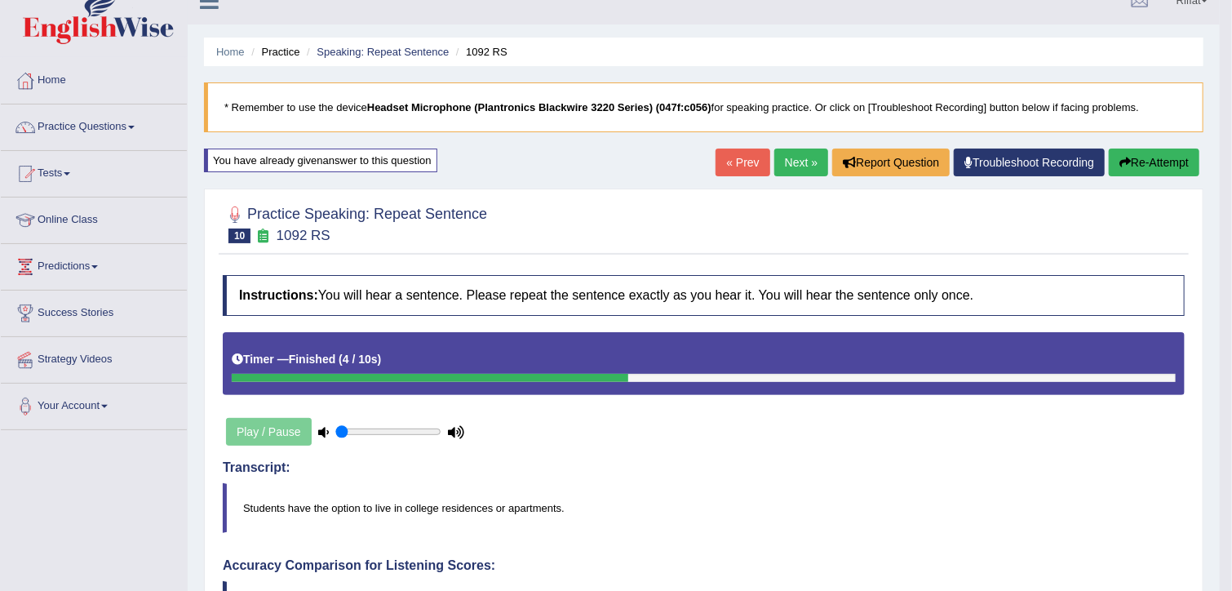
scroll to position [23, 0]
click at [794, 160] on link "Next »" at bounding box center [801, 162] width 54 height 28
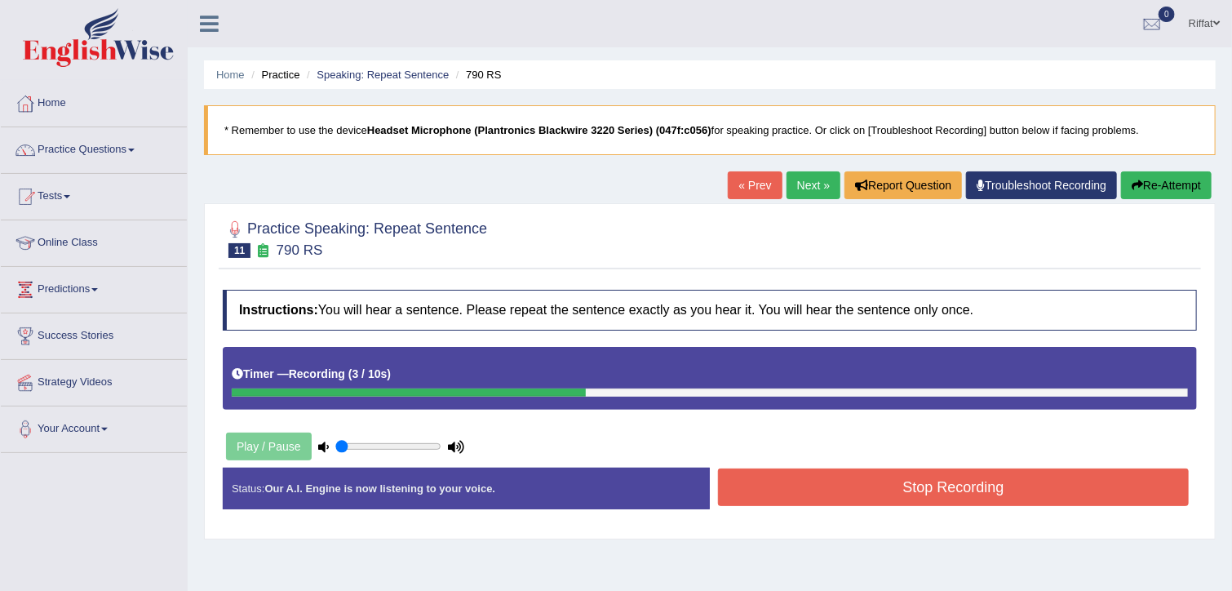
click at [773, 502] on button "Stop Recording" at bounding box center [953, 487] width 471 height 38
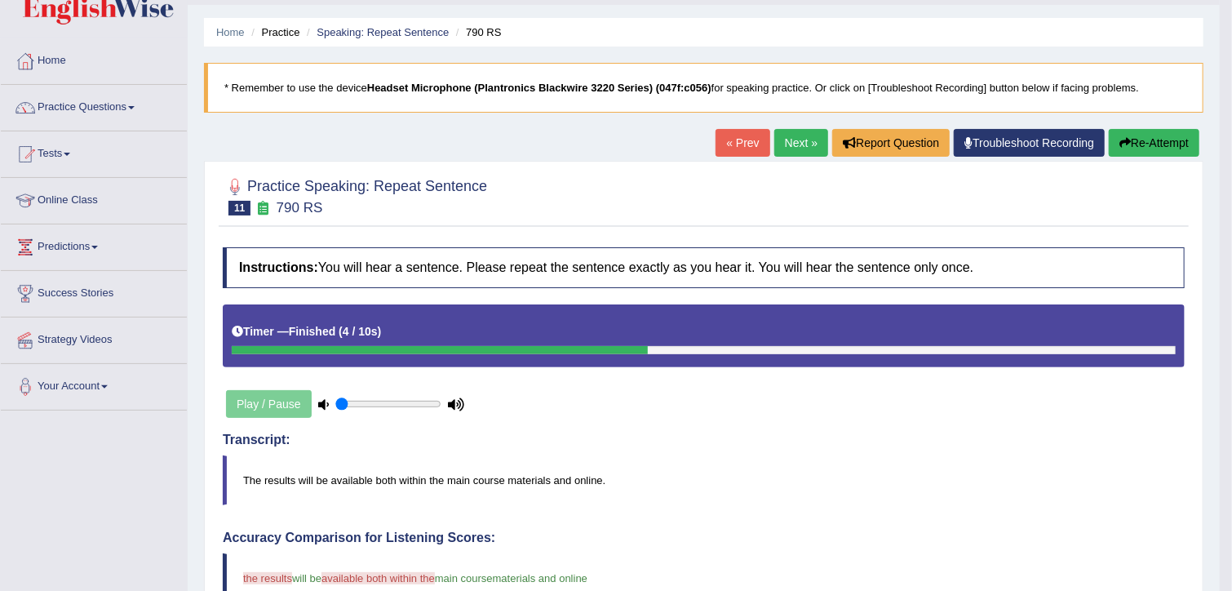
scroll to position [38, 0]
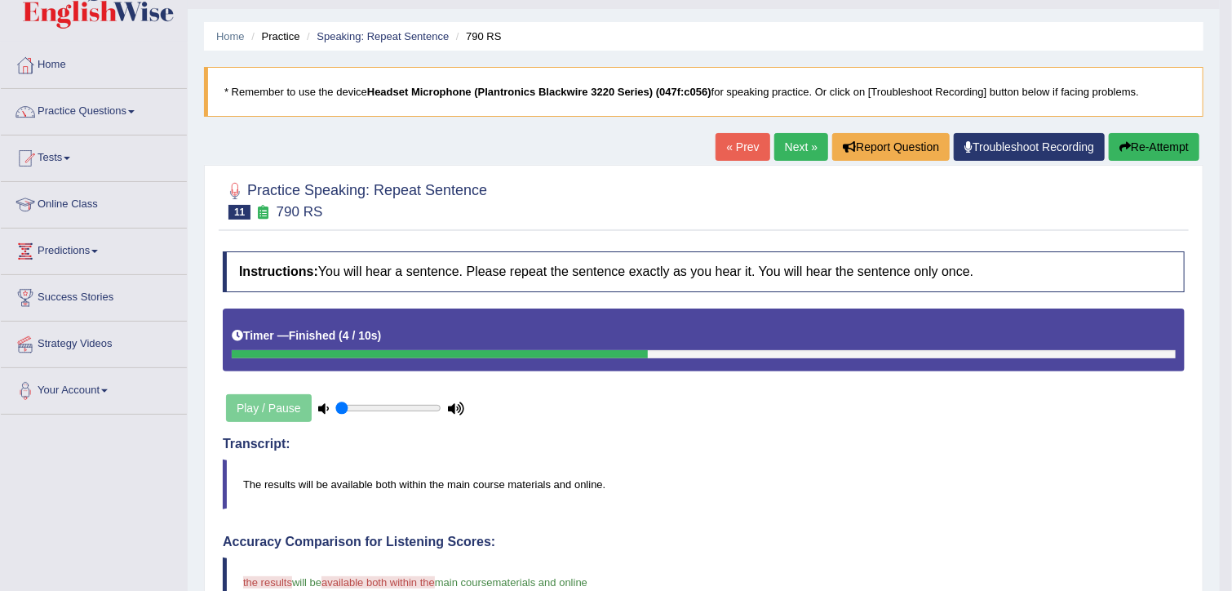
click at [1148, 152] on button "Re-Attempt" at bounding box center [1153, 147] width 91 height 28
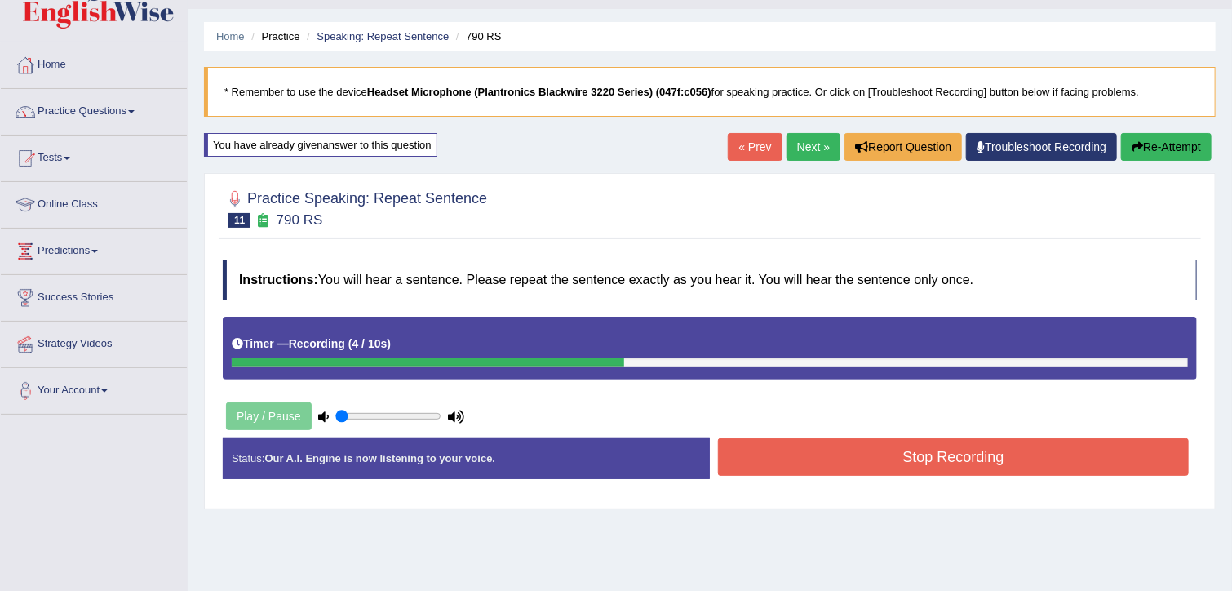
click at [858, 467] on button "Stop Recording" at bounding box center [953, 457] width 471 height 38
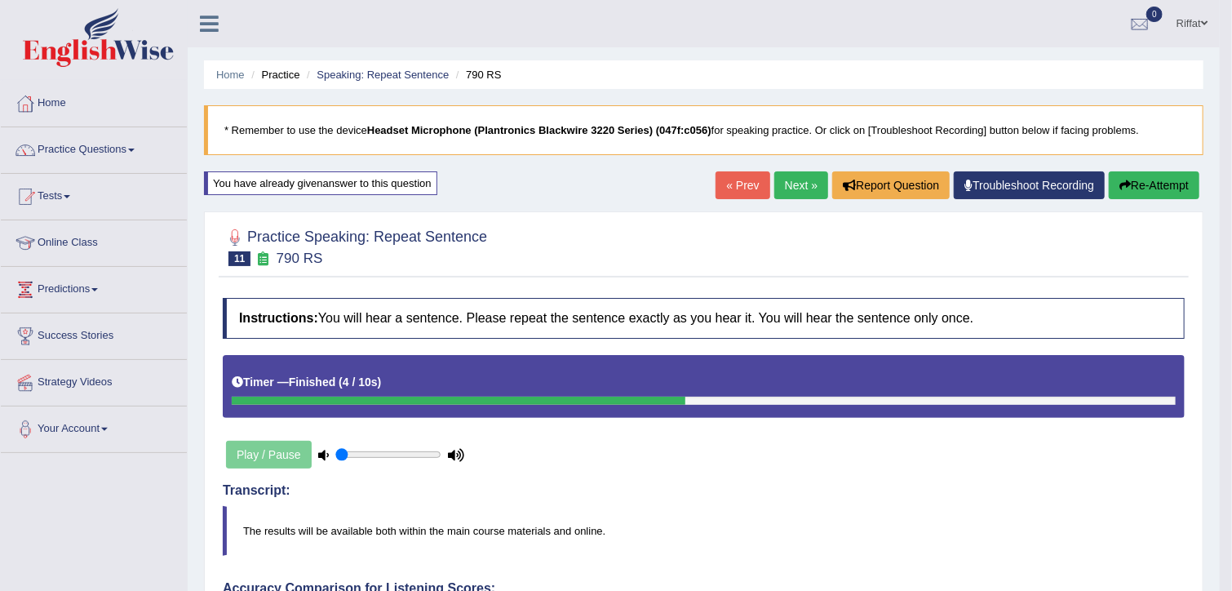
click at [795, 184] on link "Next »" at bounding box center [801, 185] width 54 height 28
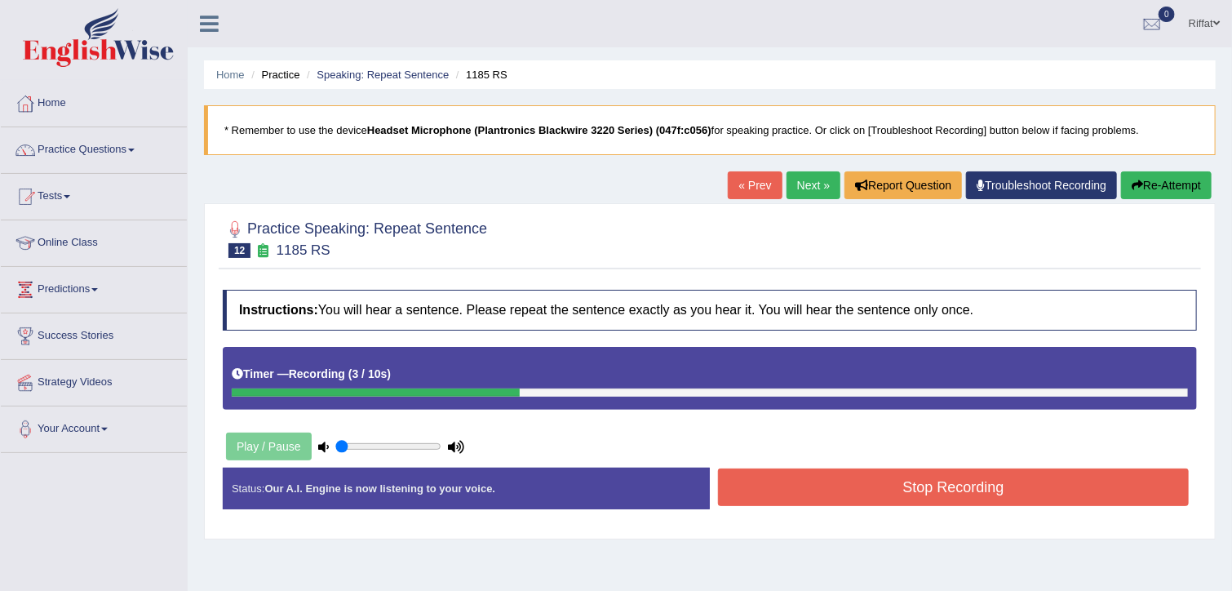
click at [785, 485] on button "Stop Recording" at bounding box center [953, 487] width 471 height 38
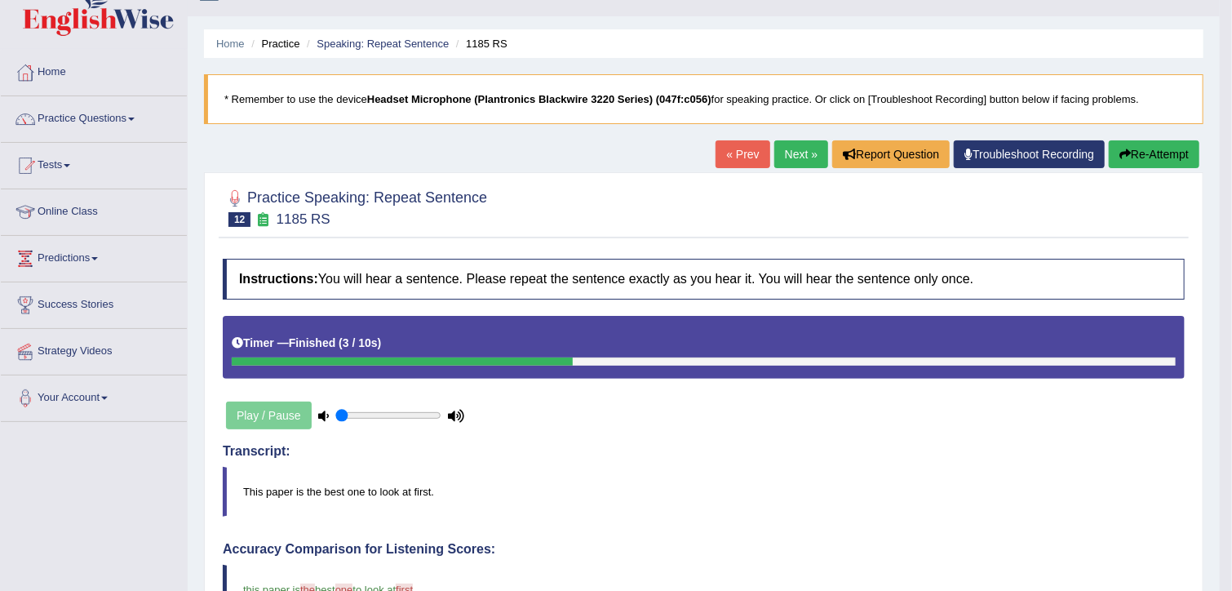
scroll to position [29, 0]
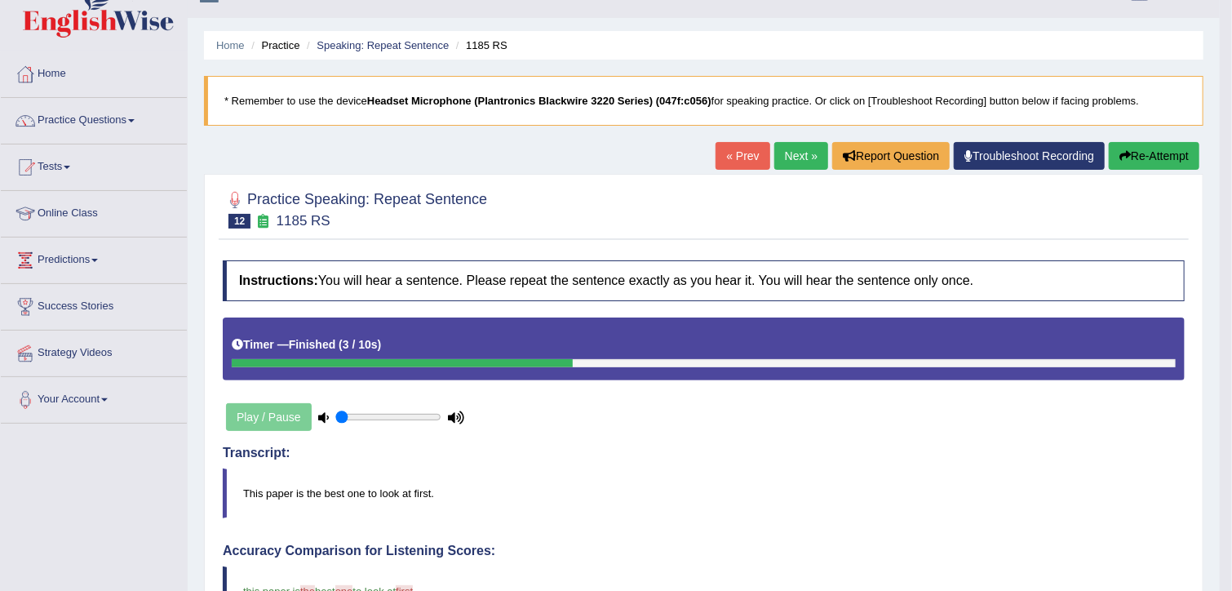
click at [794, 154] on link "Next »" at bounding box center [801, 156] width 54 height 28
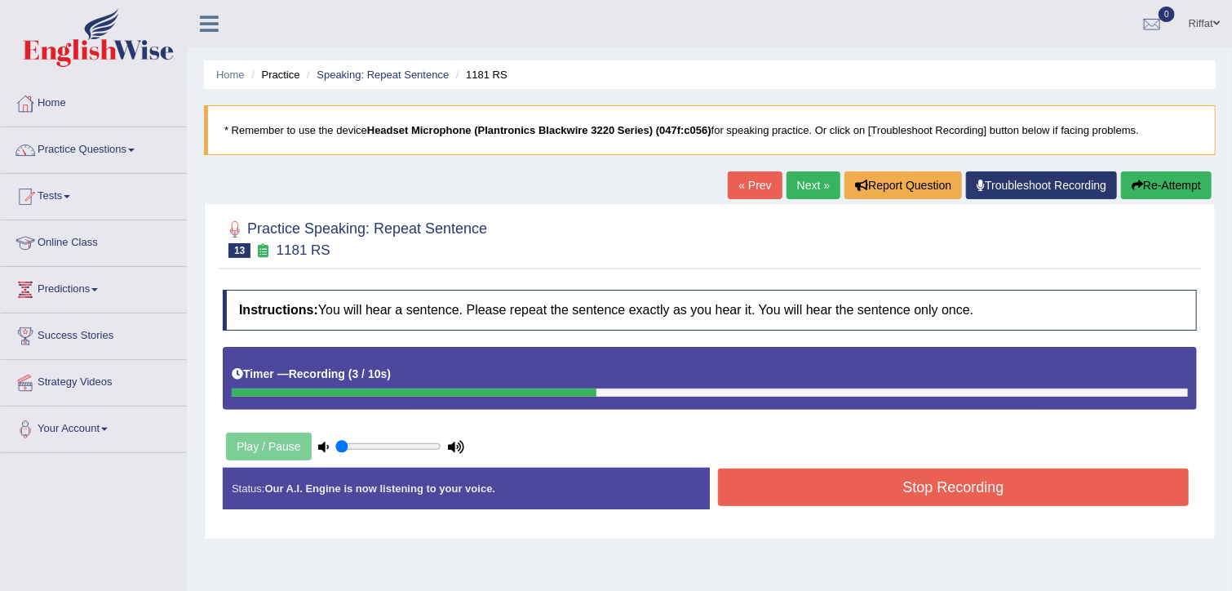
click at [799, 479] on button "Stop Recording" at bounding box center [953, 487] width 471 height 38
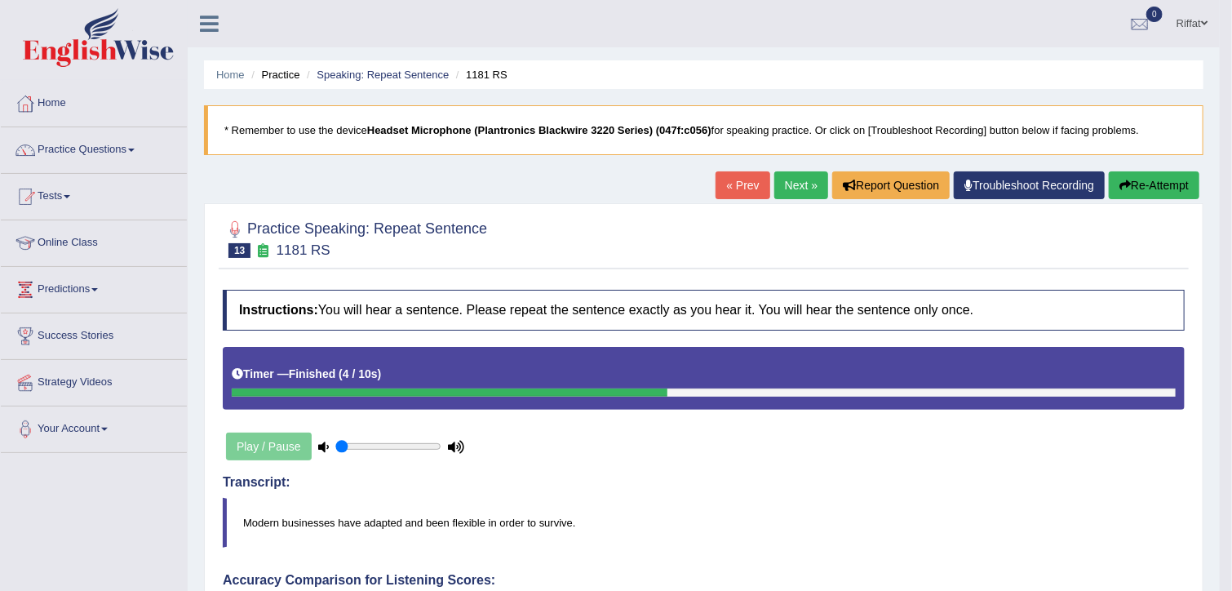
click at [792, 184] on link "Next »" at bounding box center [801, 185] width 54 height 28
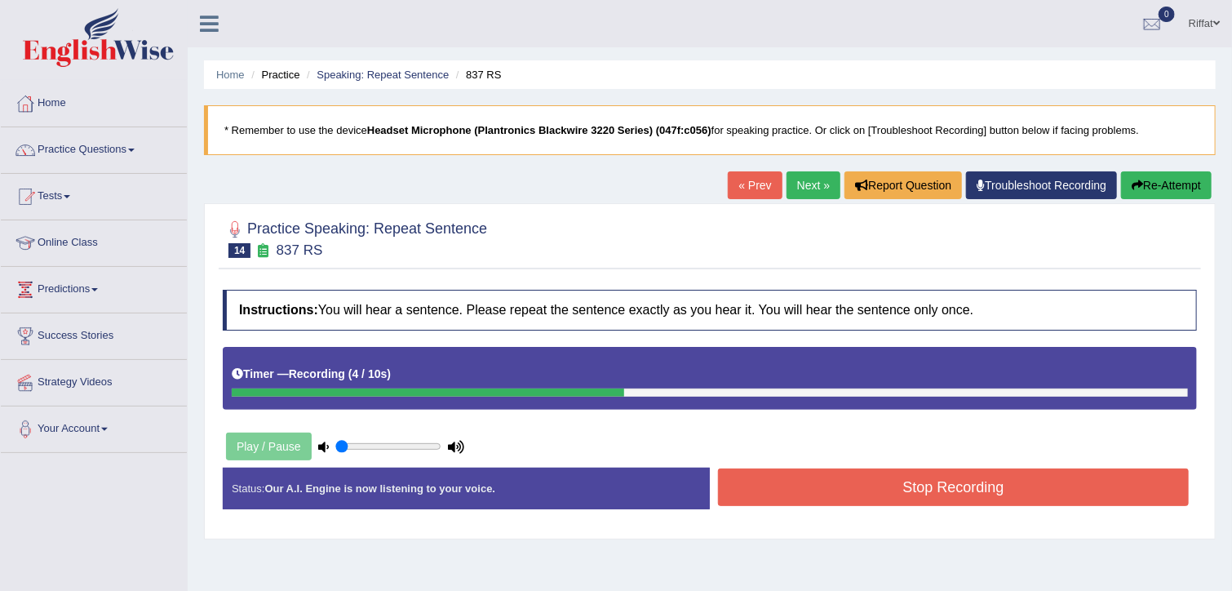
click at [810, 495] on button "Stop Recording" at bounding box center [953, 487] width 471 height 38
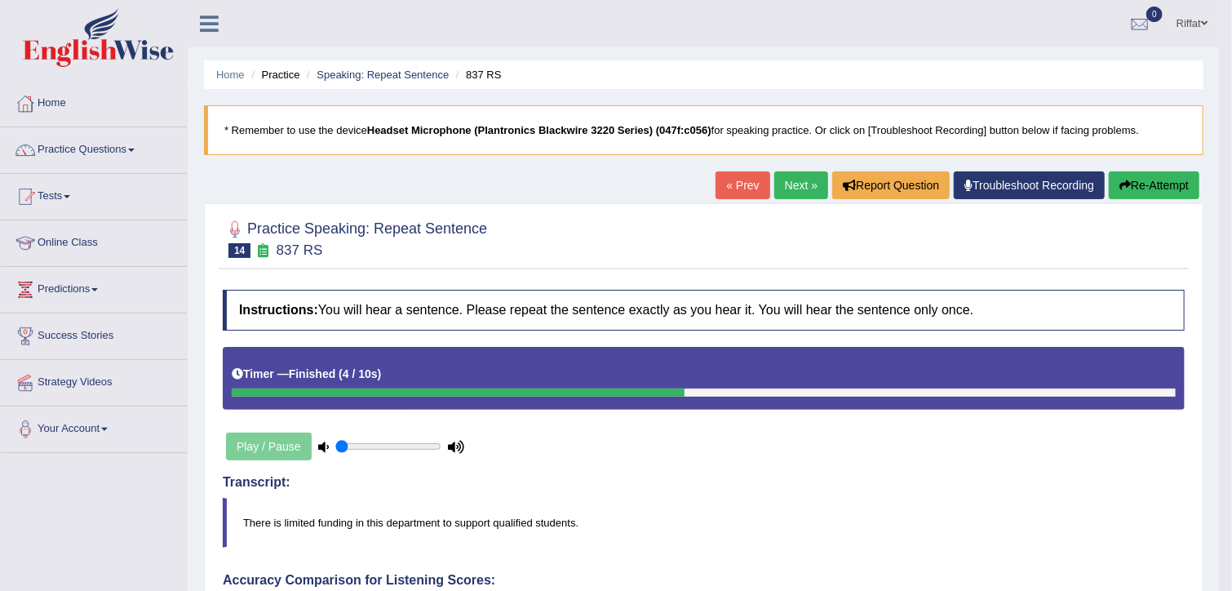
click at [1159, 179] on button "Re-Attempt" at bounding box center [1153, 185] width 91 height 28
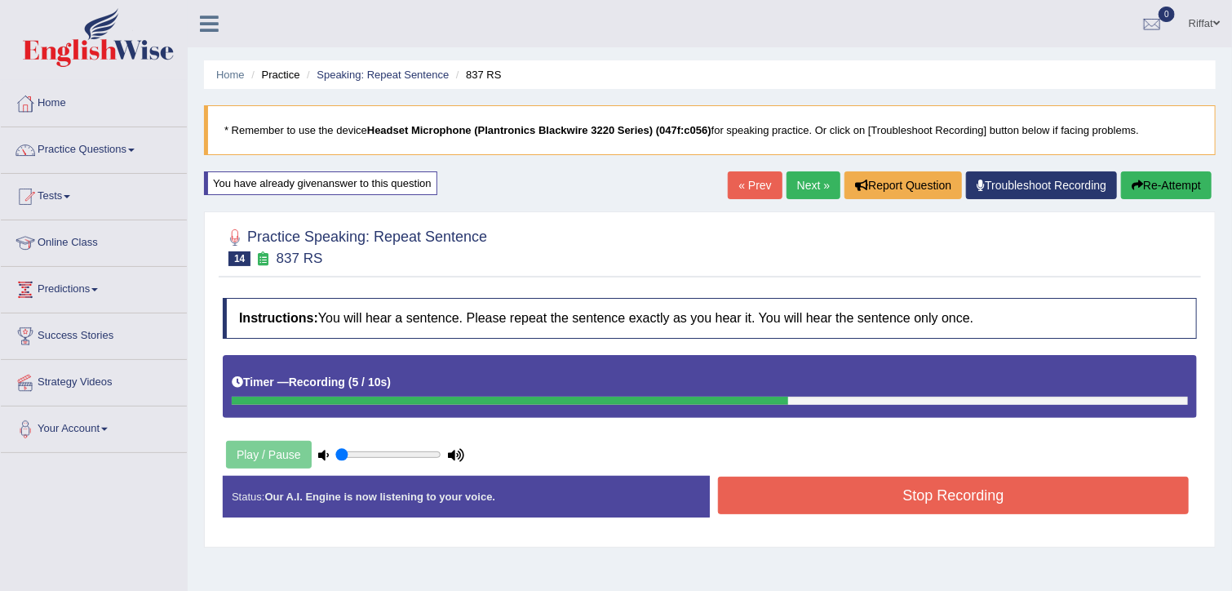
click at [878, 493] on button "Stop Recording" at bounding box center [953, 495] width 471 height 38
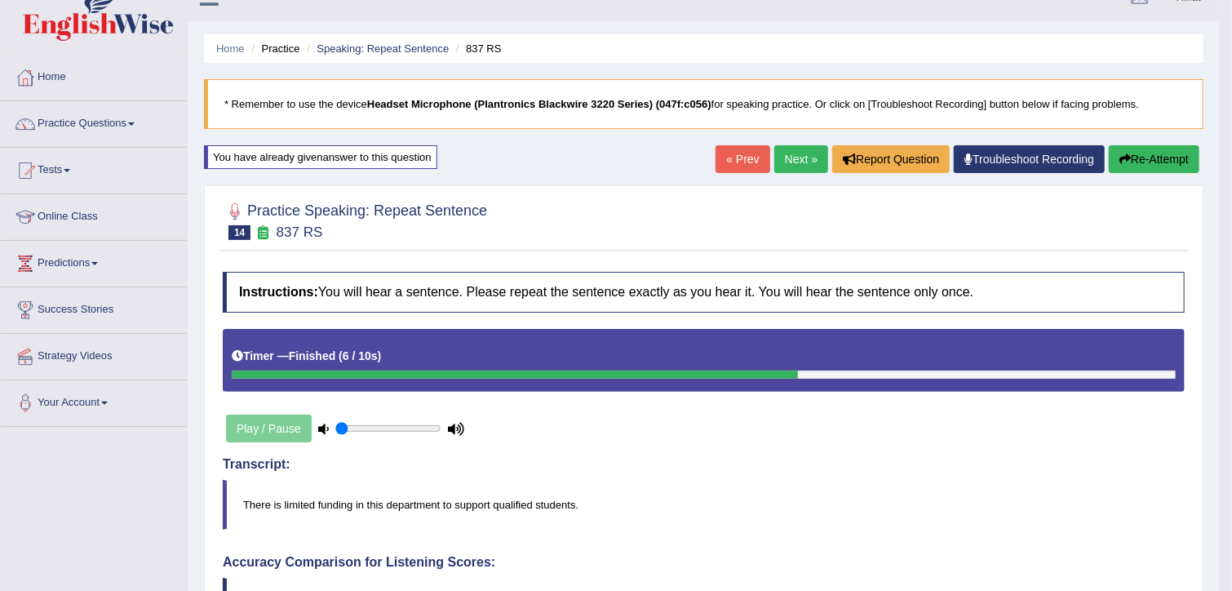
scroll to position [25, 0]
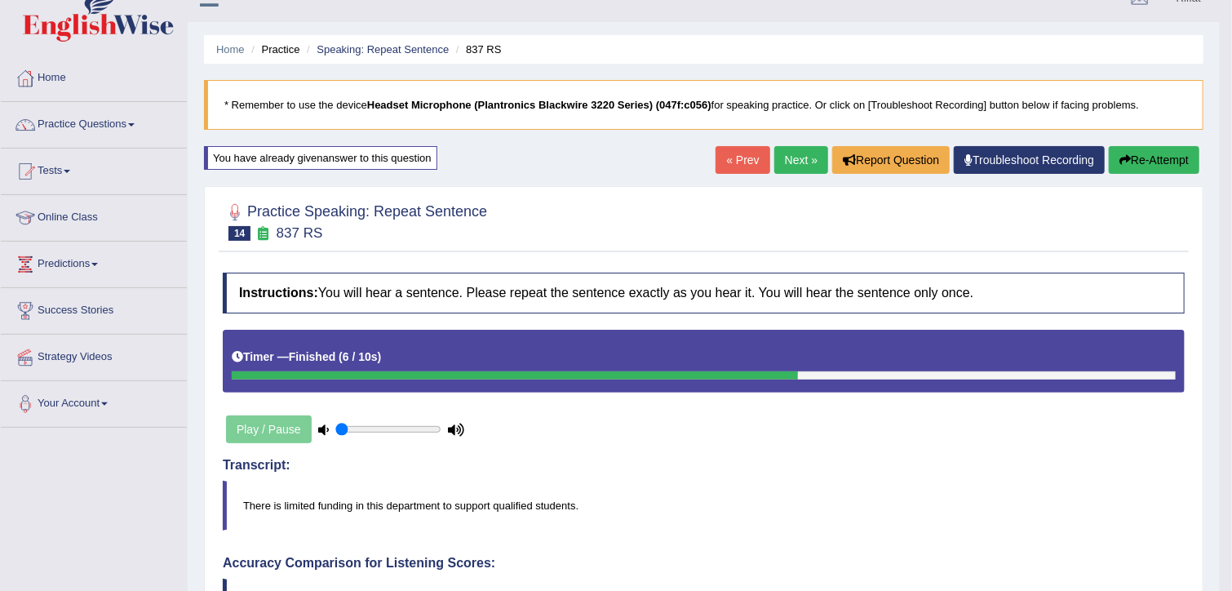
click at [1156, 159] on button "Re-Attempt" at bounding box center [1153, 160] width 91 height 28
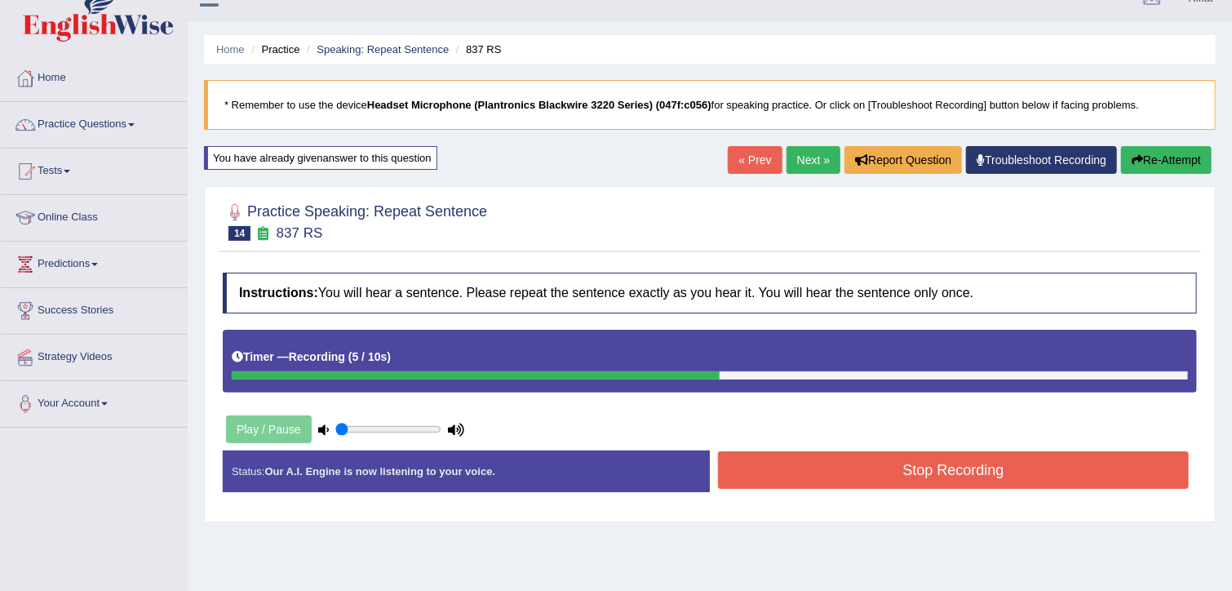
click at [935, 472] on button "Stop Recording" at bounding box center [953, 470] width 471 height 38
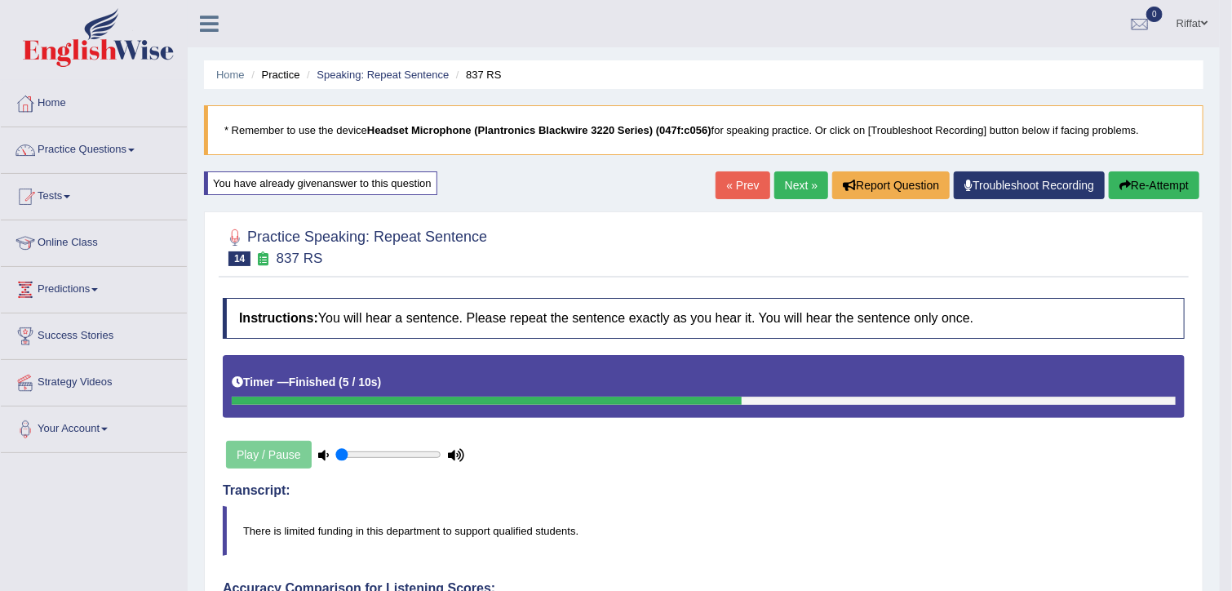
click at [792, 179] on link "Next »" at bounding box center [801, 185] width 54 height 28
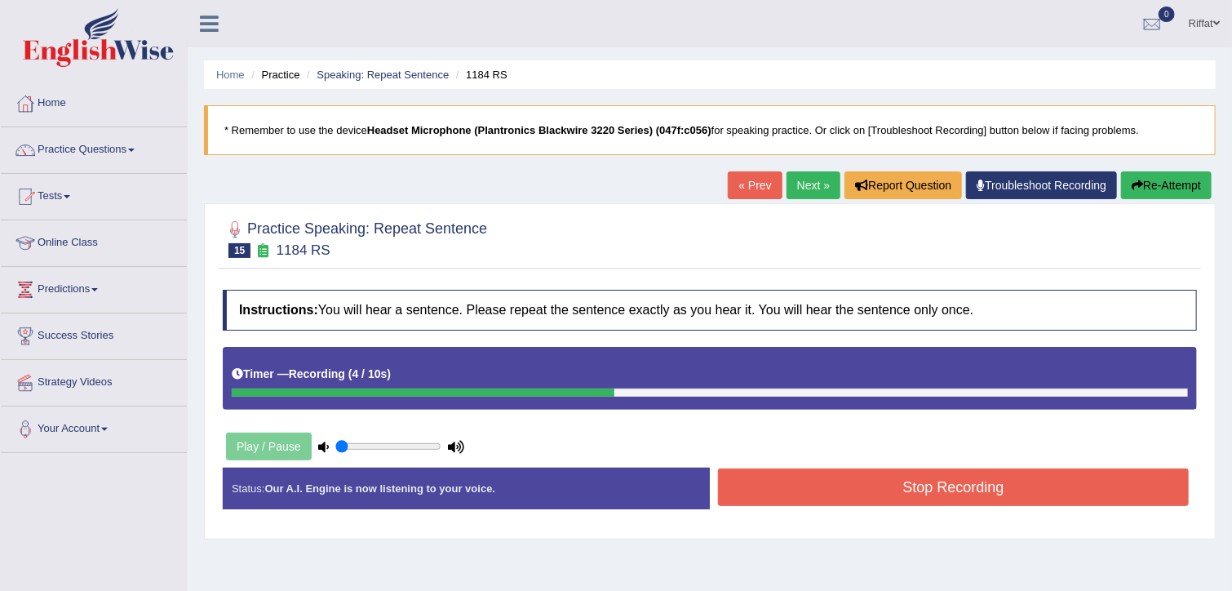
click at [881, 490] on button "Stop Recording" at bounding box center [953, 487] width 471 height 38
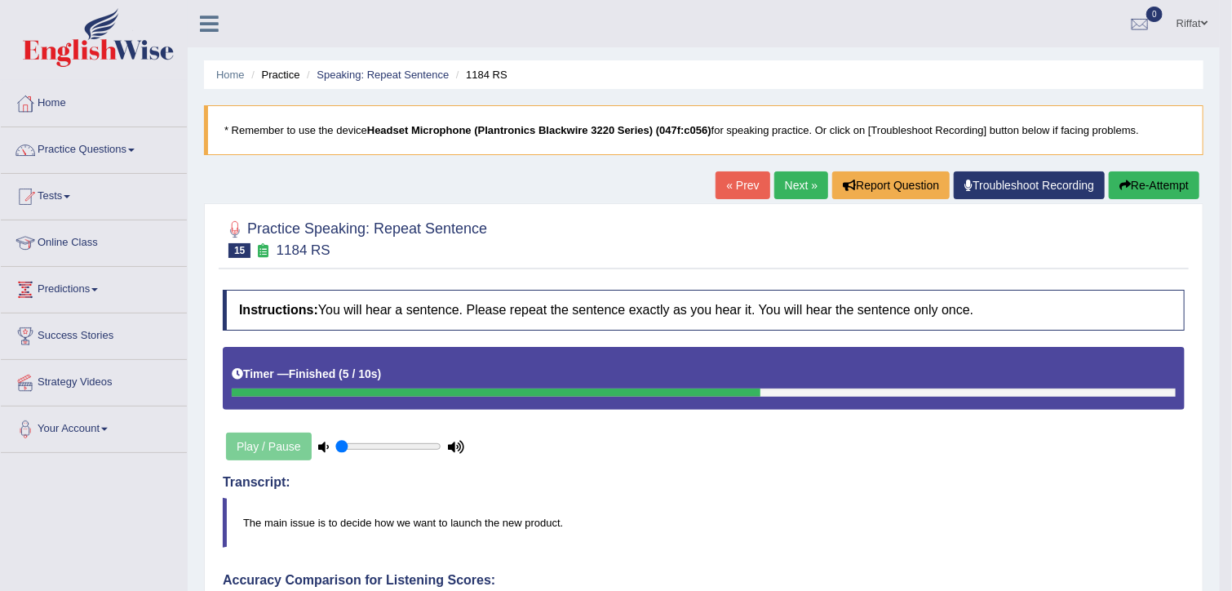
click at [790, 190] on link "Next »" at bounding box center [801, 185] width 54 height 28
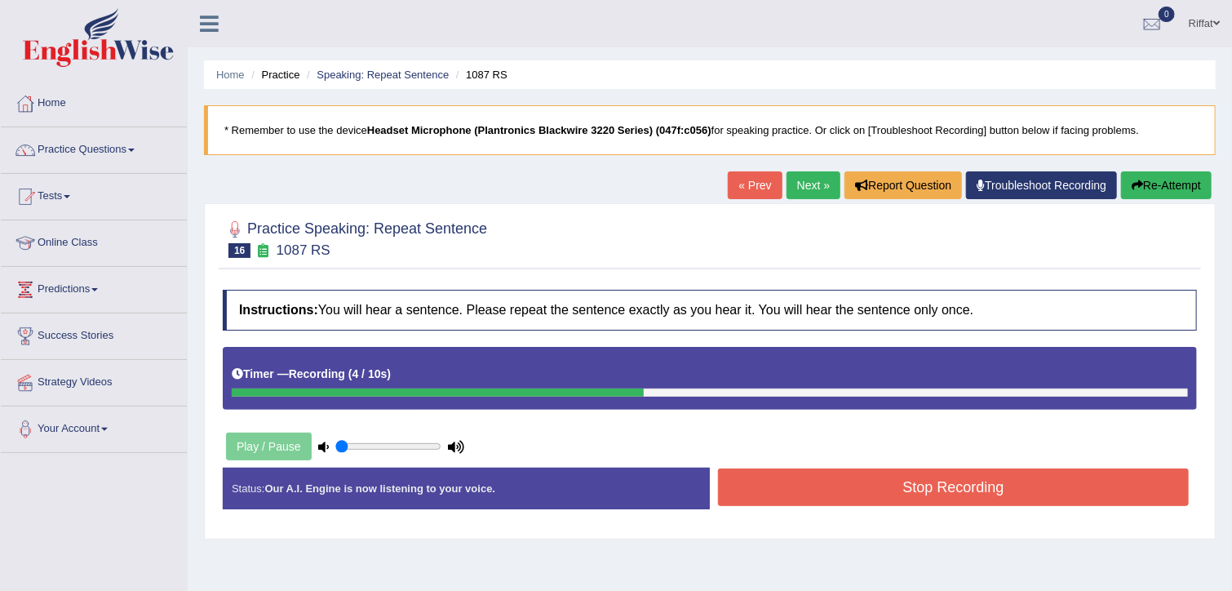
click at [887, 492] on button "Stop Recording" at bounding box center [953, 487] width 471 height 38
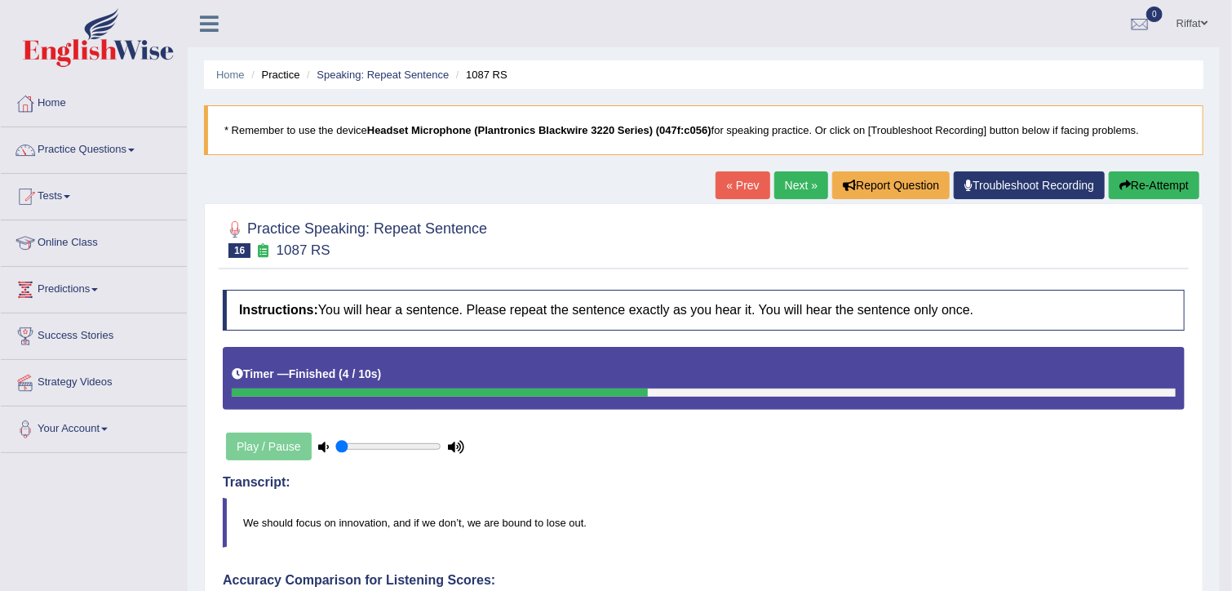
click at [799, 182] on link "Next »" at bounding box center [801, 185] width 54 height 28
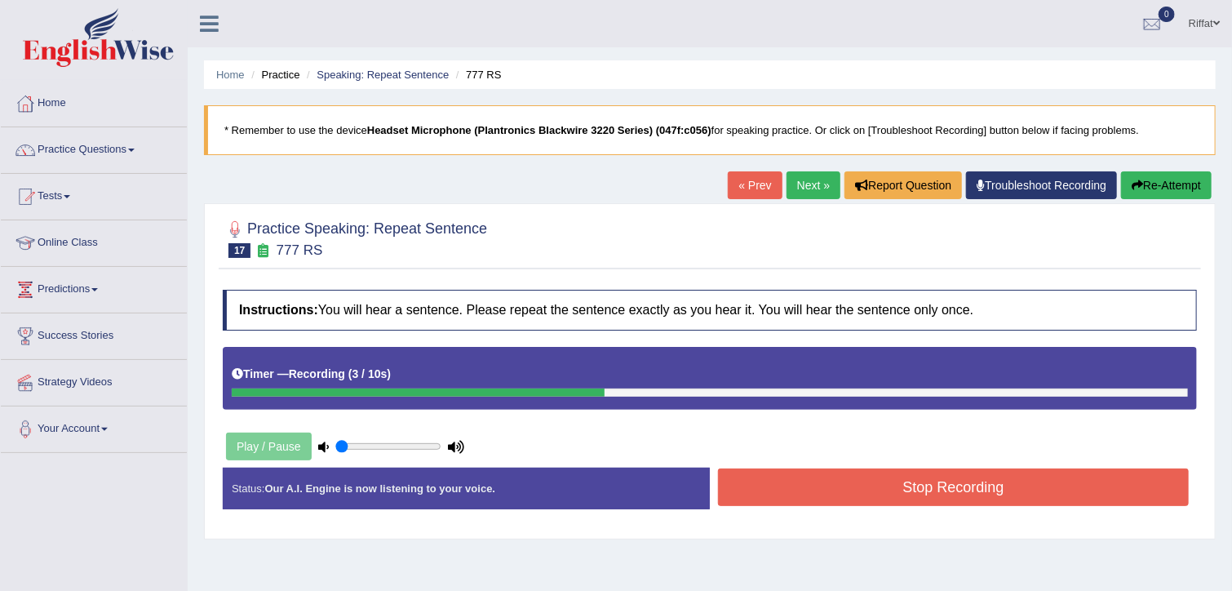
click at [739, 482] on button "Stop Recording" at bounding box center [953, 487] width 471 height 38
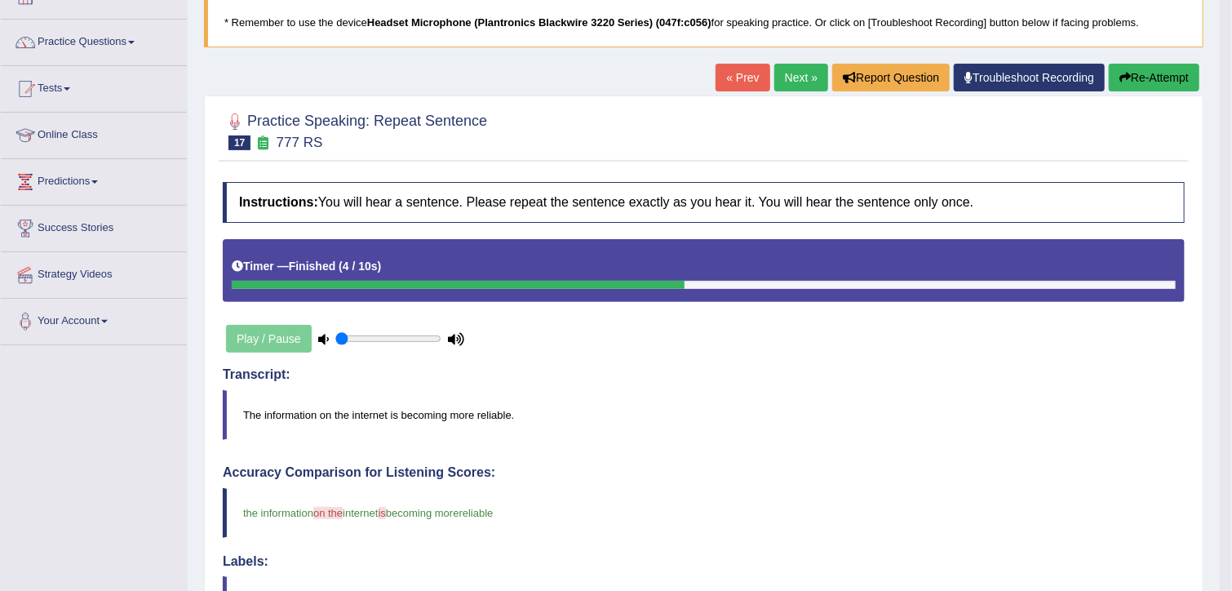
scroll to position [104, 0]
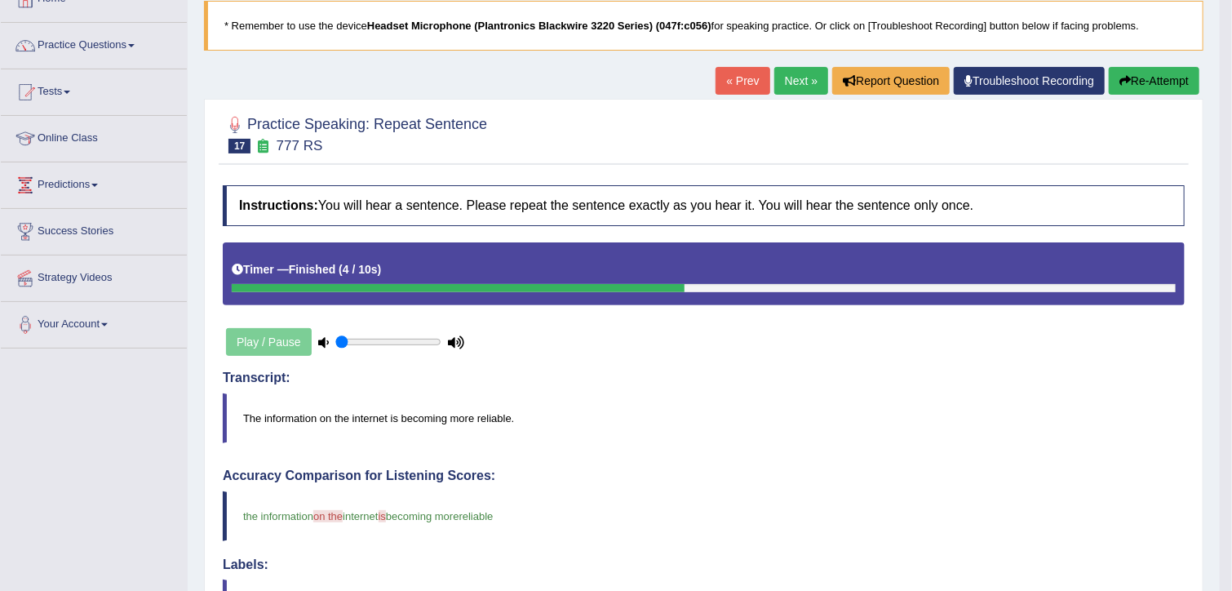
click at [1156, 82] on button "Re-Attempt" at bounding box center [1153, 81] width 91 height 28
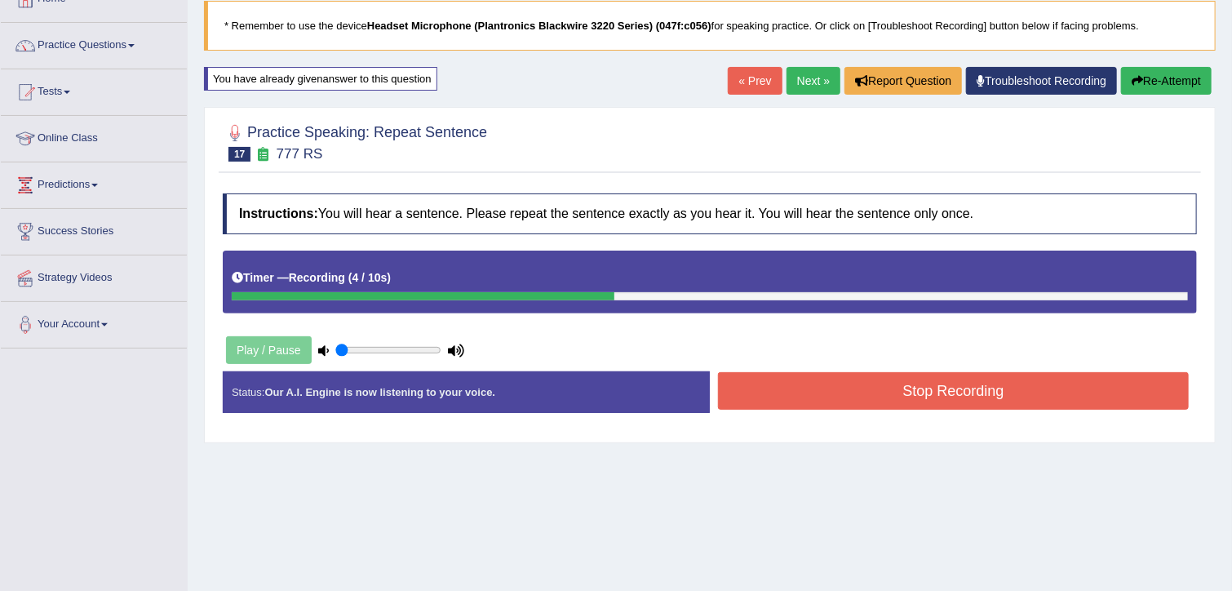
click at [890, 382] on button "Stop Recording" at bounding box center [953, 391] width 471 height 38
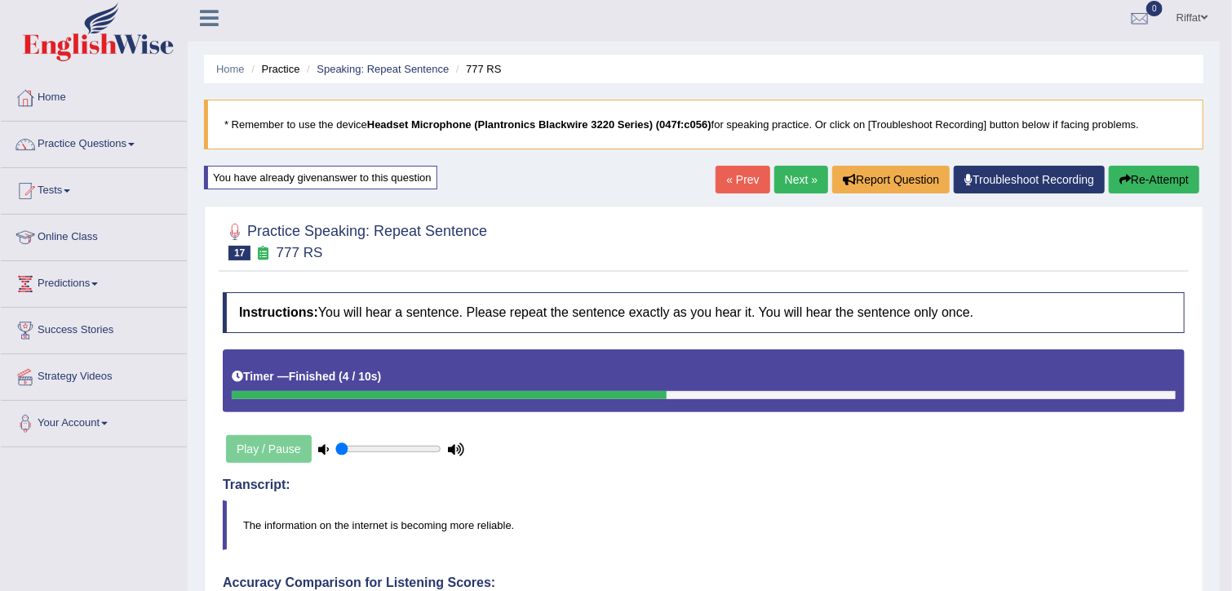
scroll to position [4, 0]
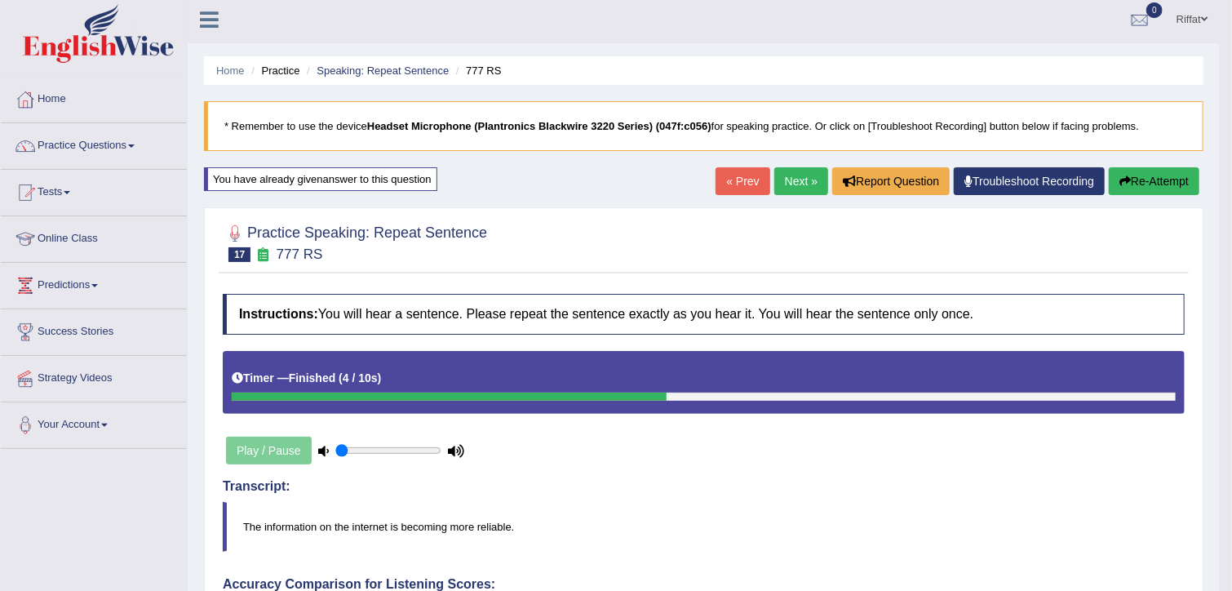
click at [802, 180] on link "Next »" at bounding box center [801, 181] width 54 height 28
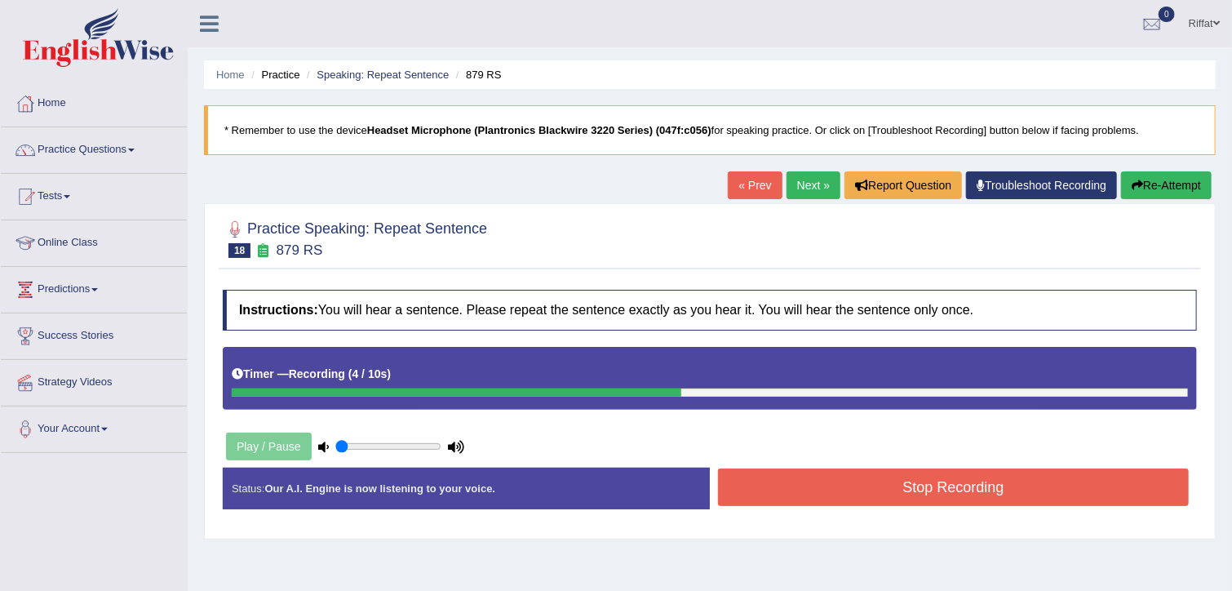
click at [810, 480] on button "Stop Recording" at bounding box center [953, 487] width 471 height 38
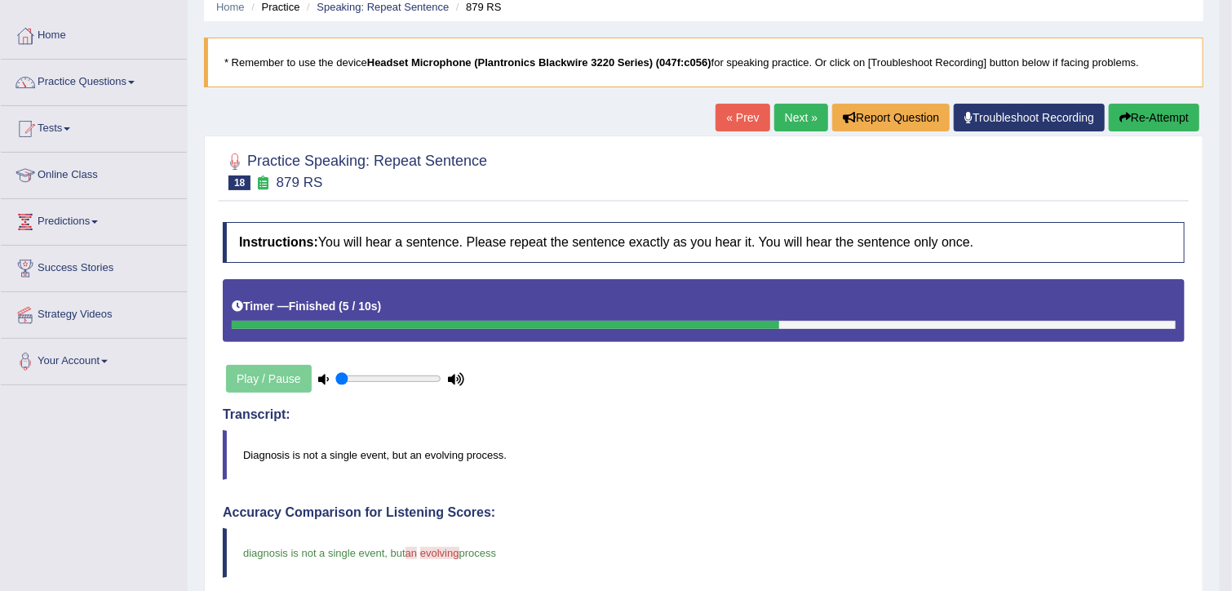
scroll to position [64, 0]
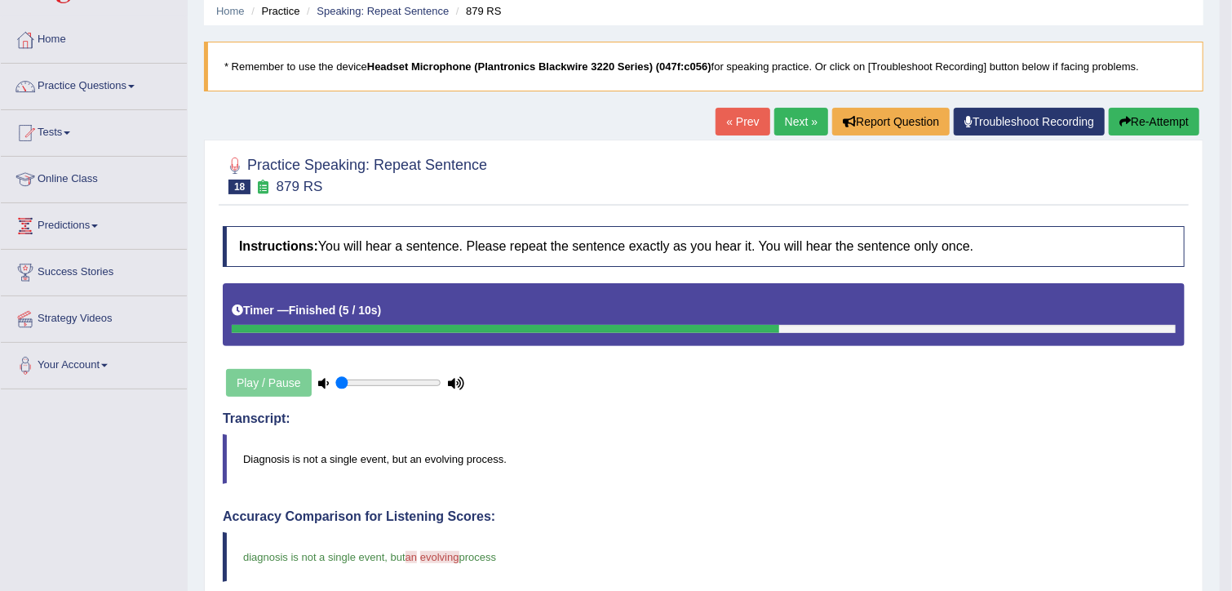
click at [794, 119] on link "Next »" at bounding box center [801, 122] width 54 height 28
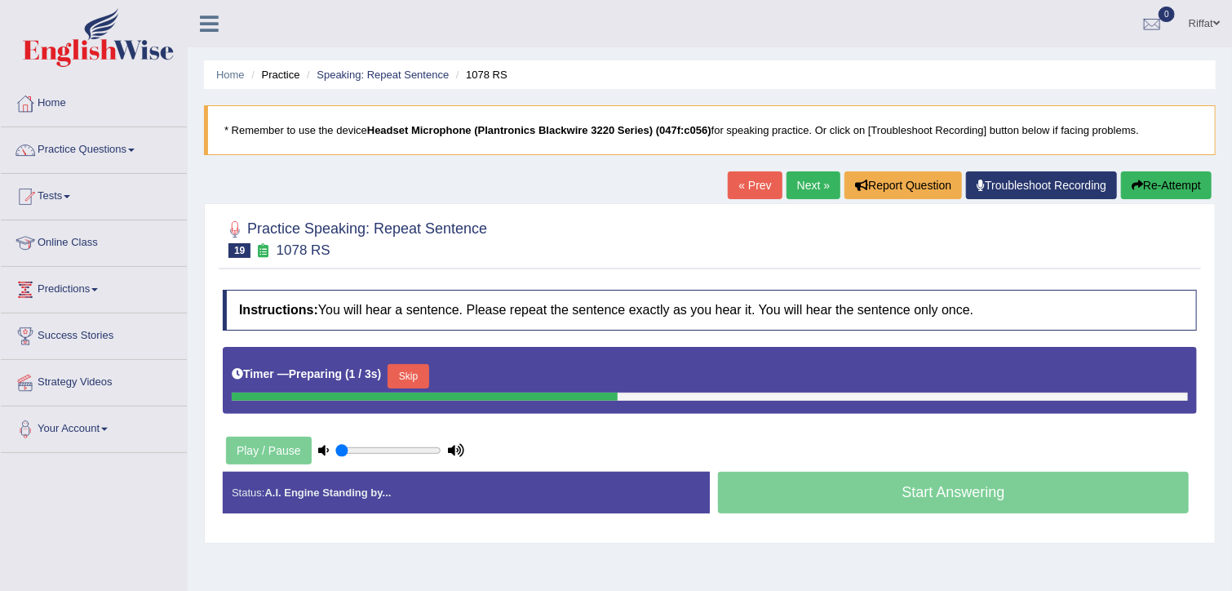
click at [786, 223] on div at bounding box center [710, 238] width 974 height 50
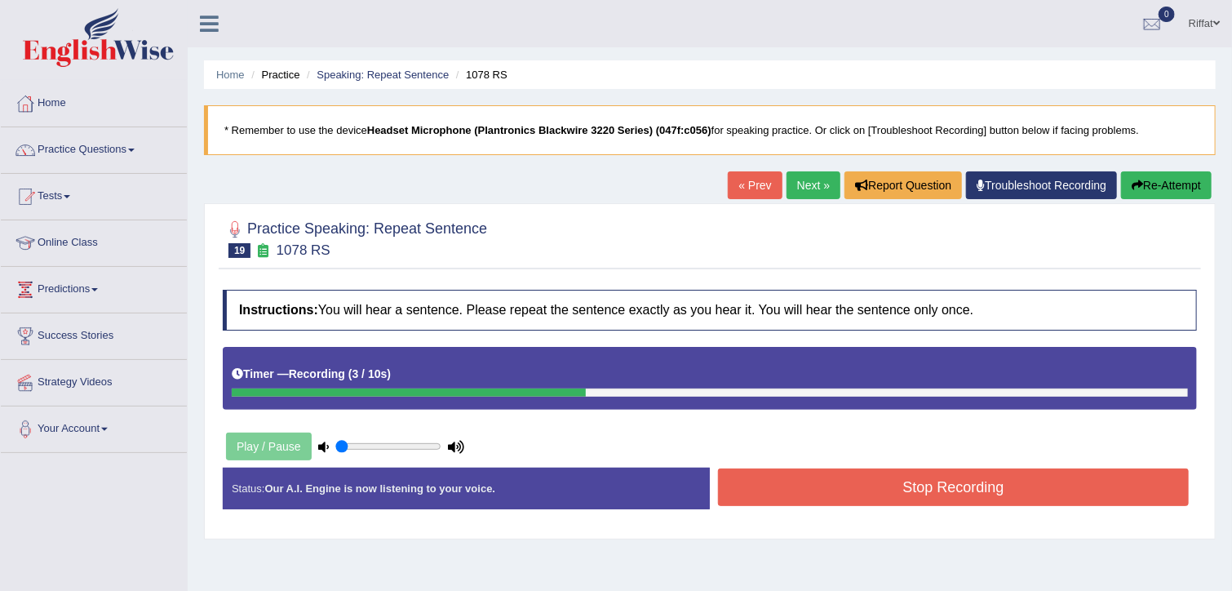
click at [782, 495] on button "Stop Recording" at bounding box center [953, 487] width 471 height 38
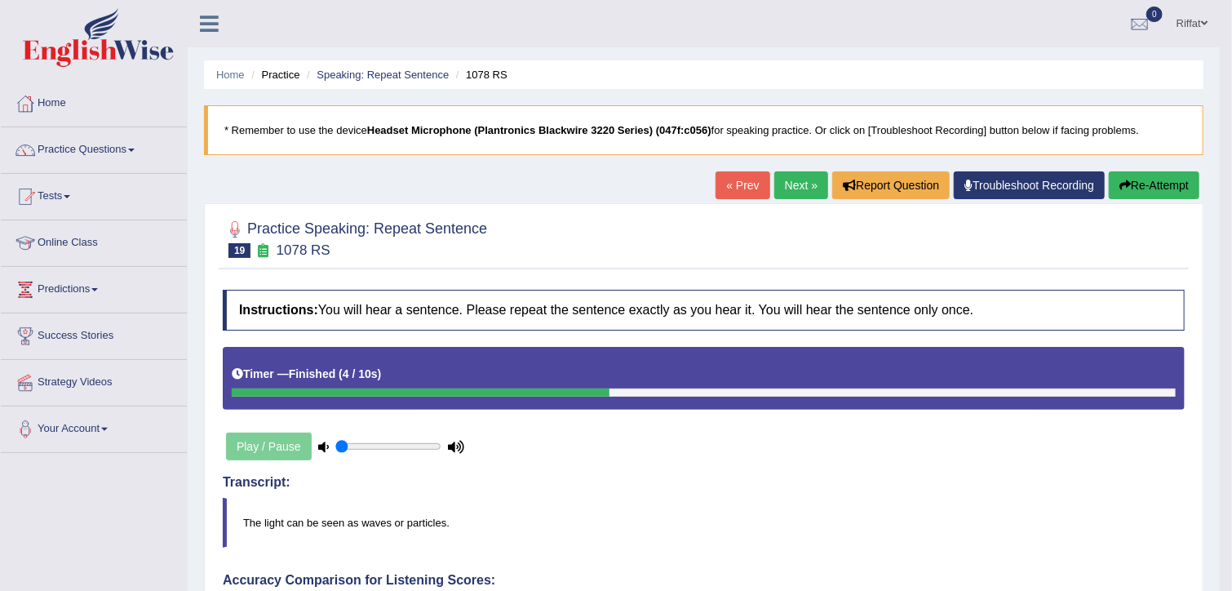
click at [794, 184] on link "Next »" at bounding box center [801, 185] width 54 height 28
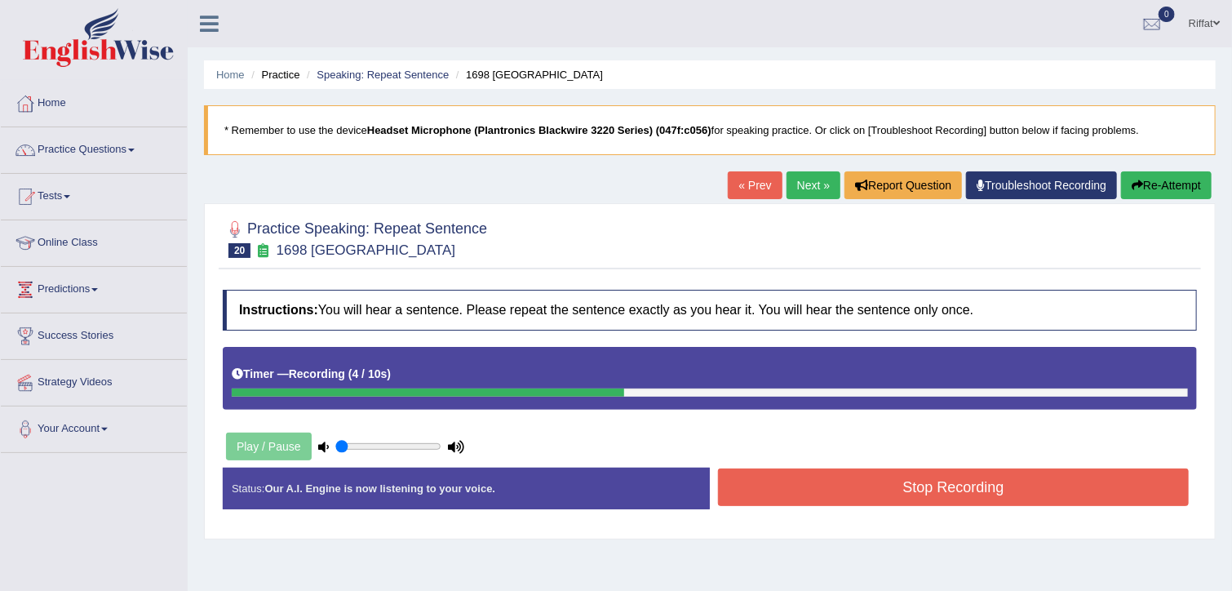
click at [778, 472] on button "Stop Recording" at bounding box center [953, 487] width 471 height 38
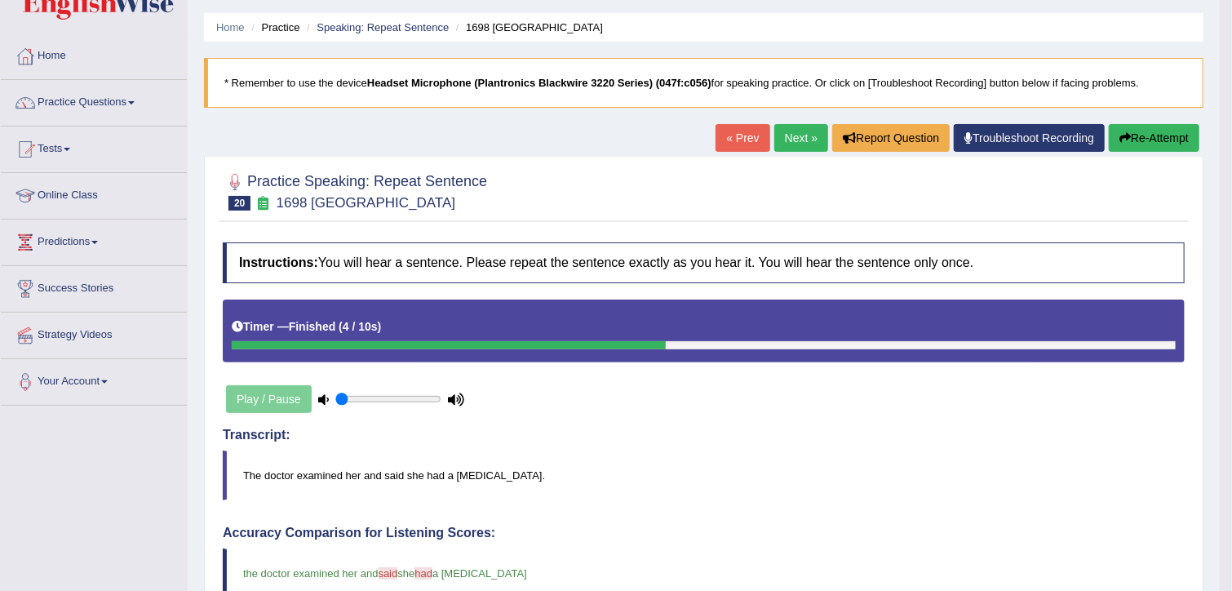
scroll to position [46, 0]
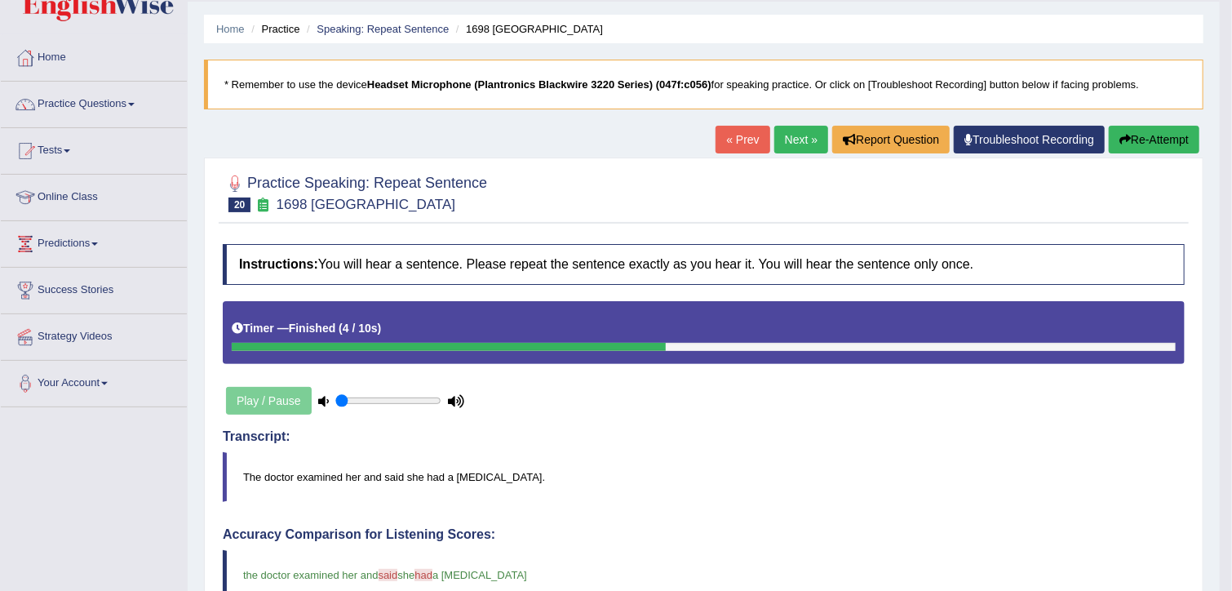
click at [794, 136] on link "Next »" at bounding box center [801, 140] width 54 height 28
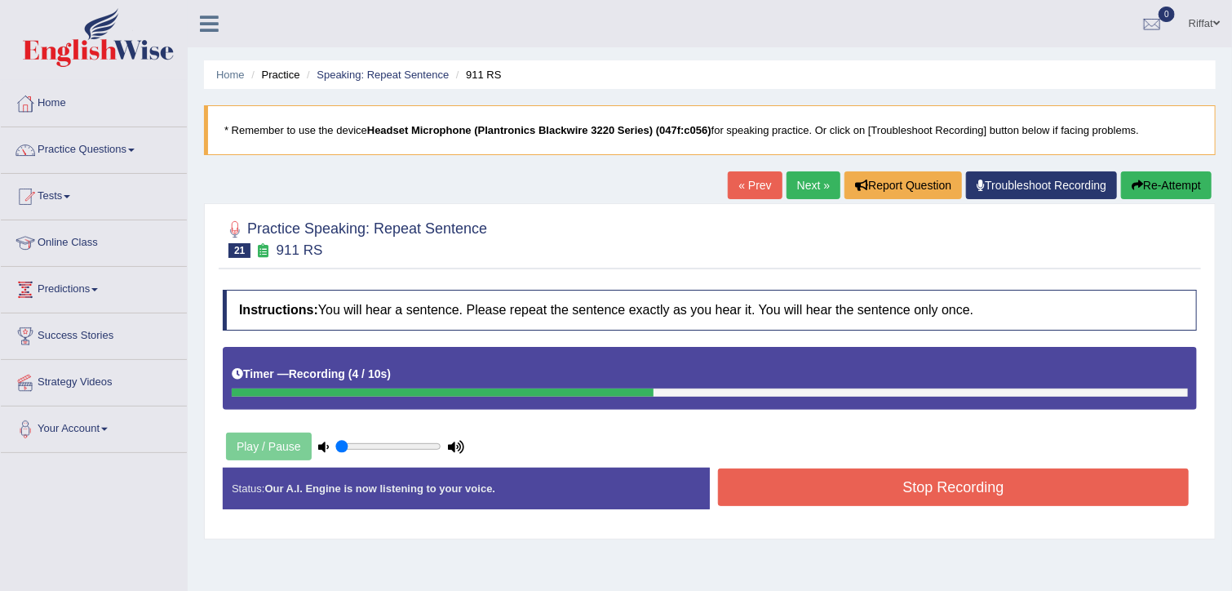
click at [788, 489] on button "Stop Recording" at bounding box center [953, 487] width 471 height 38
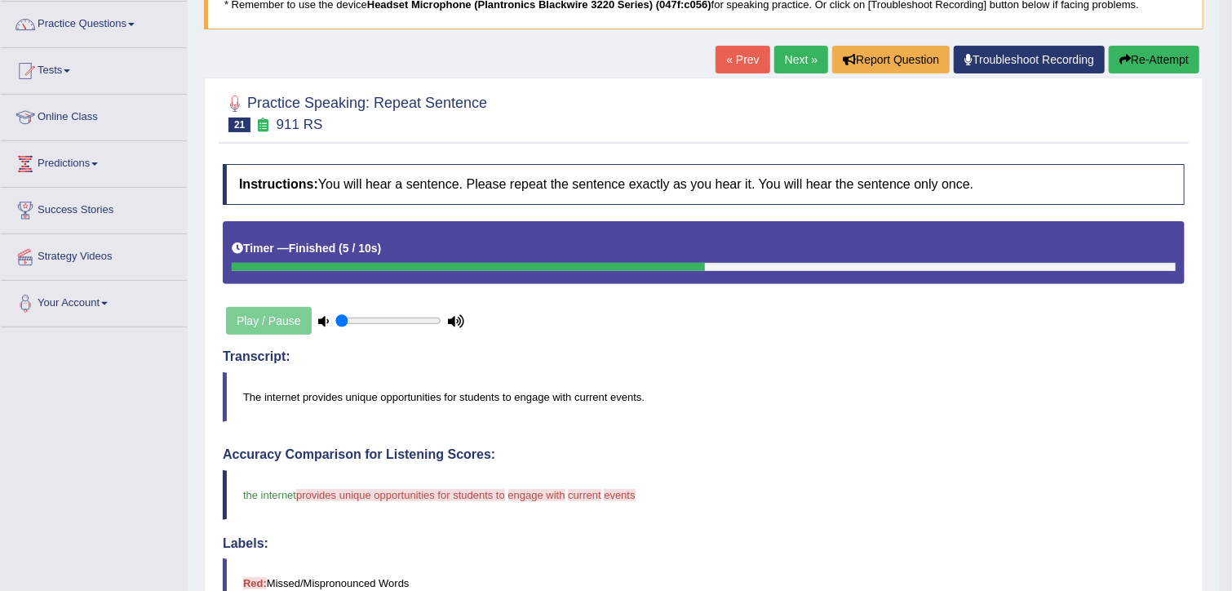
scroll to position [67, 0]
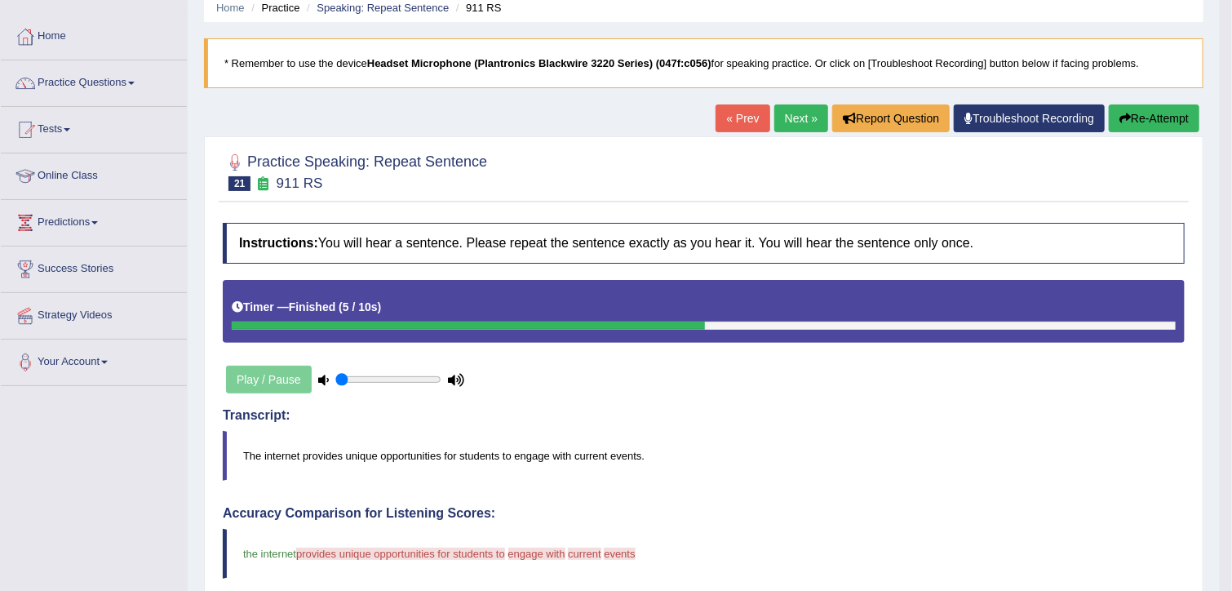
click at [1131, 113] on button "Re-Attempt" at bounding box center [1153, 118] width 91 height 28
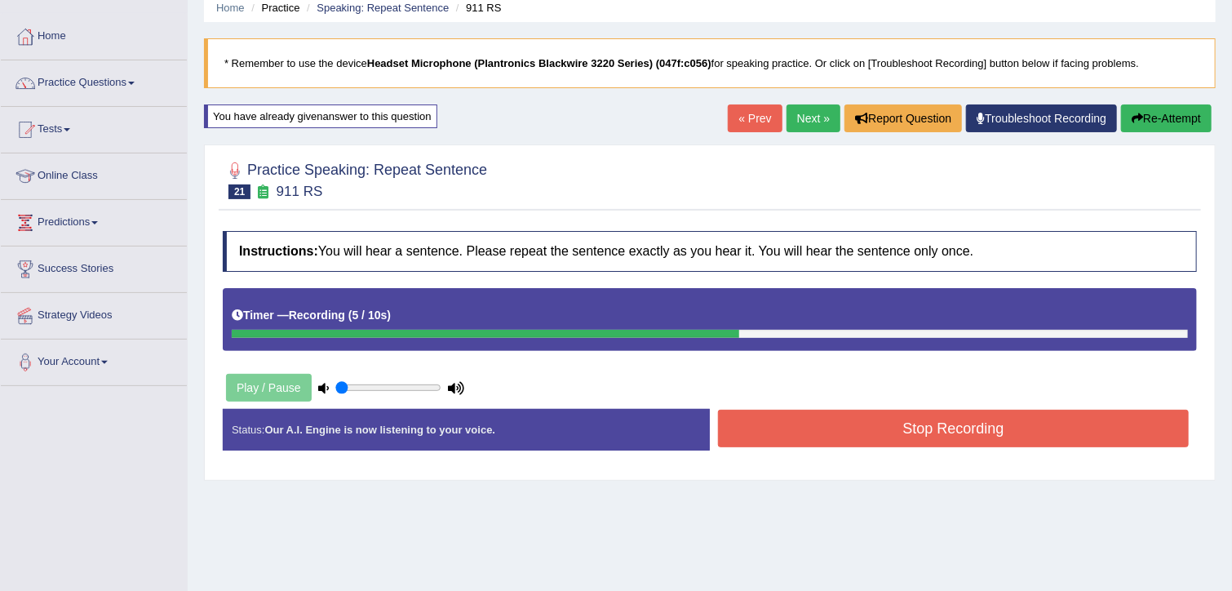
click at [793, 426] on button "Stop Recording" at bounding box center [953, 428] width 471 height 38
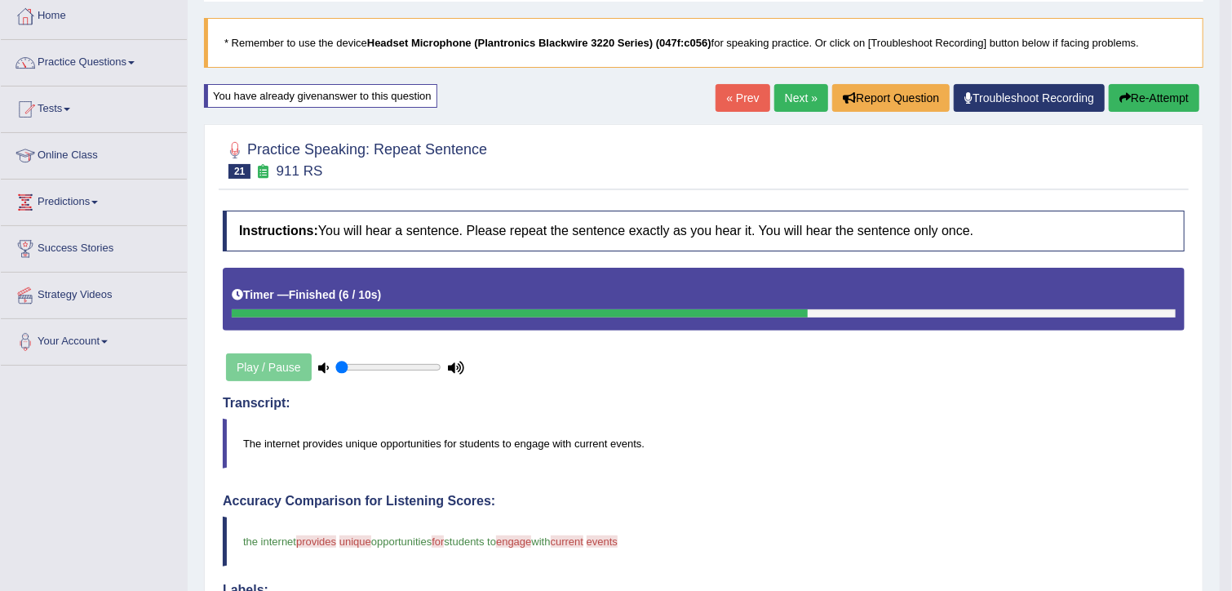
scroll to position [82, 0]
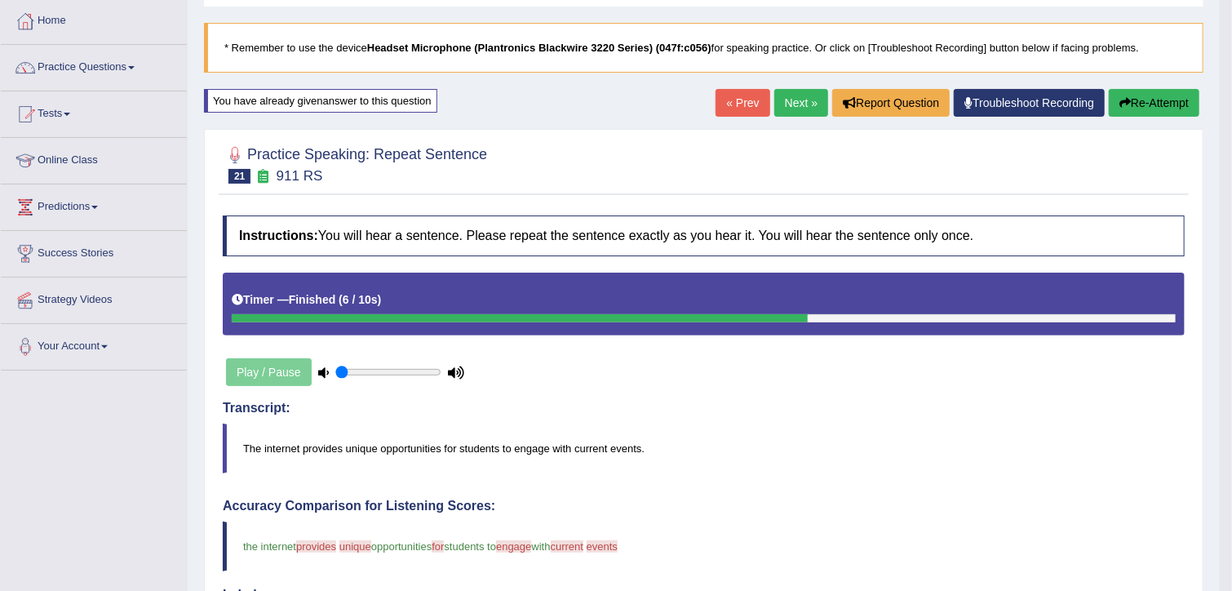
click at [794, 97] on link "Next »" at bounding box center [801, 103] width 54 height 28
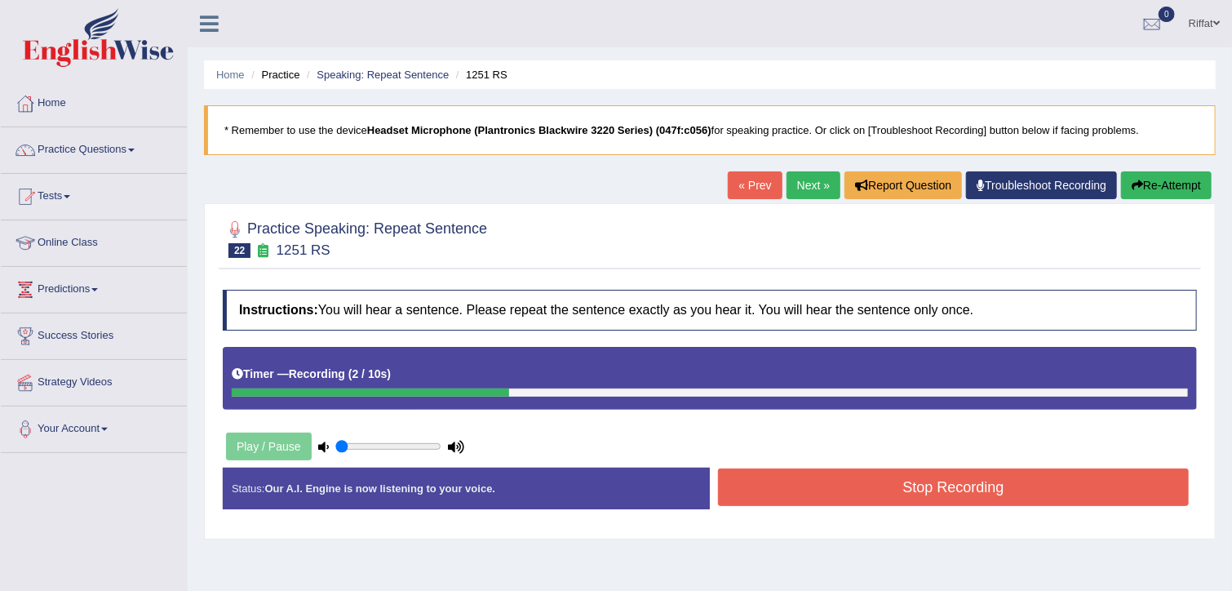
click at [735, 471] on button "Stop Recording" at bounding box center [953, 487] width 471 height 38
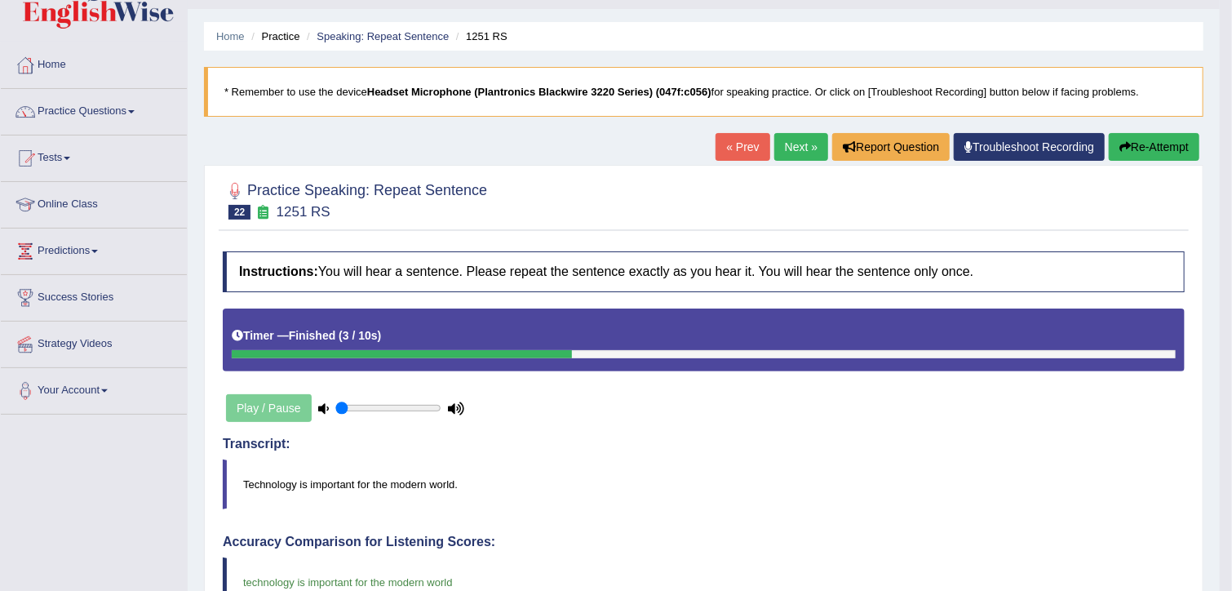
scroll to position [36, 0]
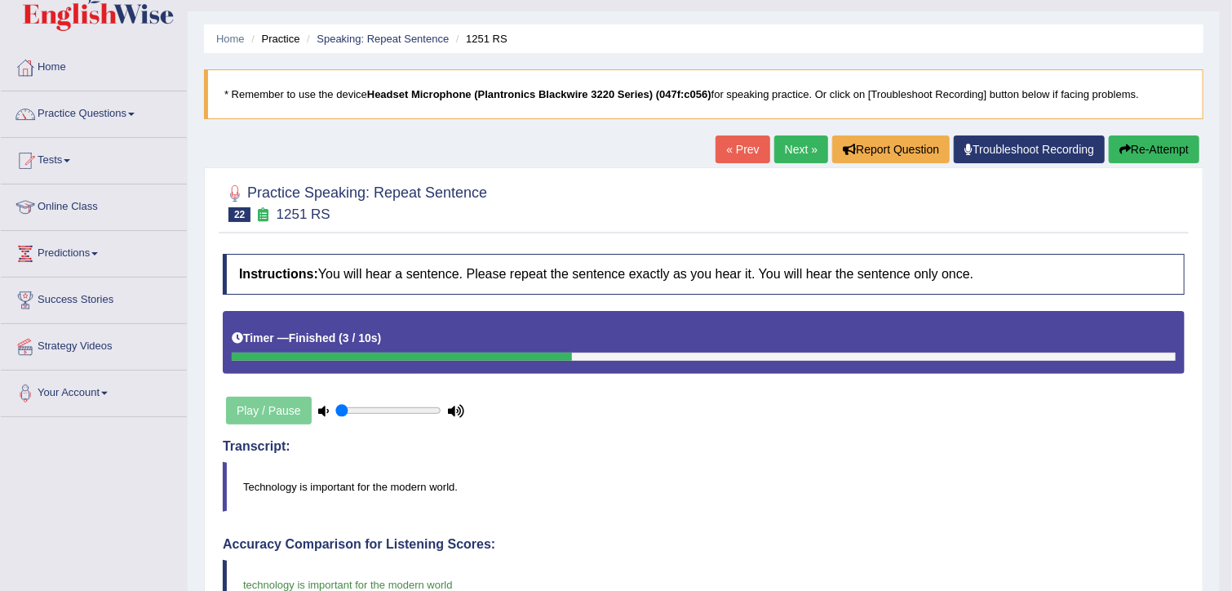
click at [794, 146] on link "Next »" at bounding box center [801, 149] width 54 height 28
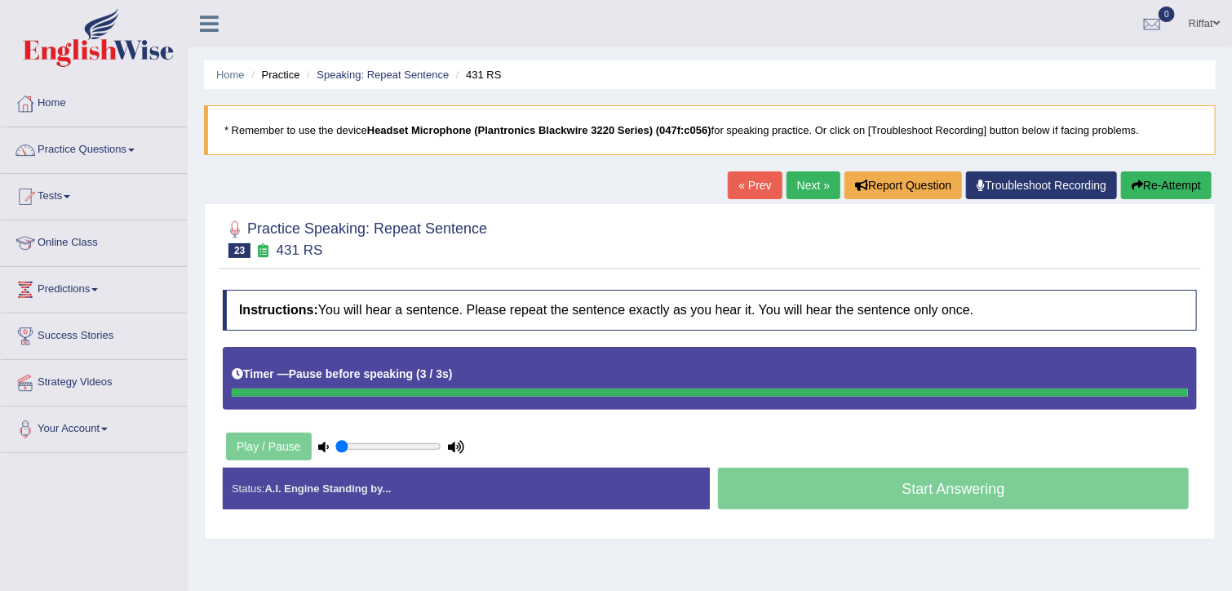
click at [1155, 182] on button "Re-Attempt" at bounding box center [1166, 185] width 91 height 28
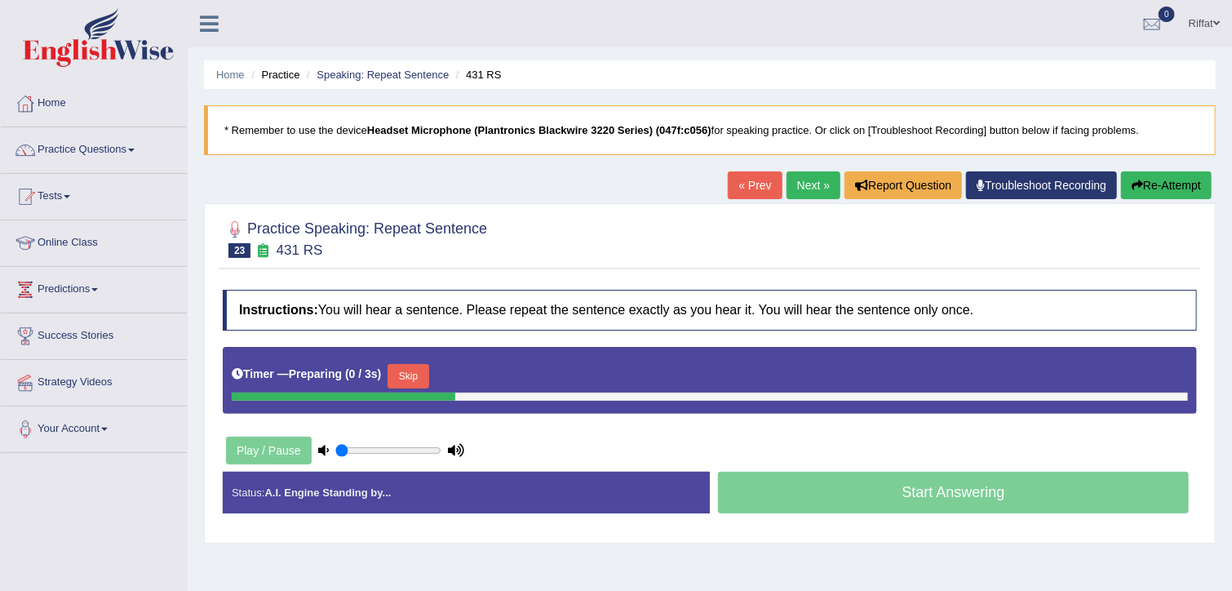
click at [1155, 182] on button "Re-Attempt" at bounding box center [1166, 185] width 91 height 28
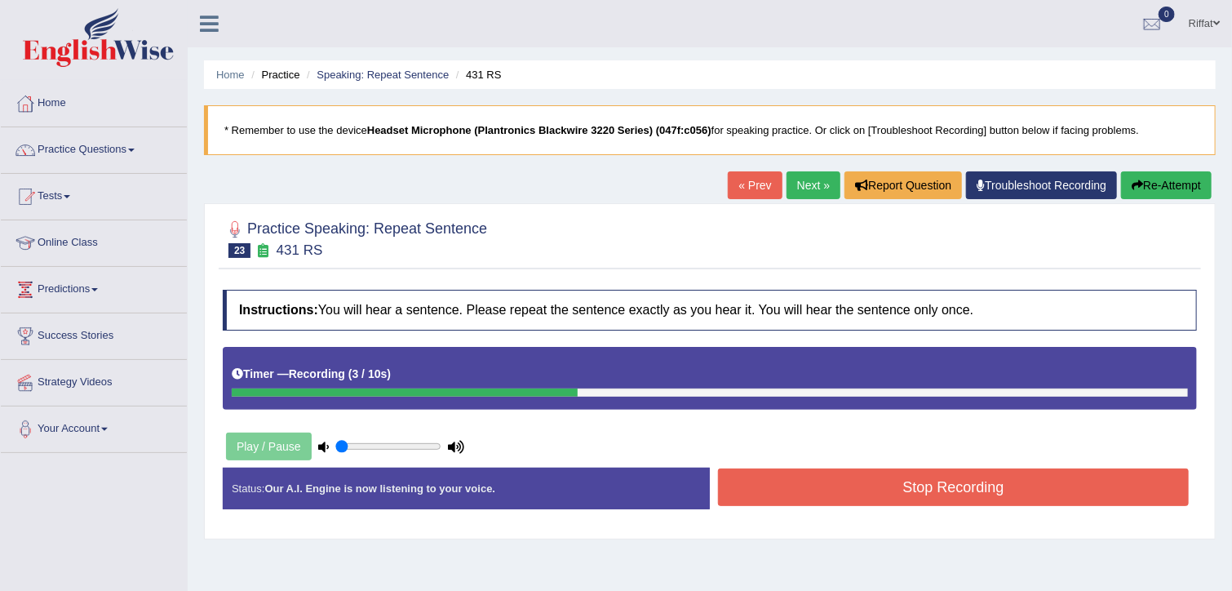
click at [839, 485] on button "Stop Recording" at bounding box center [953, 487] width 471 height 38
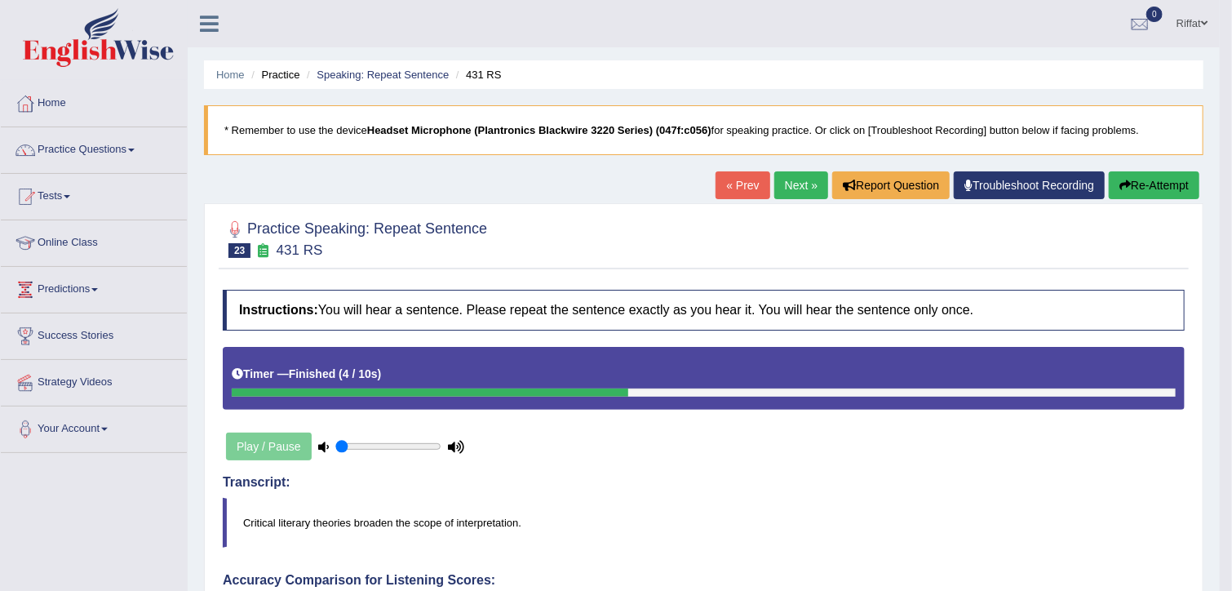
click at [1141, 192] on button "Re-Attempt" at bounding box center [1153, 185] width 91 height 28
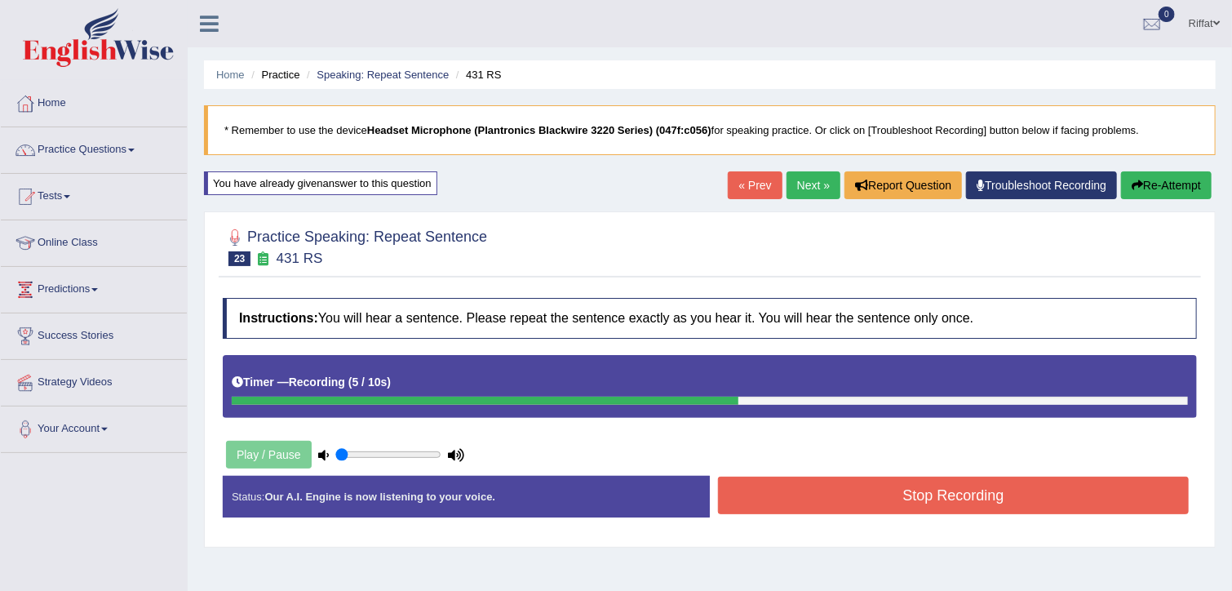
click at [1034, 485] on button "Stop Recording" at bounding box center [953, 495] width 471 height 38
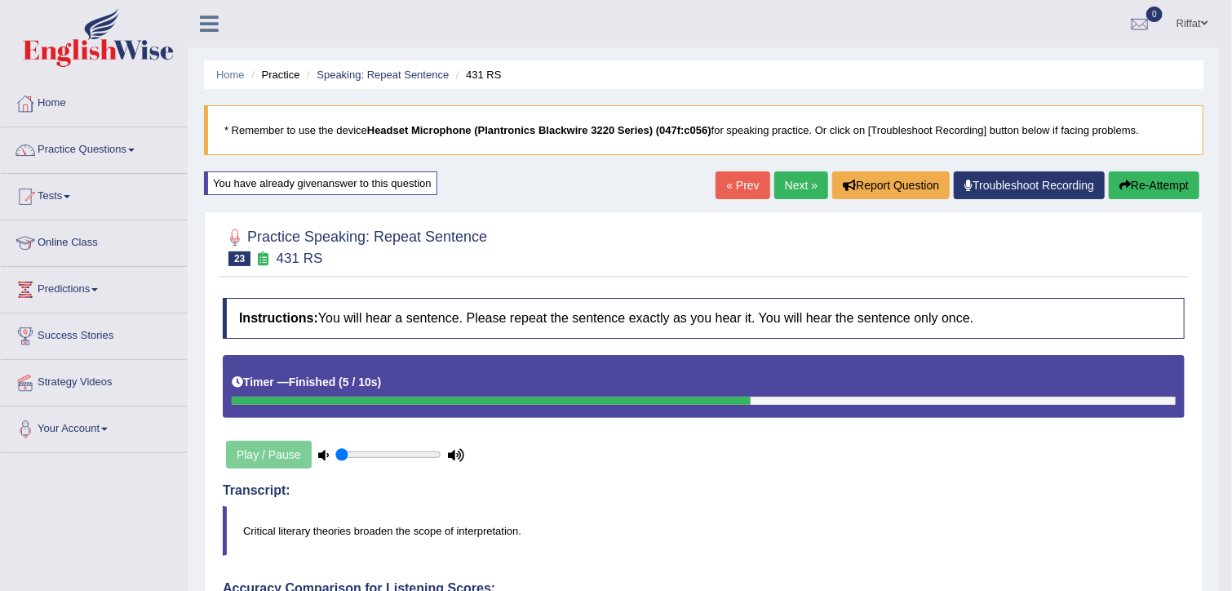
click at [95, 148] on link "Practice Questions" at bounding box center [94, 147] width 186 height 41
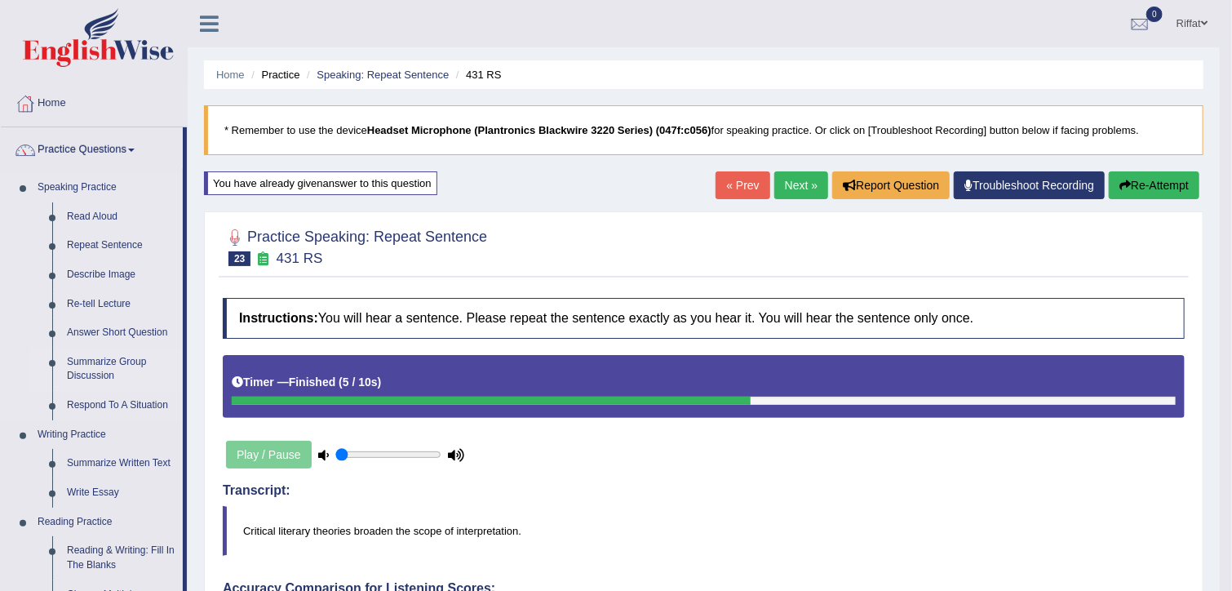
click at [117, 361] on link "Summarize Group Discussion" at bounding box center [121, 368] width 123 height 43
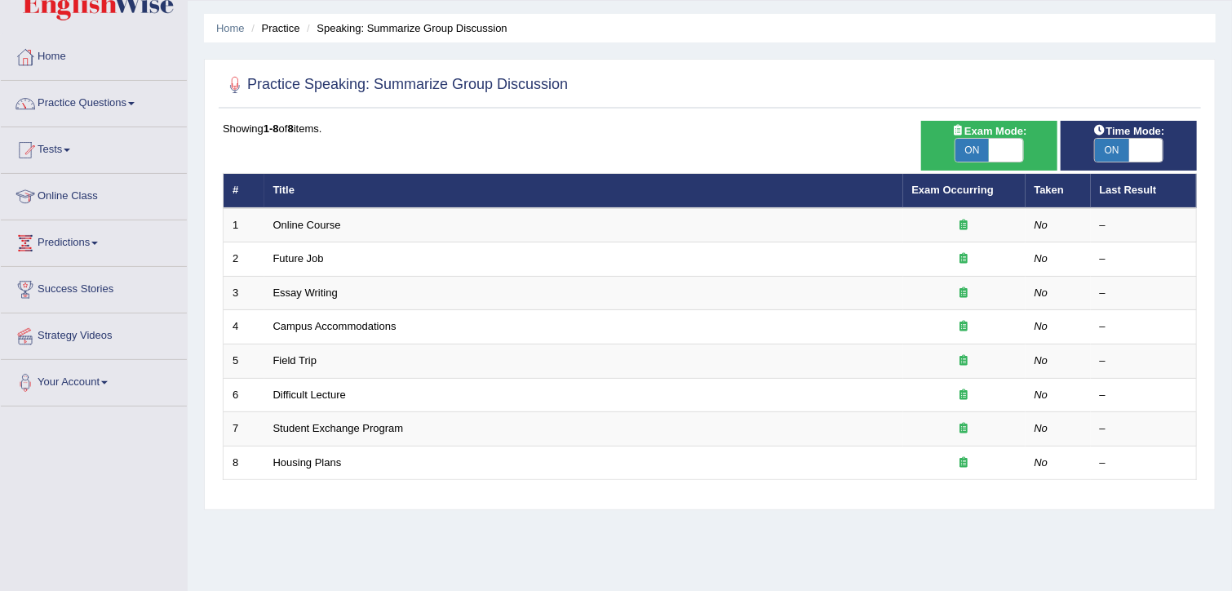
scroll to position [47, 0]
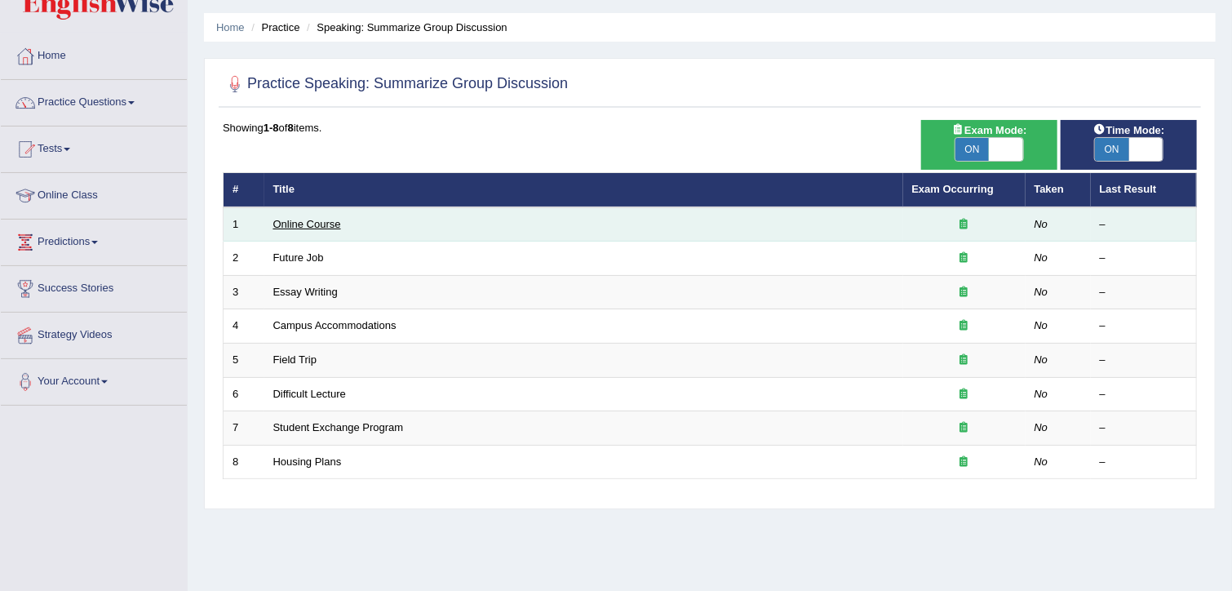
click at [329, 219] on link "Online Course" at bounding box center [307, 224] width 68 height 12
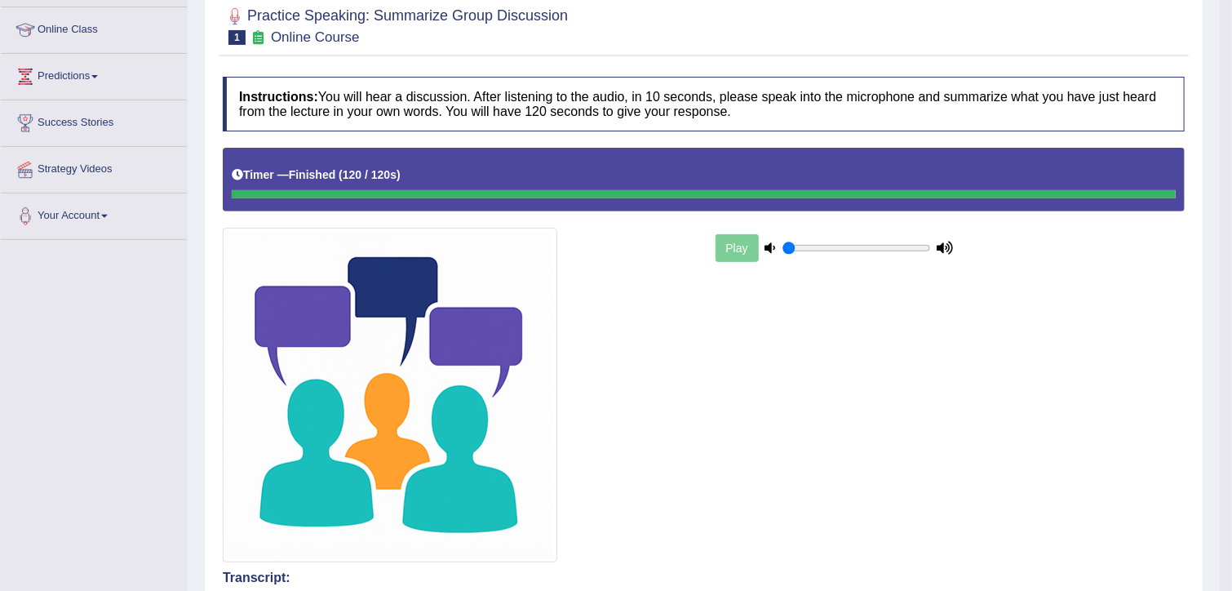
scroll to position [203, 0]
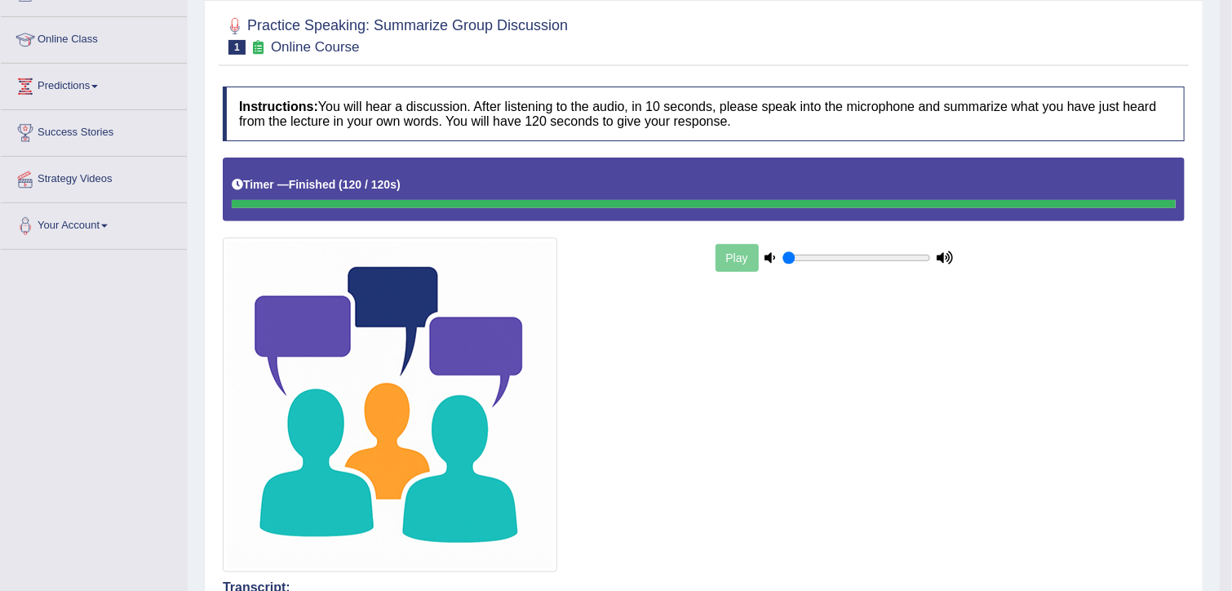
click at [732, 255] on div "Play" at bounding box center [834, 257] width 245 height 41
click at [732, 257] on div "Play" at bounding box center [834, 257] width 245 height 41
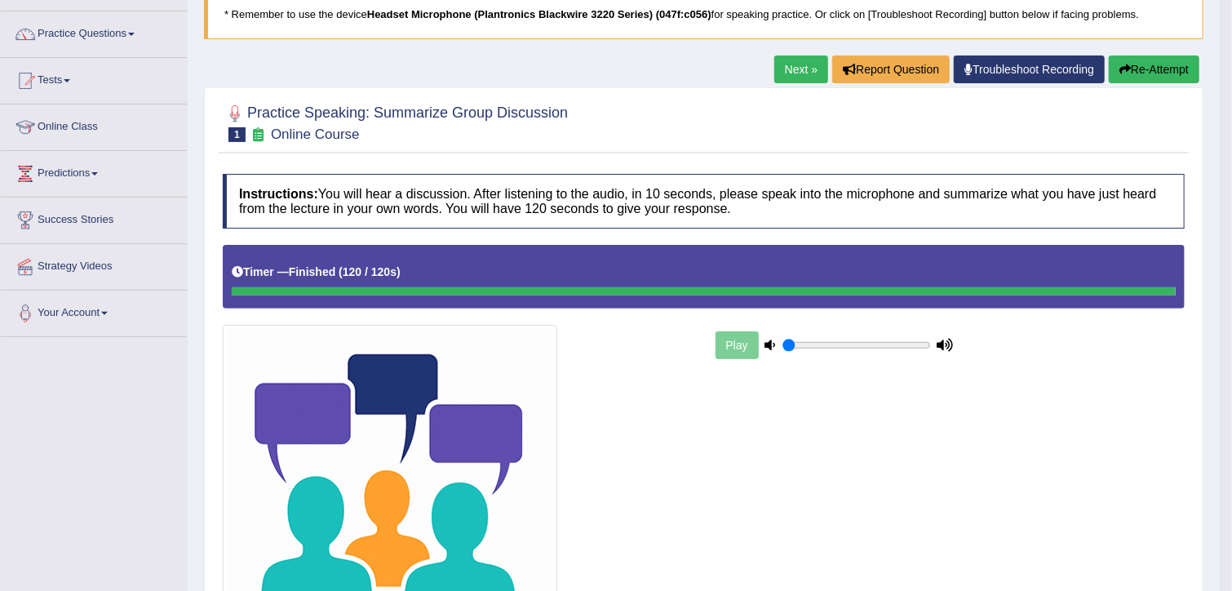
scroll to position [115, 0]
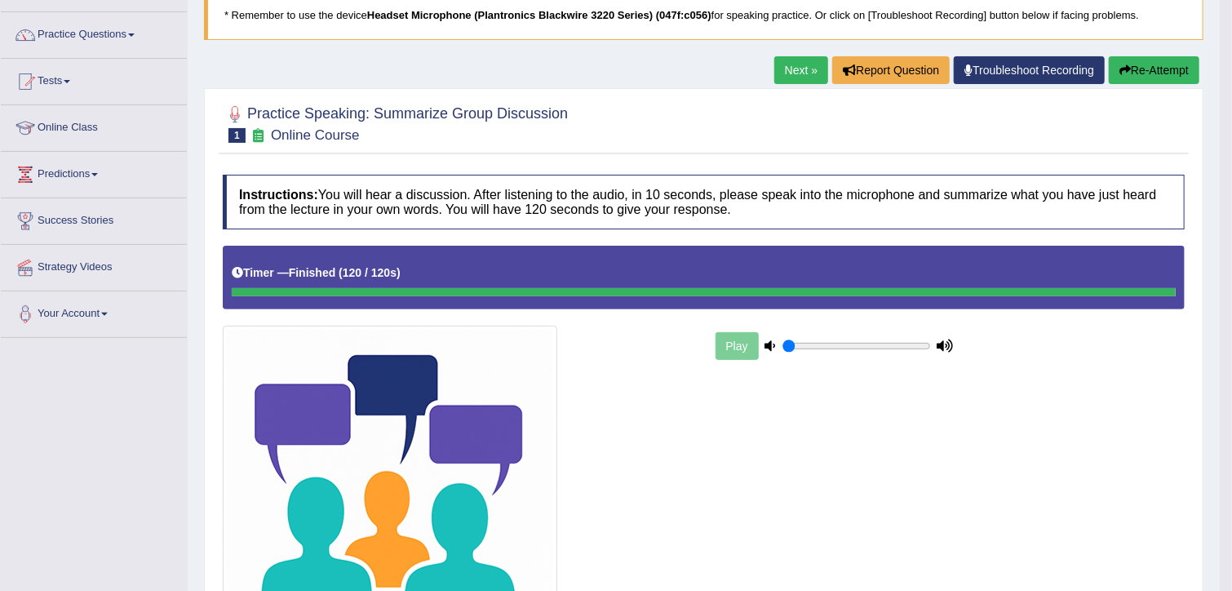
click at [800, 64] on link "Next »" at bounding box center [801, 70] width 54 height 28
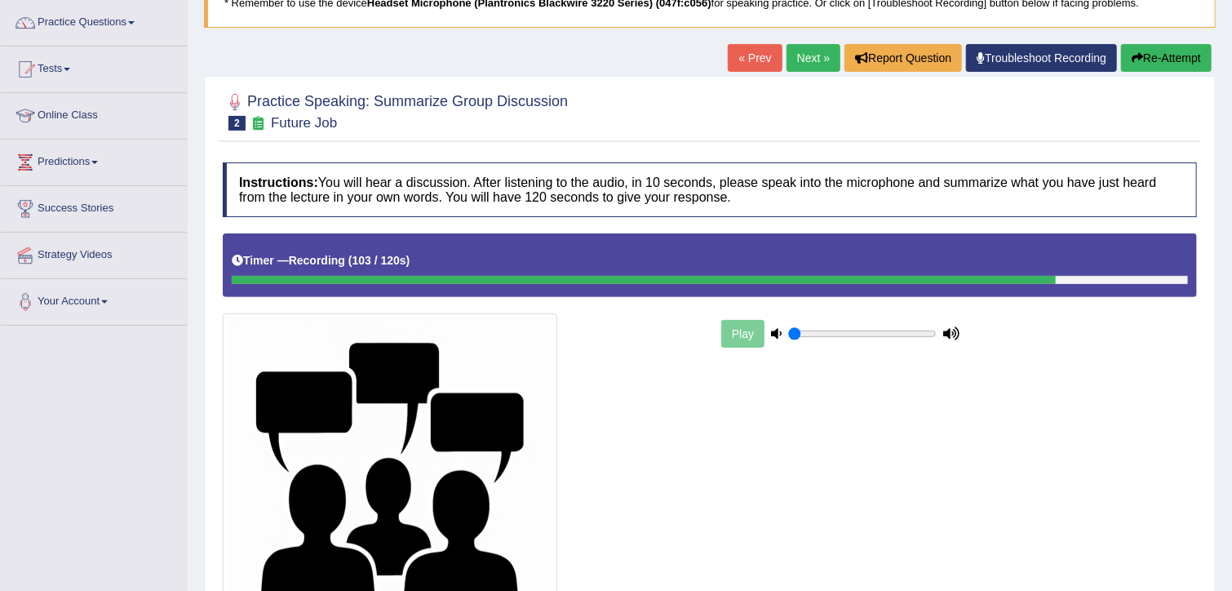
scroll to position [308, 0]
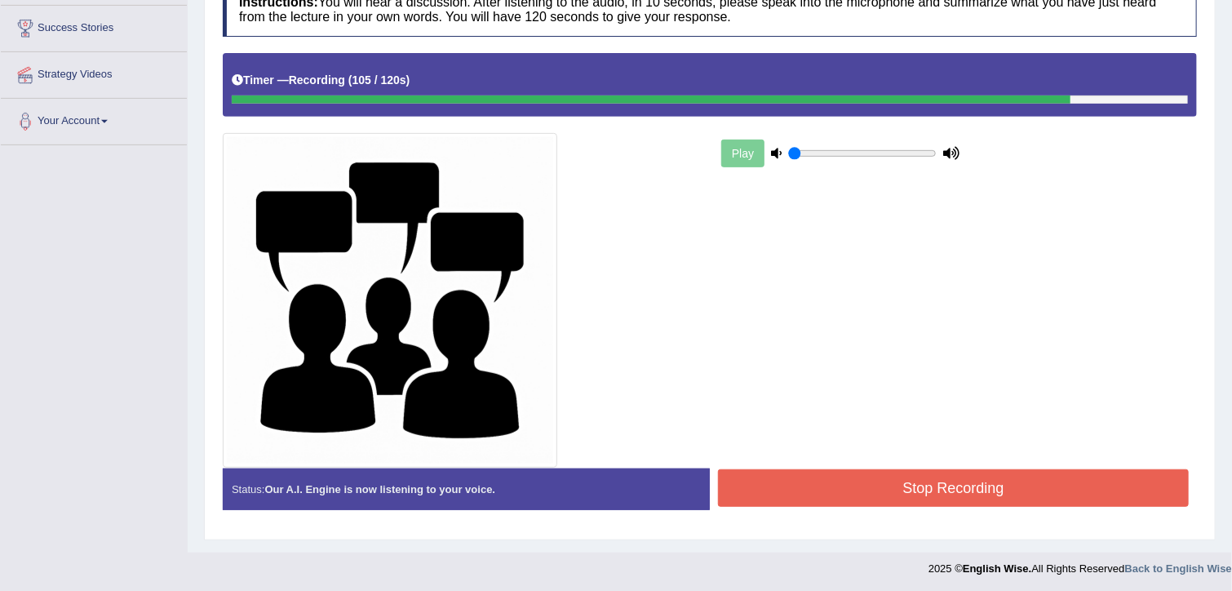
click at [747, 480] on button "Stop Recording" at bounding box center [953, 488] width 471 height 38
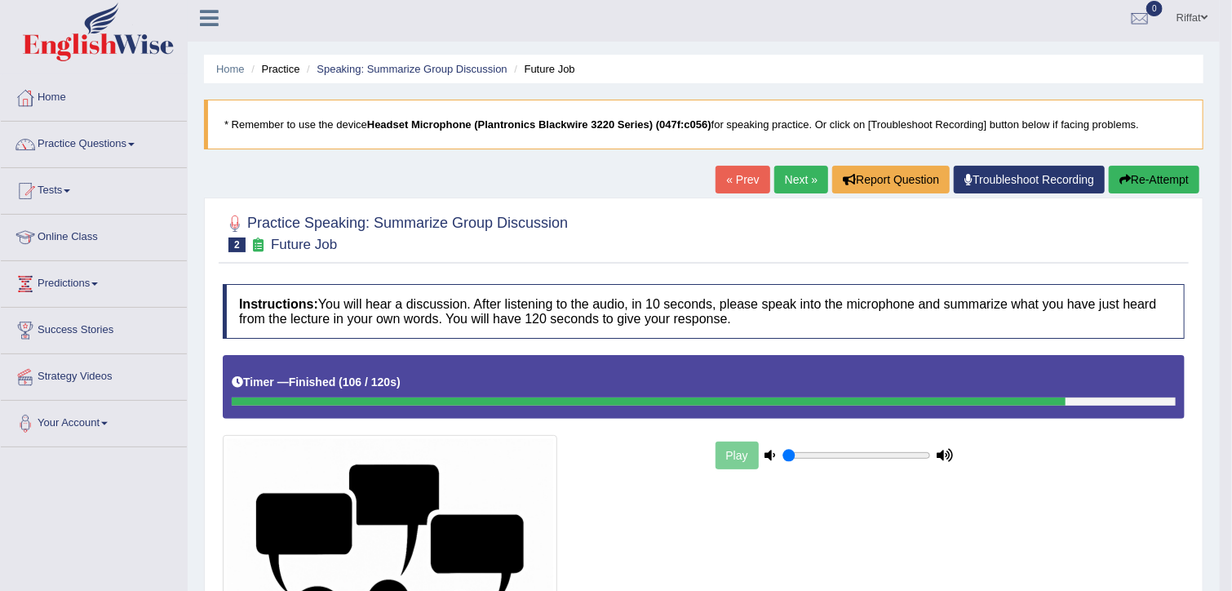
scroll to position [0, 0]
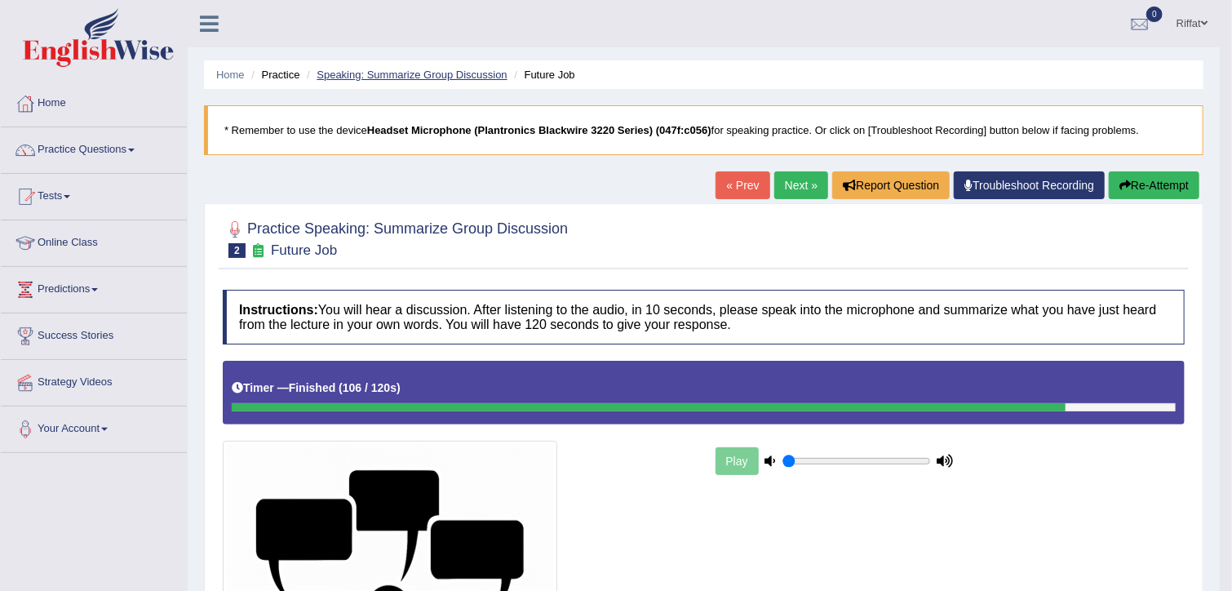
click at [392, 74] on link "Speaking: Summarize Group Discussion" at bounding box center [411, 75] width 190 height 12
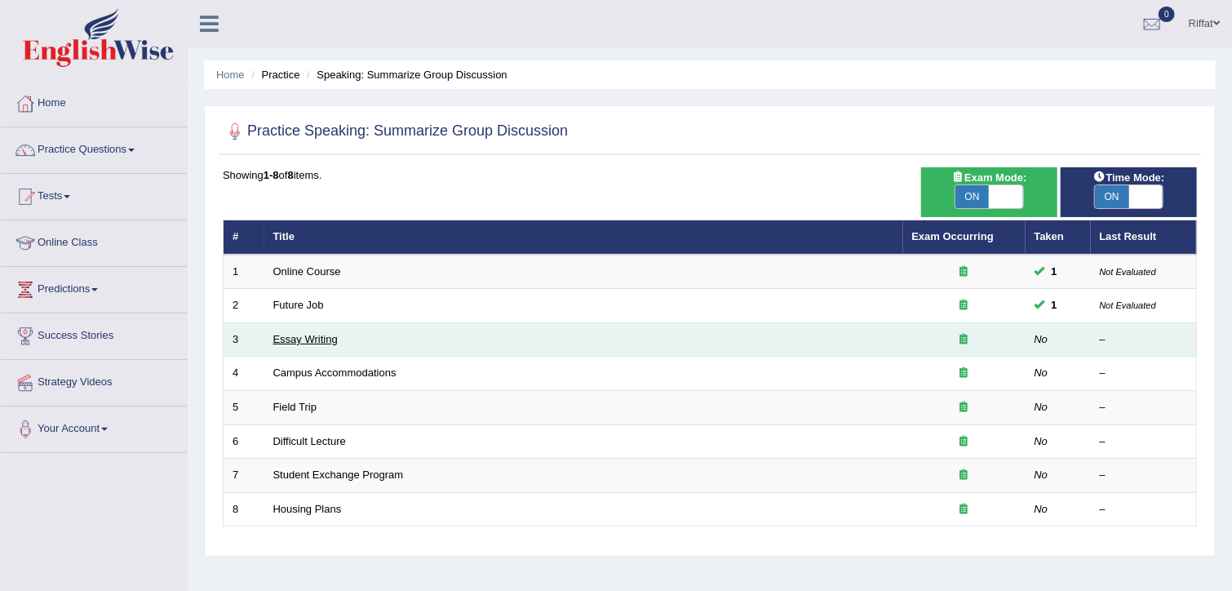
click at [300, 337] on link "Essay Writing" at bounding box center [305, 339] width 64 height 12
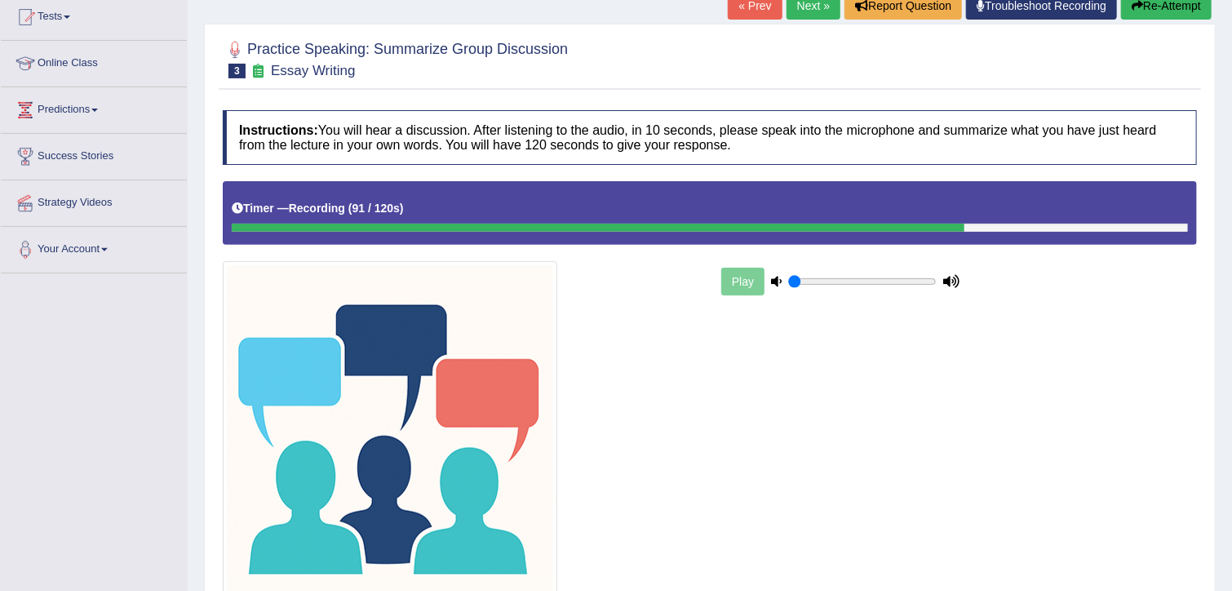
scroll to position [308, 0]
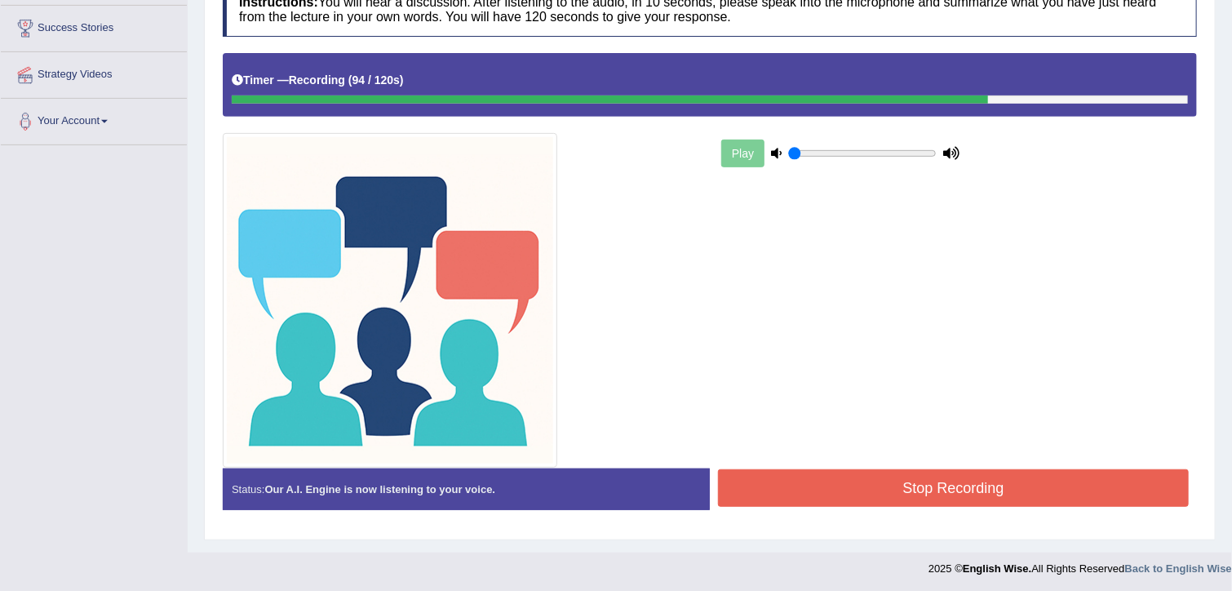
click at [864, 490] on button "Stop Recording" at bounding box center [953, 488] width 471 height 38
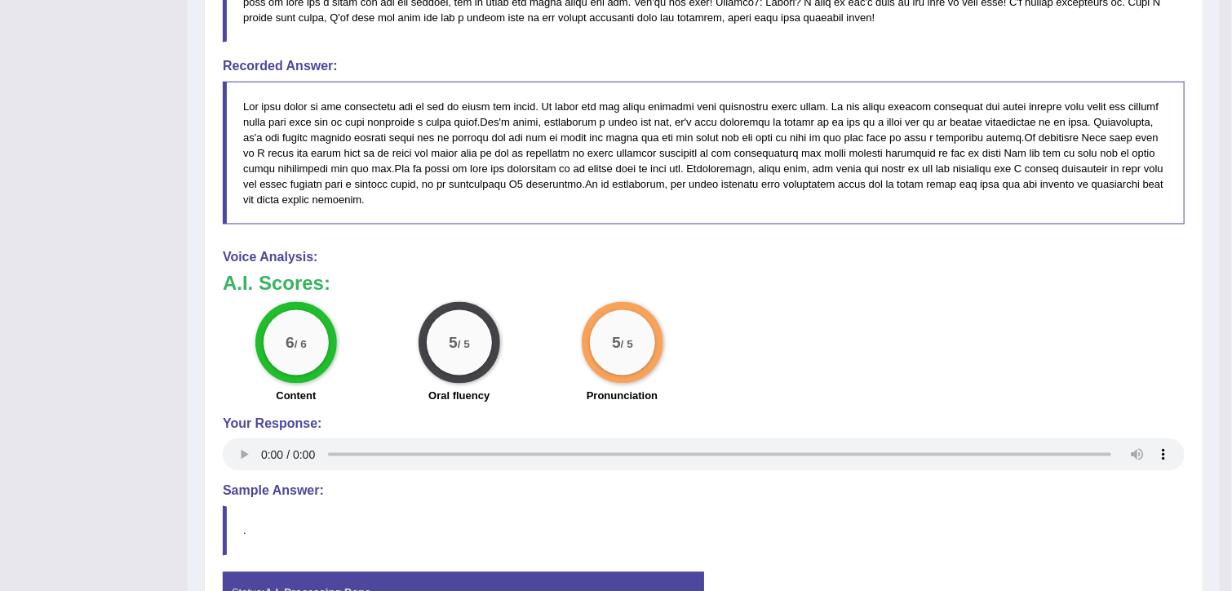
scroll to position [1088, 0]
